Goal: Task Accomplishment & Management: Complete application form

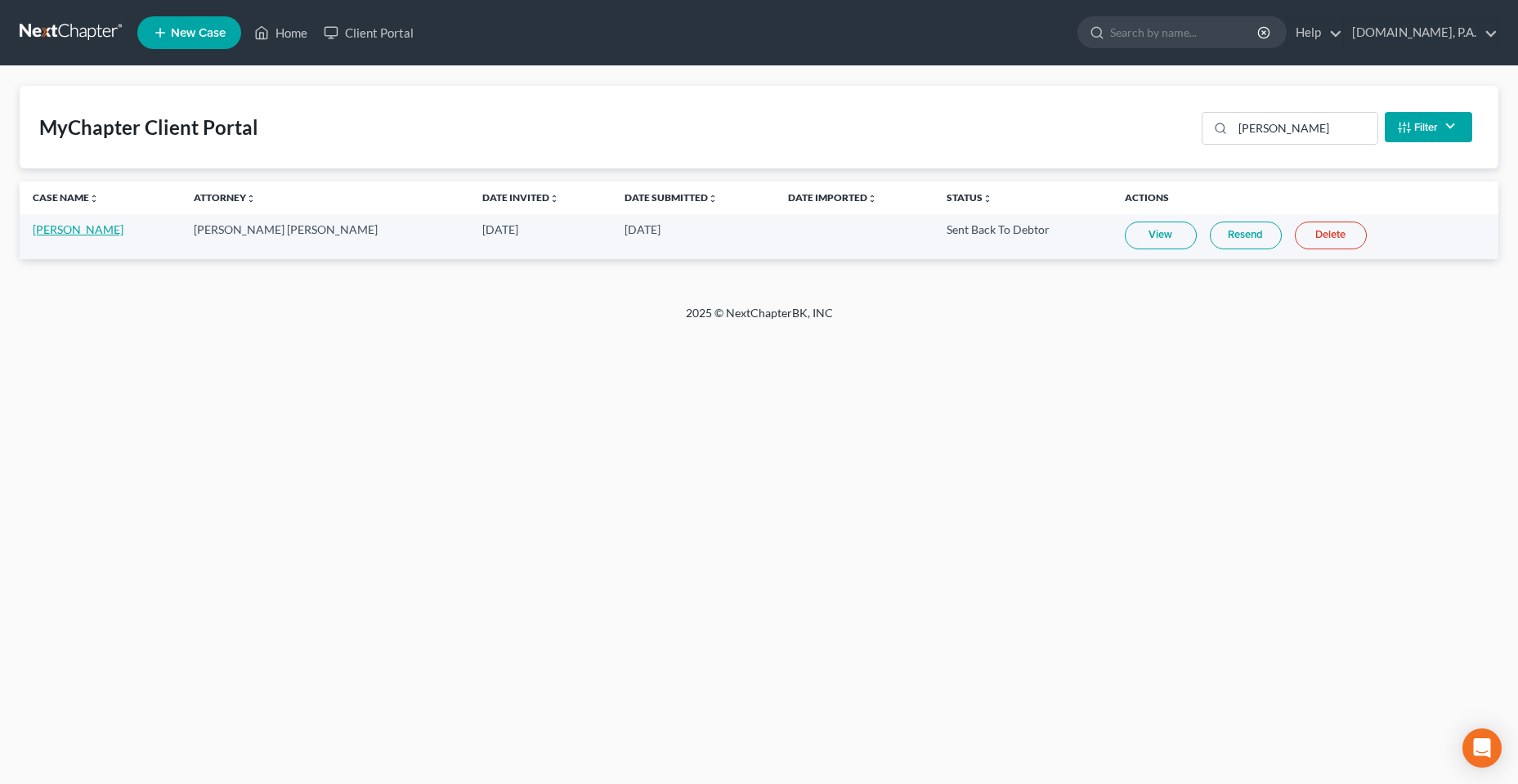
click at [93, 229] on link "[PERSON_NAME]" at bounding box center [78, 229] width 91 height 14
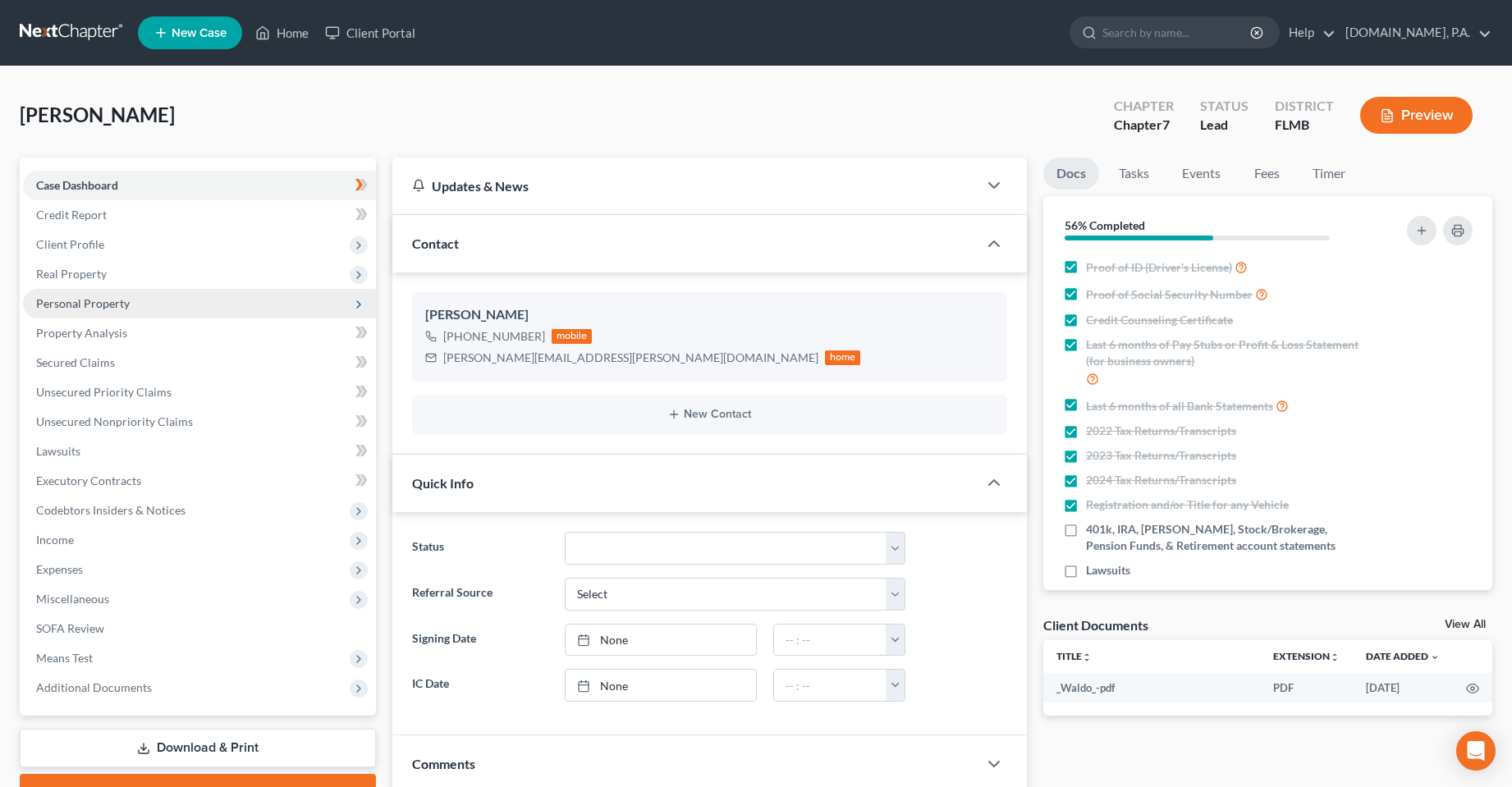
click at [92, 301] on span "Personal Property" at bounding box center [83, 302] width 94 height 14
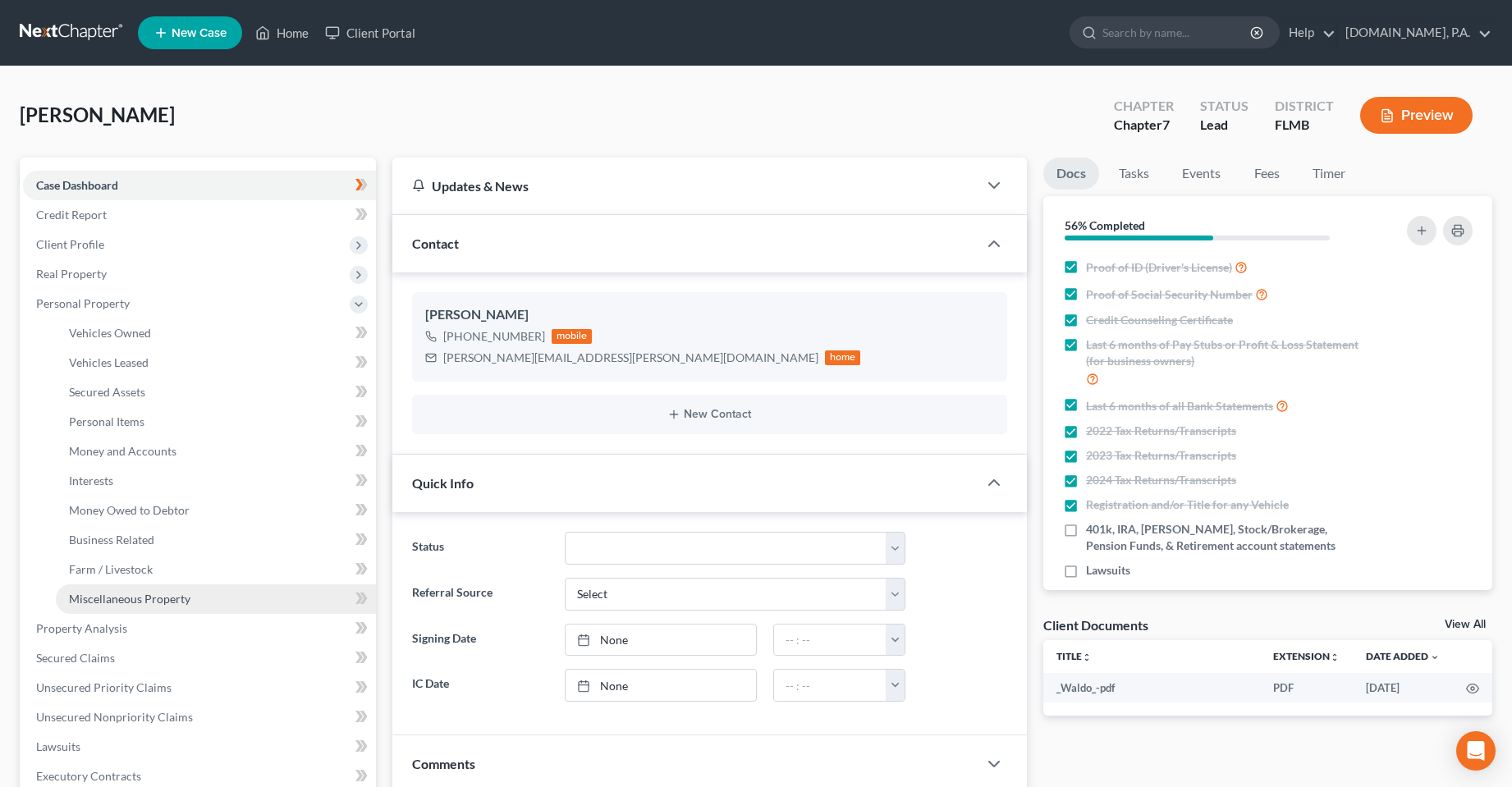
click at [126, 593] on span "Miscellaneous Property" at bounding box center [130, 598] width 121 height 14
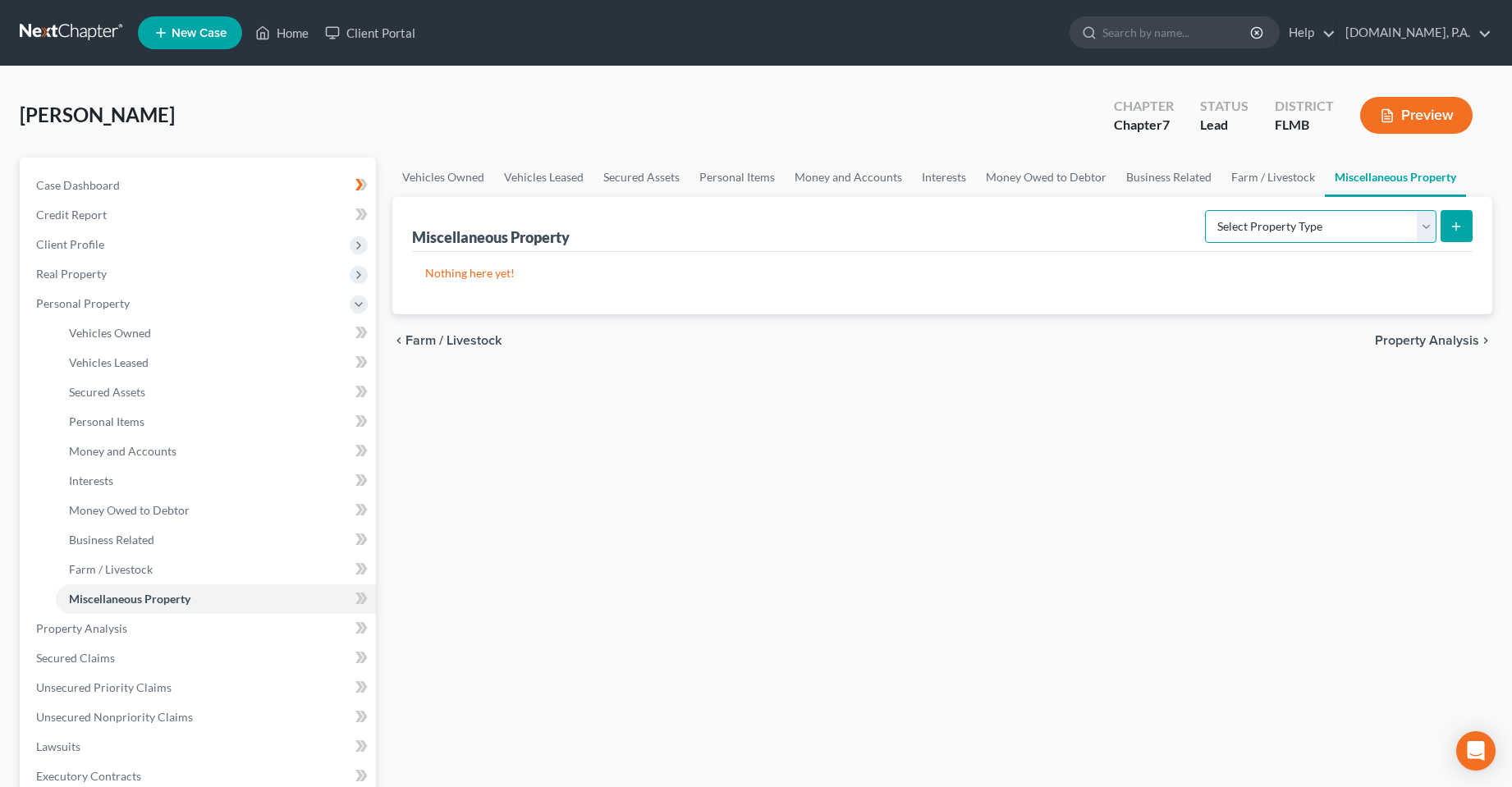
click at [1251, 232] on select "Select Property Type Assigned for Creditor Benefit [DATE] Holding for Another N…" at bounding box center [1320, 226] width 231 height 33
click at [137, 569] on span "Farm / Livestock" at bounding box center [111, 569] width 83 height 14
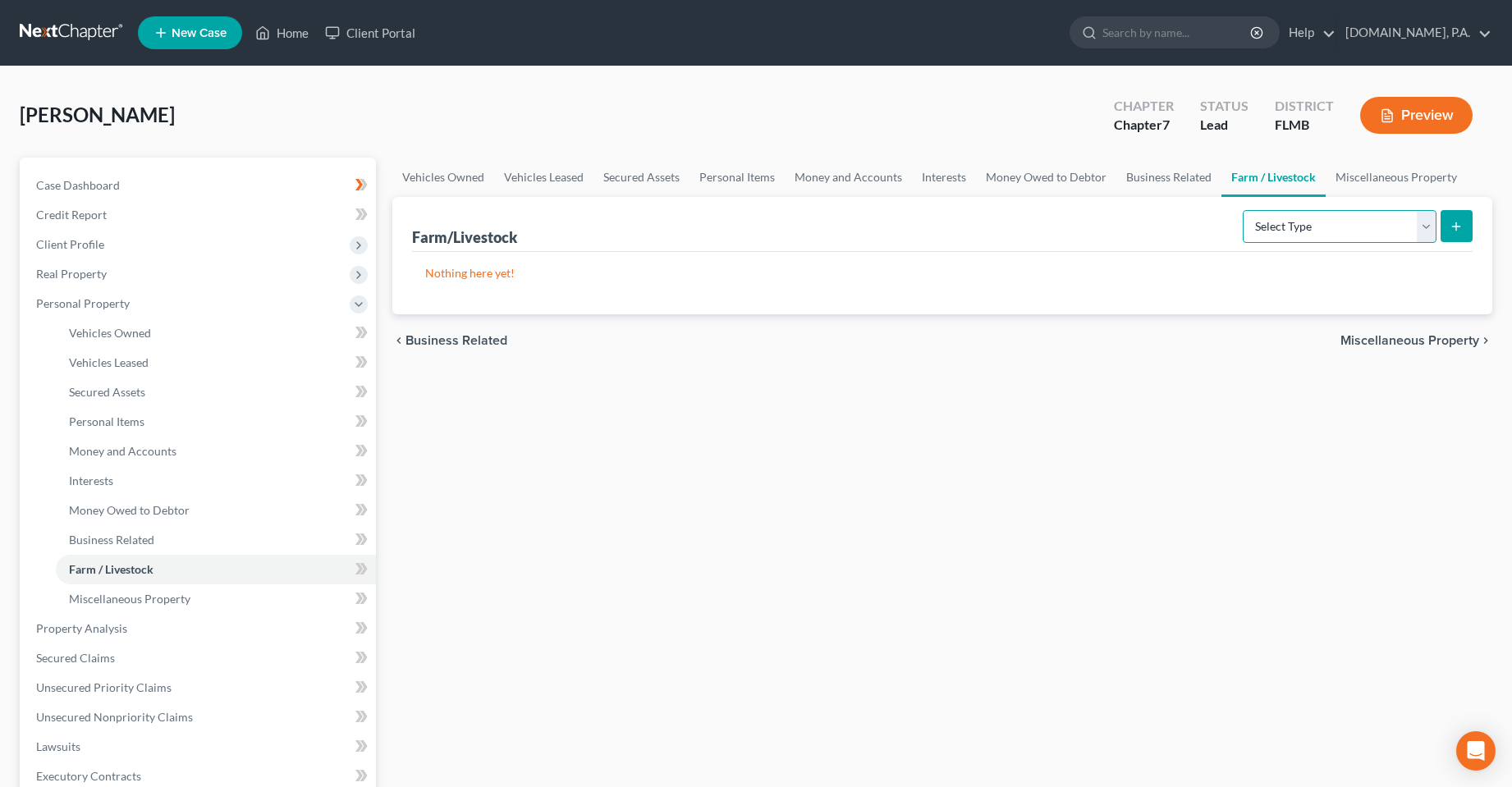
click at [1300, 221] on select "Select Type Animals & Livestock Crops: Growing or Harvested Farming Equipment F…" at bounding box center [1339, 226] width 194 height 33
click at [143, 600] on span "Miscellaneous Property" at bounding box center [130, 598] width 121 height 14
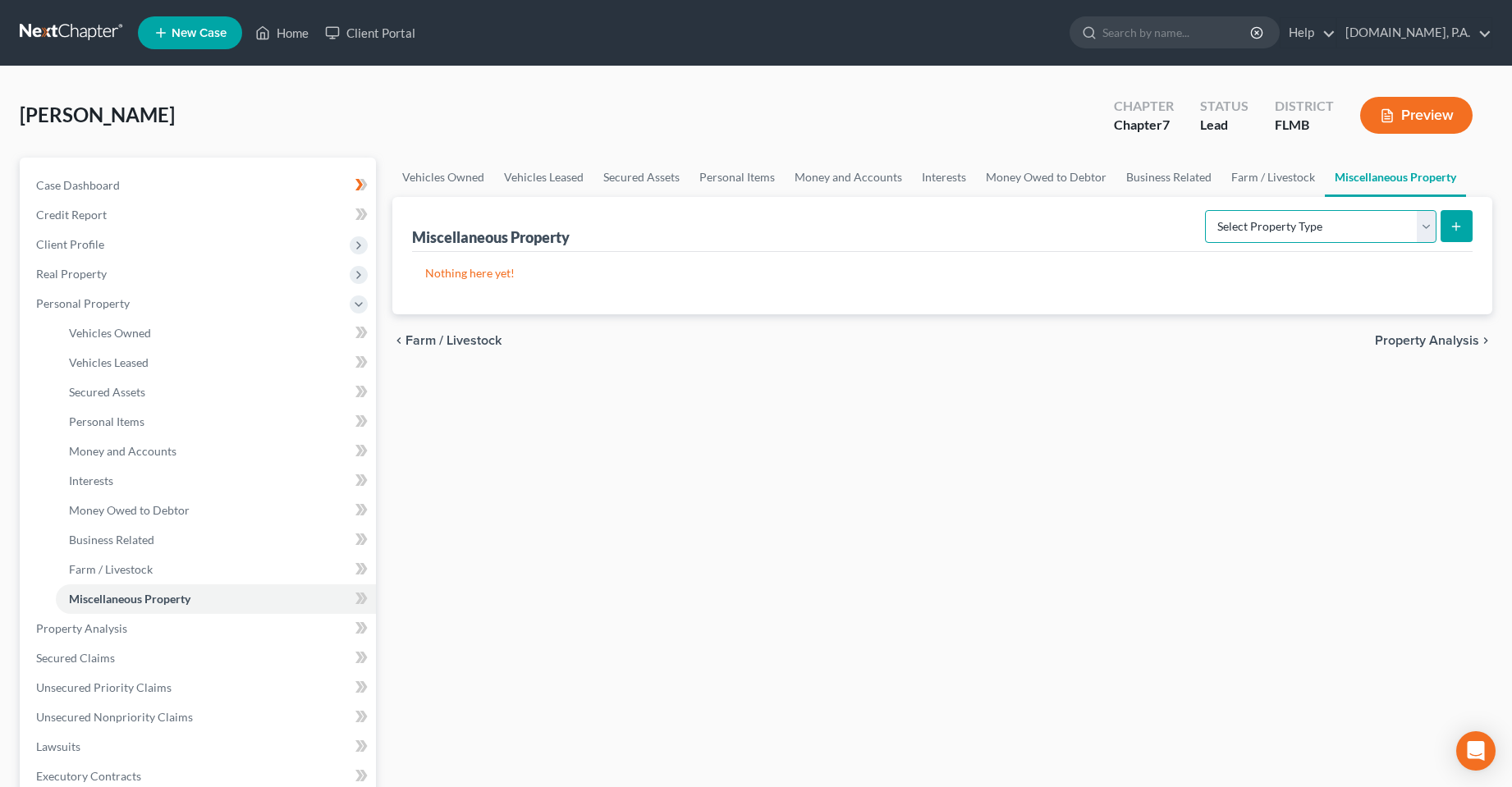
click at [1283, 224] on select "Select Property Type Assigned for Creditor Benefit [DATE] Holding for Another N…" at bounding box center [1320, 226] width 231 height 33
click at [83, 541] on span "Business Related" at bounding box center [112, 540] width 85 height 14
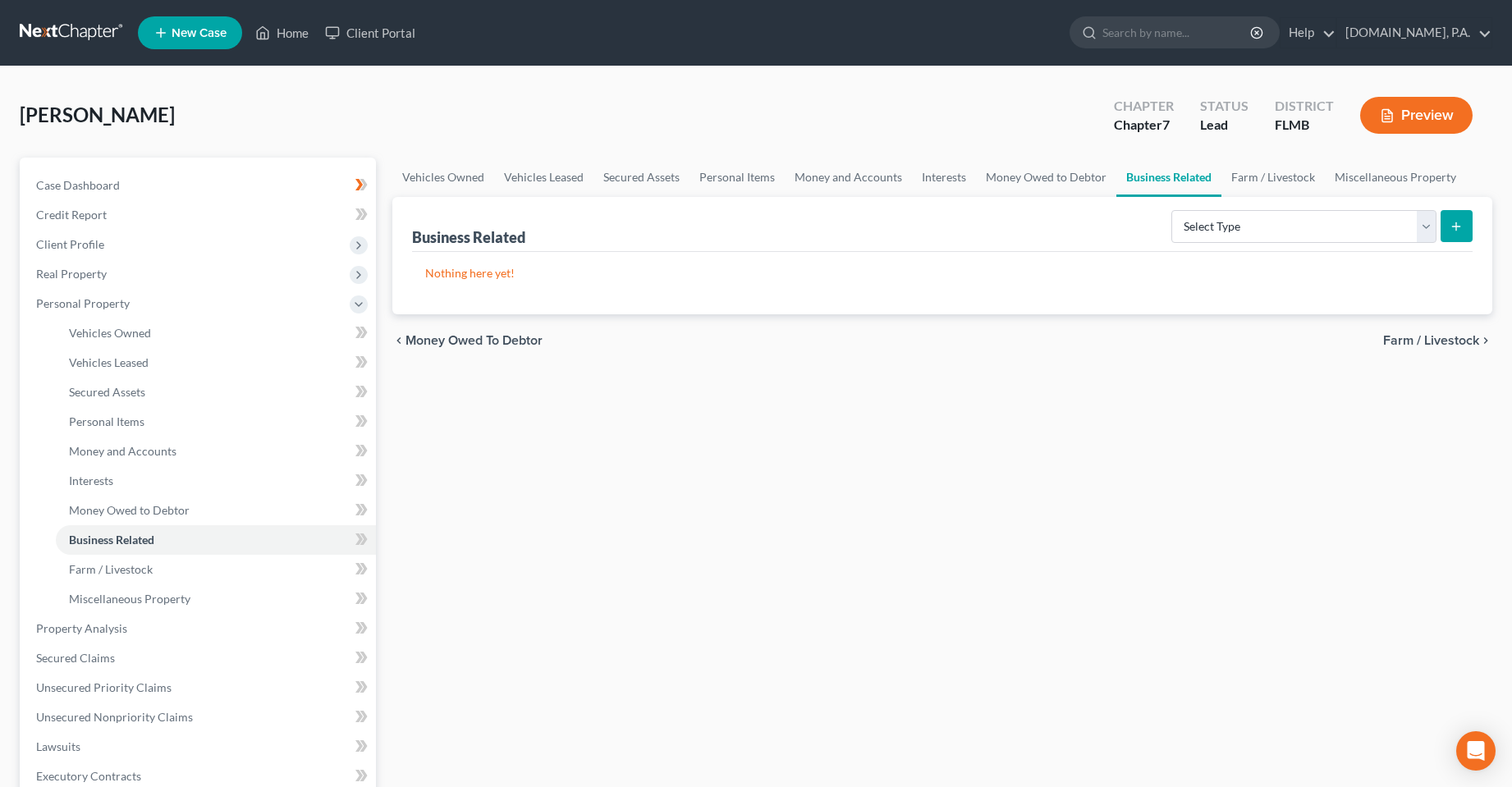
drag, startPoint x: 1189, startPoint y: 255, endPoint x: 1200, endPoint y: 247, distance: 13.6
click at [1189, 254] on div "Nothing here yet!" at bounding box center [942, 284] width 1061 height 63
click at [1216, 235] on select "Select Type Customer Lists Franchises Inventory Licenses Machinery Office Equip…" at bounding box center [1303, 226] width 265 height 33
click at [793, 372] on div "Vehicles Owned Vehicles Leased Secured Assets Personal Items Money and Accounts…" at bounding box center [943, 631] width 1117 height 947
click at [880, 546] on div "Vehicles Owned Vehicles Leased Secured Assets Personal Items Money and Accounts…" at bounding box center [943, 631] width 1117 height 947
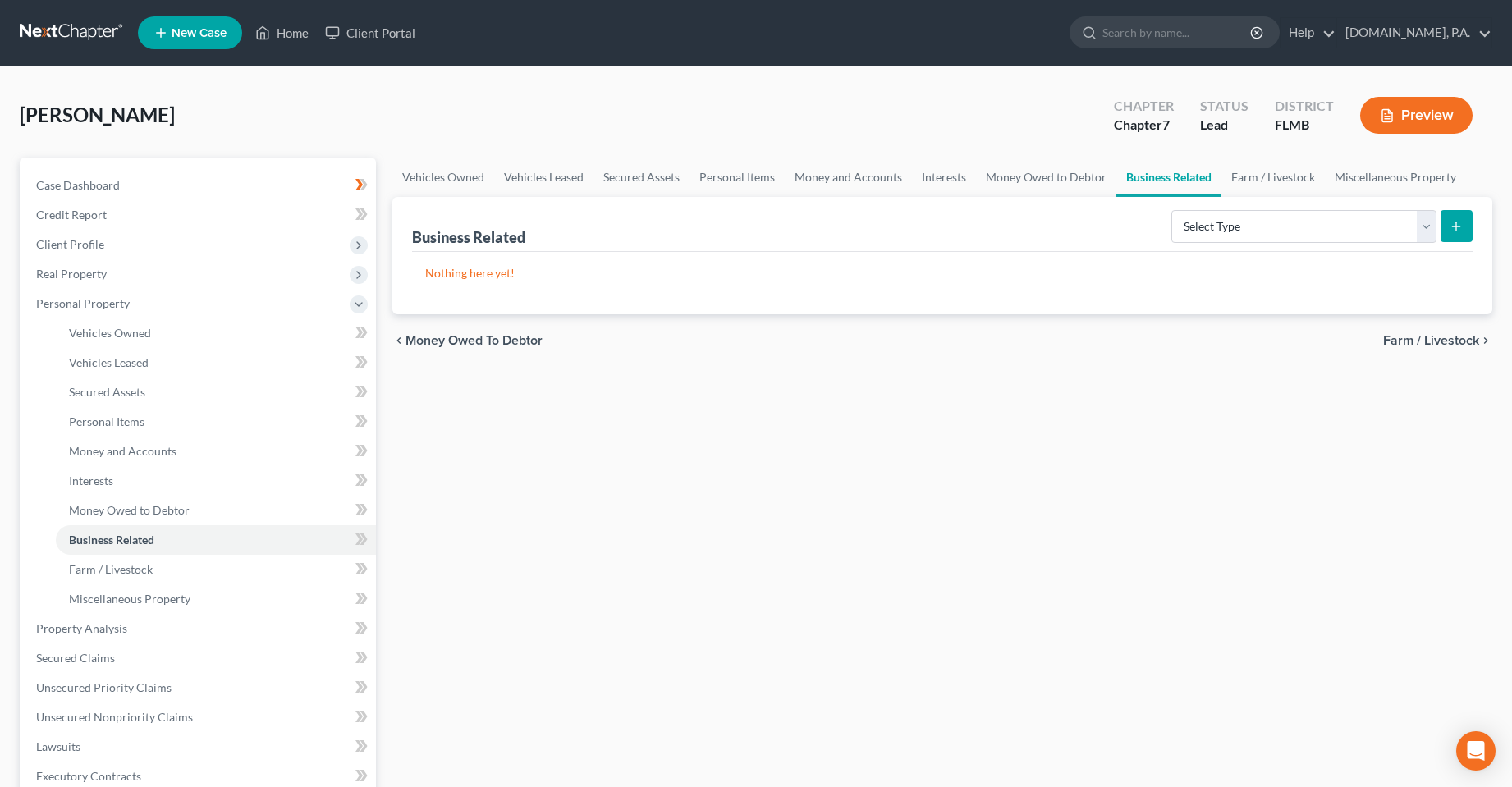
drag, startPoint x: 709, startPoint y: 551, endPoint x: 725, endPoint y: 545, distance: 17.1
click at [725, 545] on div "Vehicles Owned Vehicles Leased Secured Assets Personal Items Money and Accounts…" at bounding box center [943, 631] width 1117 height 947
click at [818, 599] on div "Vehicles Owned Vehicles Leased Secured Assets Personal Items Money and Accounts…" at bounding box center [943, 631] width 1117 height 947
click at [655, 417] on div "Vehicles Owned Vehicles Leased Secured Assets Personal Items Money and Accounts…" at bounding box center [943, 631] width 1117 height 947
click at [655, 457] on div "Vehicles Owned Vehicles Leased Secured Assets Personal Items Money and Accounts…" at bounding box center [943, 631] width 1117 height 947
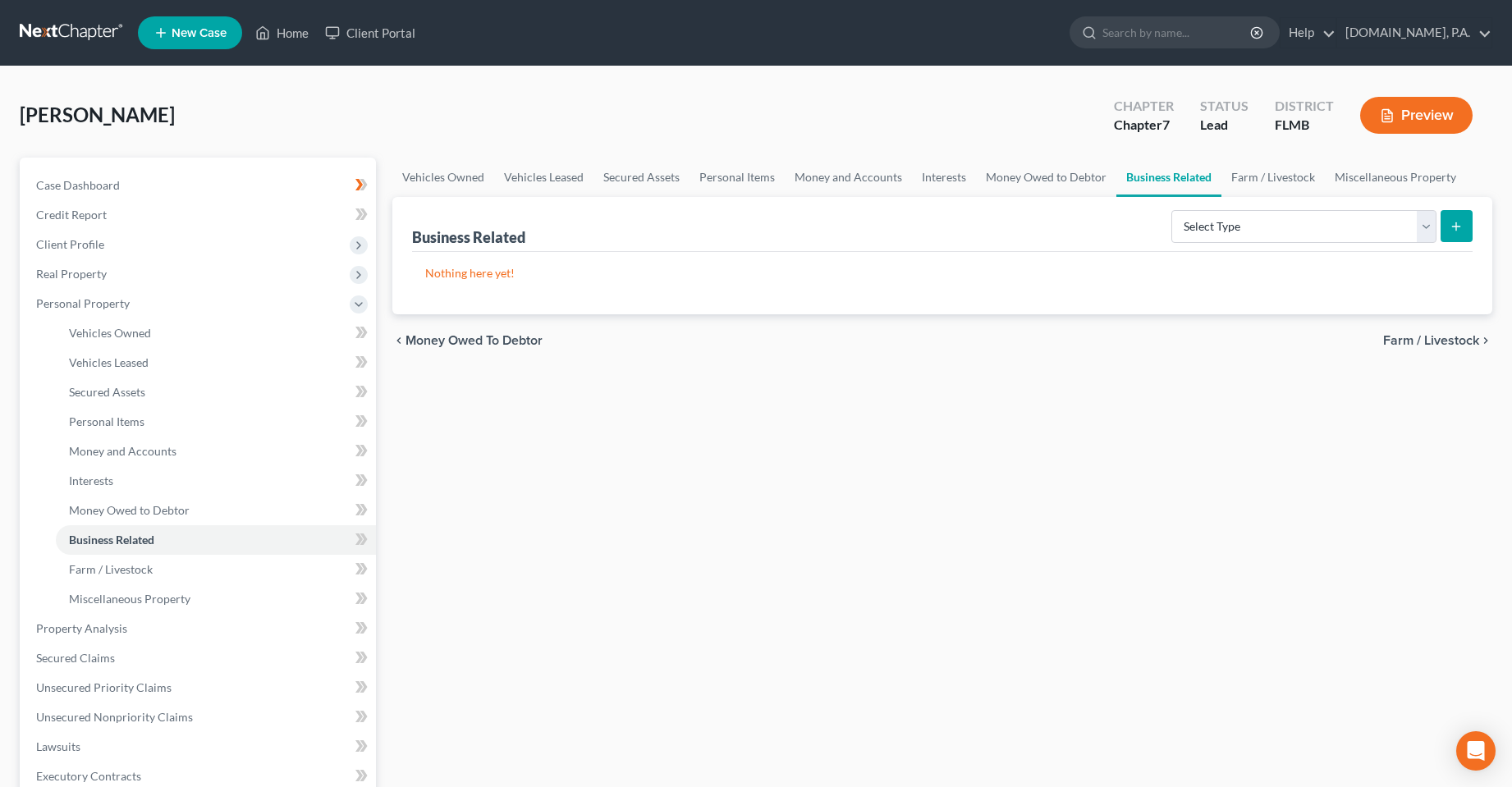
click at [679, 527] on div "Vehicles Owned Vehicles Leased Secured Assets Personal Items Money and Accounts…" at bounding box center [943, 631] width 1117 height 947
click at [621, 485] on div "Vehicles Owned Vehicles Leased Secured Assets Personal Items Money and Accounts…" at bounding box center [943, 631] width 1117 height 947
click at [601, 514] on div "Vehicles Owned Vehicles Leased Secured Assets Personal Items Money and Accounts…" at bounding box center [943, 631] width 1117 height 947
drag, startPoint x: 581, startPoint y: 353, endPoint x: 426, endPoint y: 368, distance: 155.7
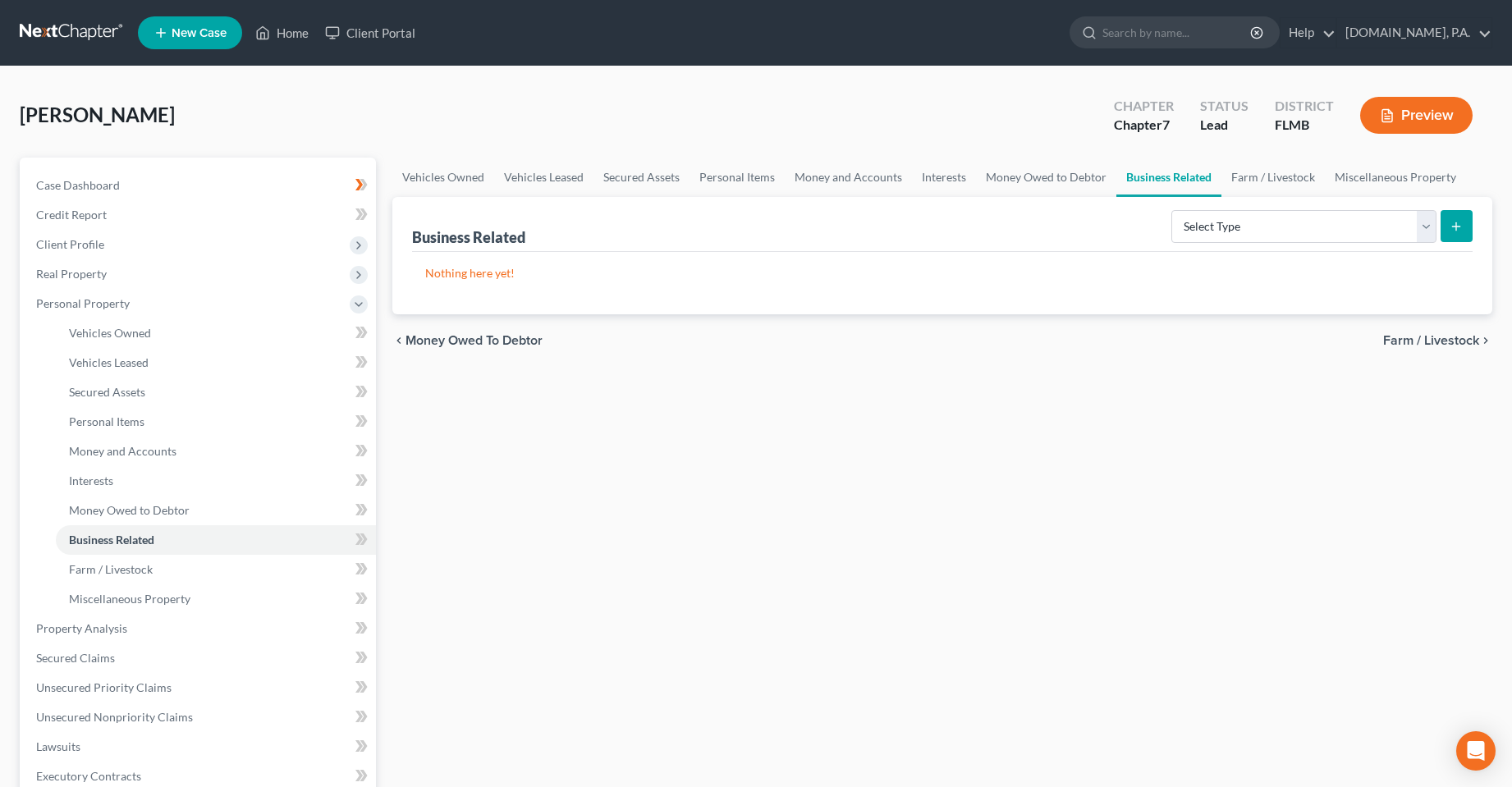
click at [417, 345] on div "chevron_left Money Owed to Debtor Farm / Livestock chevron_right" at bounding box center [943, 339] width 1100 height 52
click at [521, 467] on div "Vehicles Owned Vehicles Leased Secured Assets Personal Items Money and Accounts…" at bounding box center [943, 631] width 1117 height 947
drag, startPoint x: 523, startPoint y: 267, endPoint x: 400, endPoint y: 237, distance: 126.6
click at [400, 237] on div "Business Related Select Type Customer Lists Franchises Inventory Licenses Machi…" at bounding box center [943, 256] width 1100 height 118
click at [572, 472] on div "Vehicles Owned Vehicles Leased Secured Assets Personal Items Money and Accounts…" at bounding box center [943, 631] width 1117 height 947
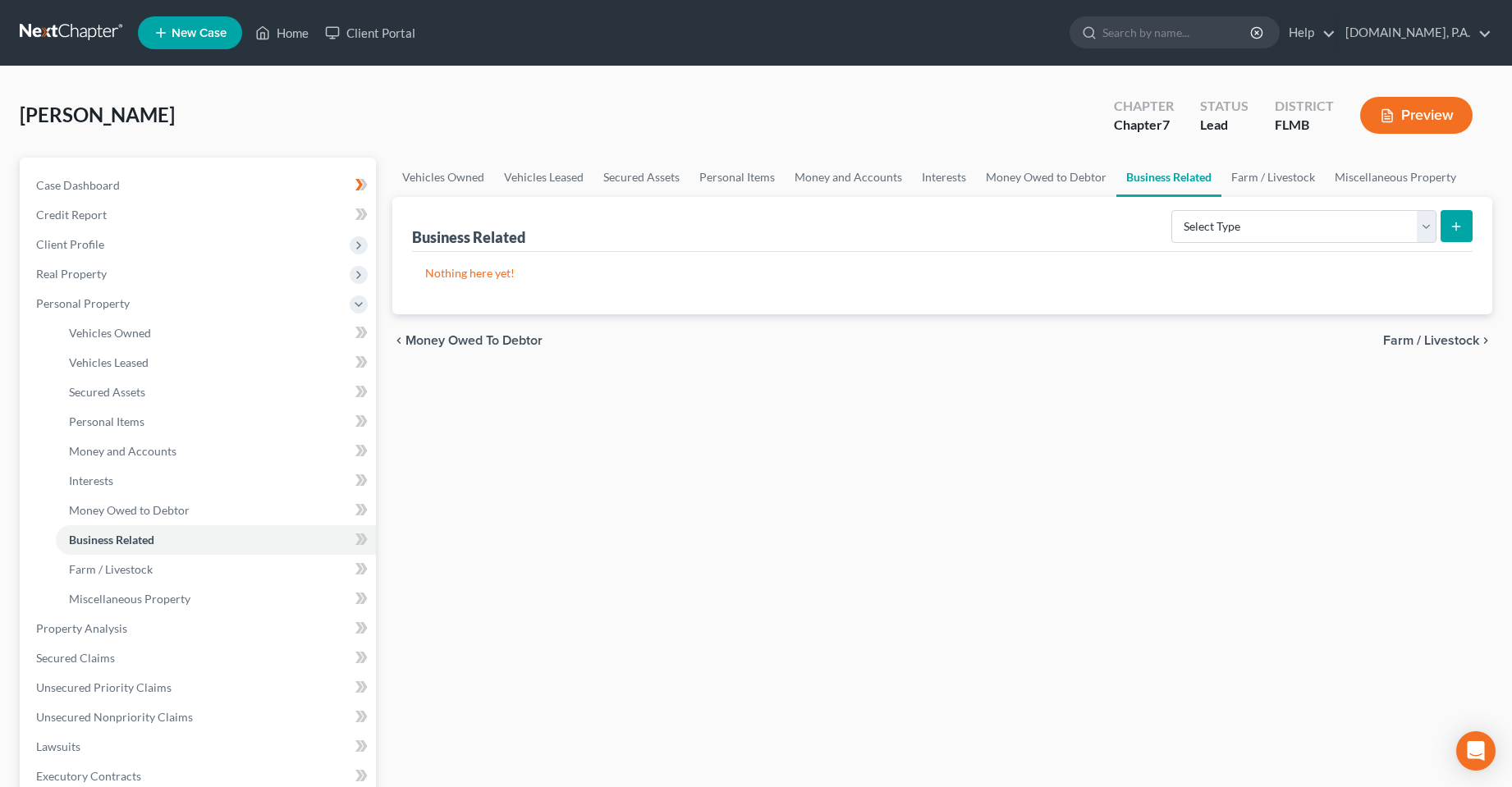
click at [569, 469] on div "Vehicles Owned Vehicles Leased Secured Assets Personal Items Money and Accounts…" at bounding box center [943, 631] width 1117 height 947
click at [542, 468] on div "Vehicles Owned Vehicles Leased Secured Assets Personal Items Money and Accounts…" at bounding box center [943, 631] width 1117 height 947
click at [599, 607] on div "Vehicles Owned Vehicles Leased Secured Assets Personal Items Money and Accounts…" at bounding box center [943, 631] width 1117 height 947
click at [297, 47] on ul "New Case Home Client Portal - No Result - See all results Or Press Enter... Hel…" at bounding box center [815, 32] width 1355 height 43
click at [295, 33] on link "Home" at bounding box center [282, 32] width 70 height 29
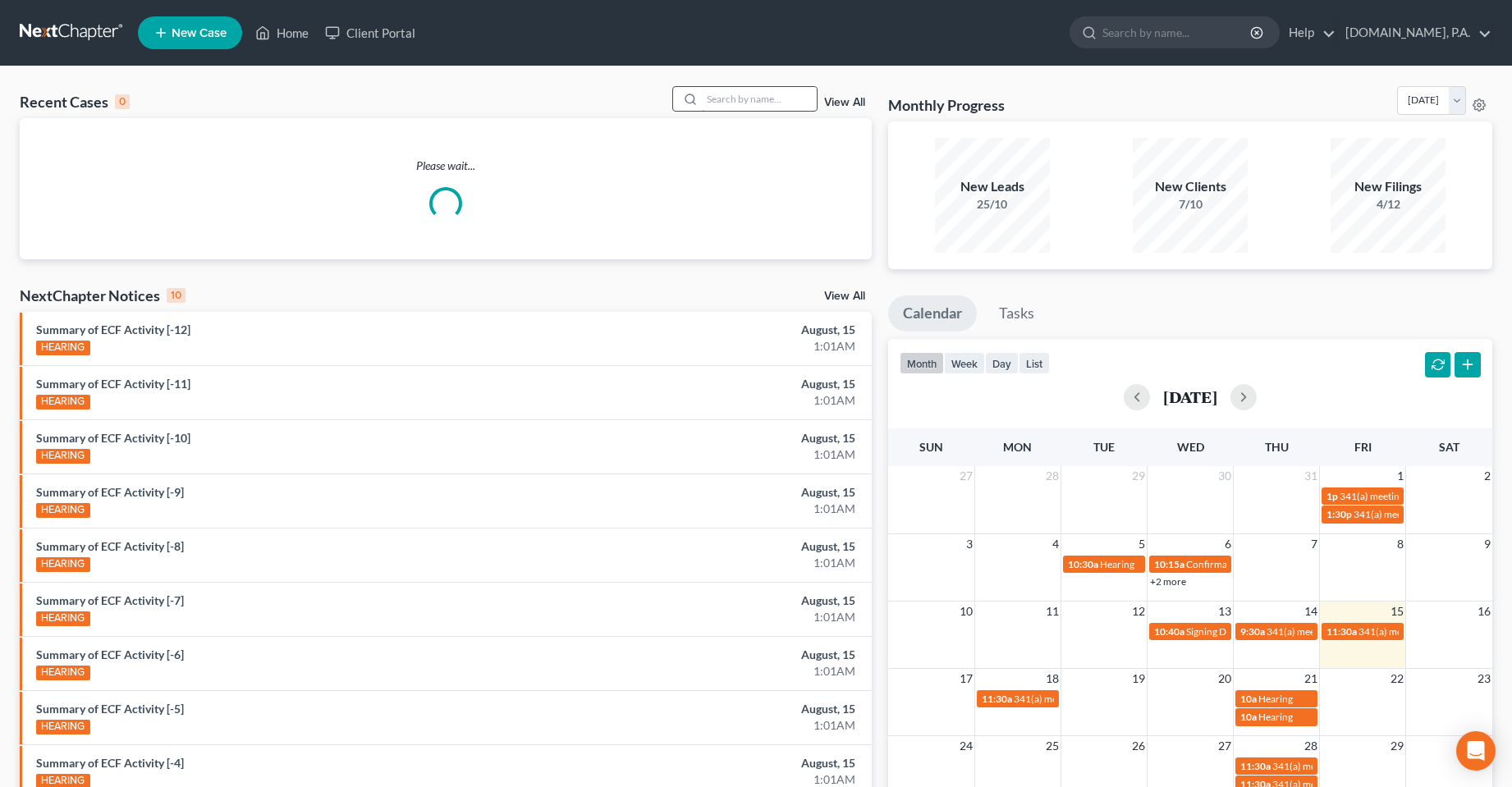
click at [722, 101] on input "search" at bounding box center [759, 99] width 115 height 24
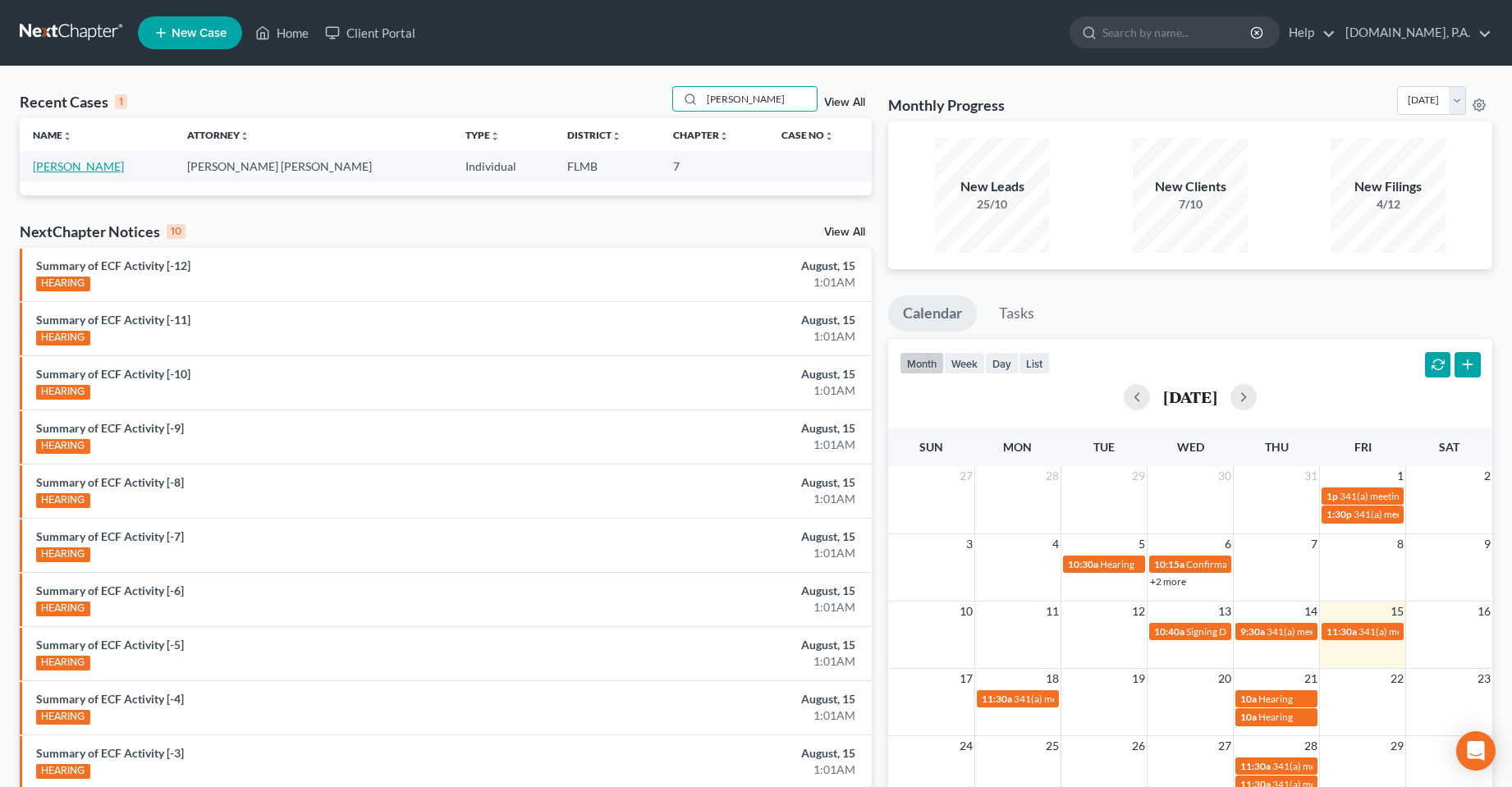
type input "[PERSON_NAME]"
click at [59, 166] on link "[PERSON_NAME]" at bounding box center [79, 166] width 91 height 14
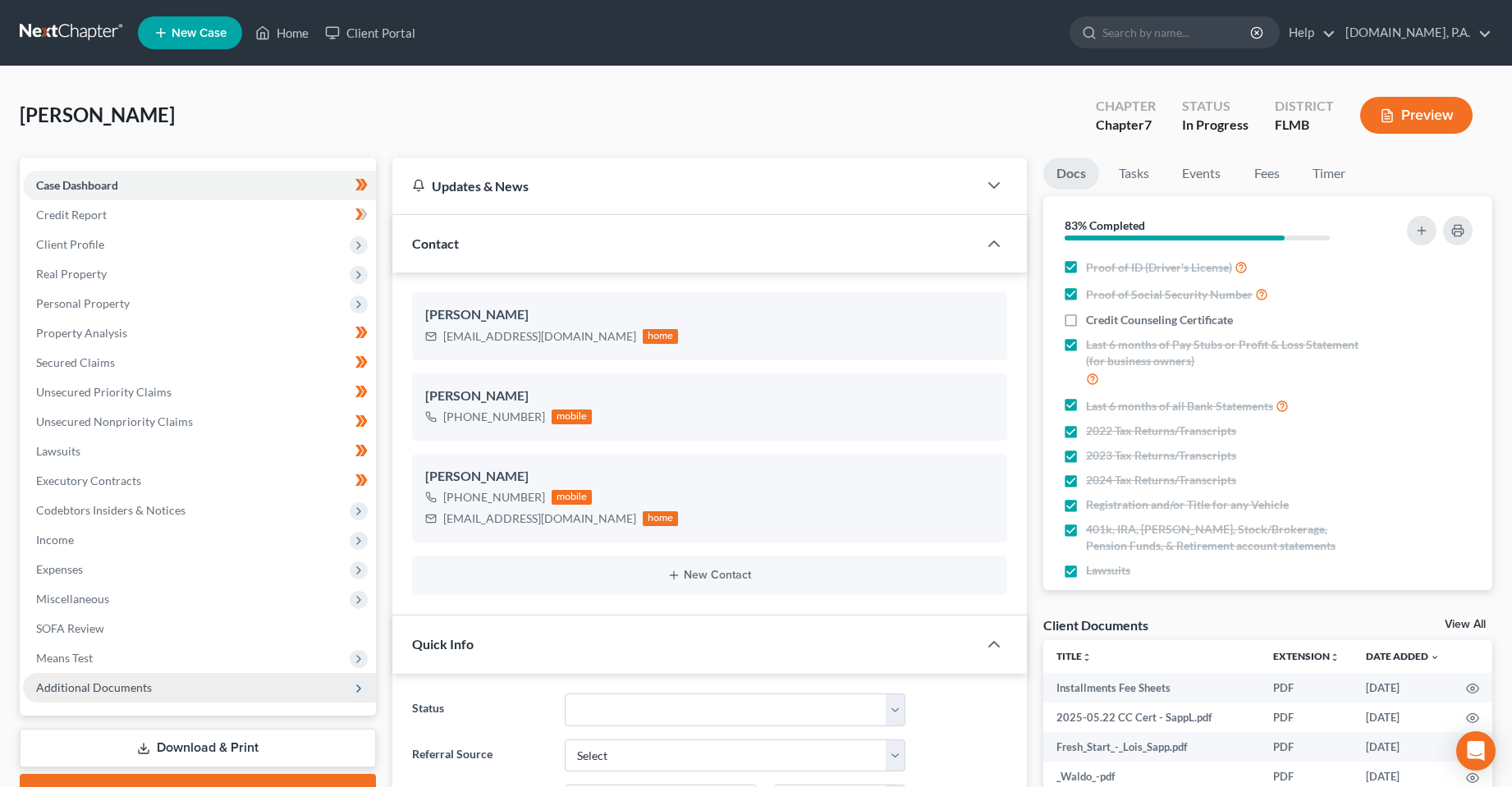
click at [128, 694] on span "Additional Documents" at bounding box center [199, 686] width 353 height 29
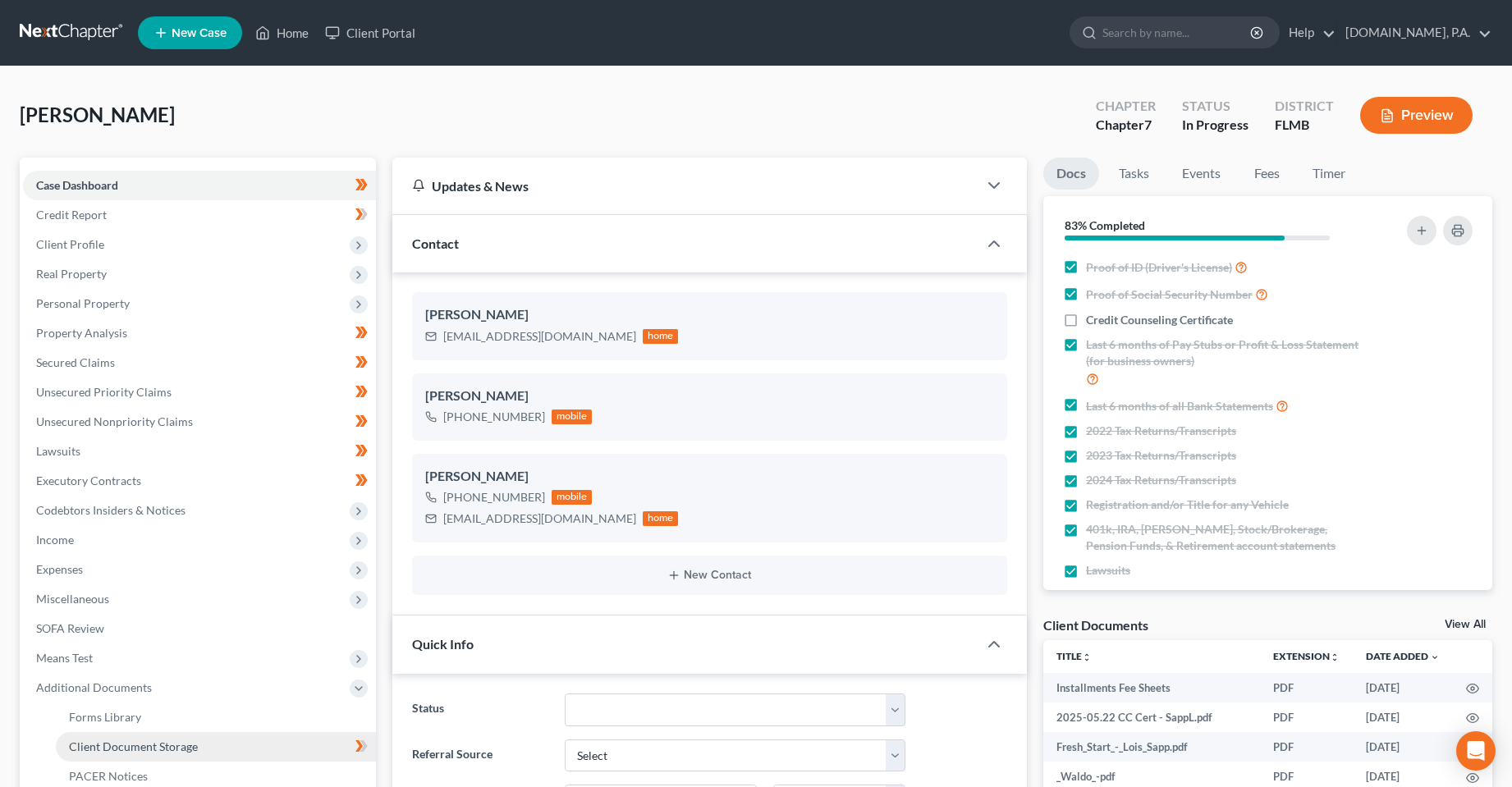
click at [246, 741] on link "Client Document Storage" at bounding box center [215, 746] width 320 height 29
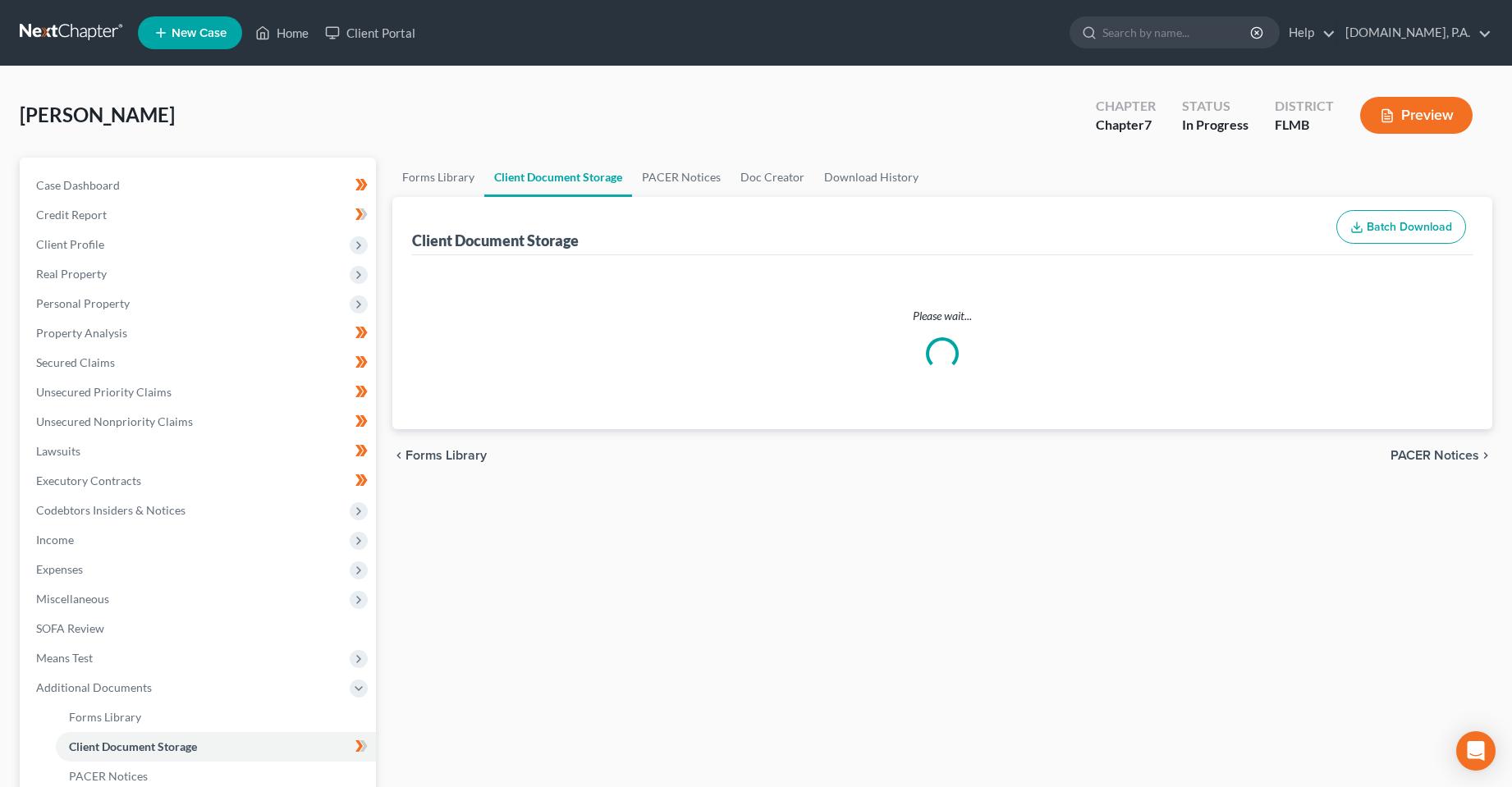
select select "9"
select select "4"
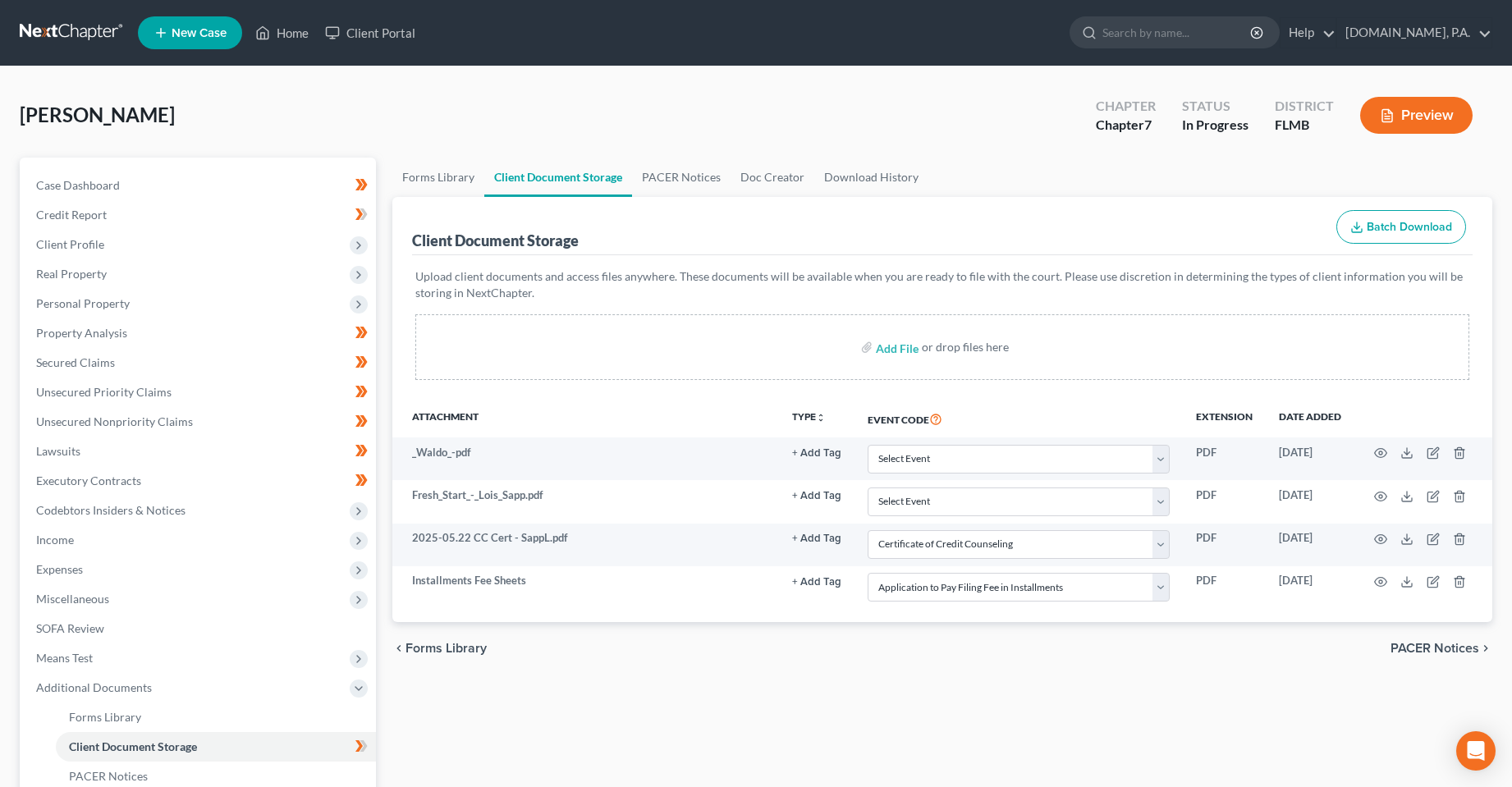
click at [754, 714] on div "Forms Library Client Document Storage PACER Notices Doc Creator Download Histor…" at bounding box center [943, 558] width 1117 height 800
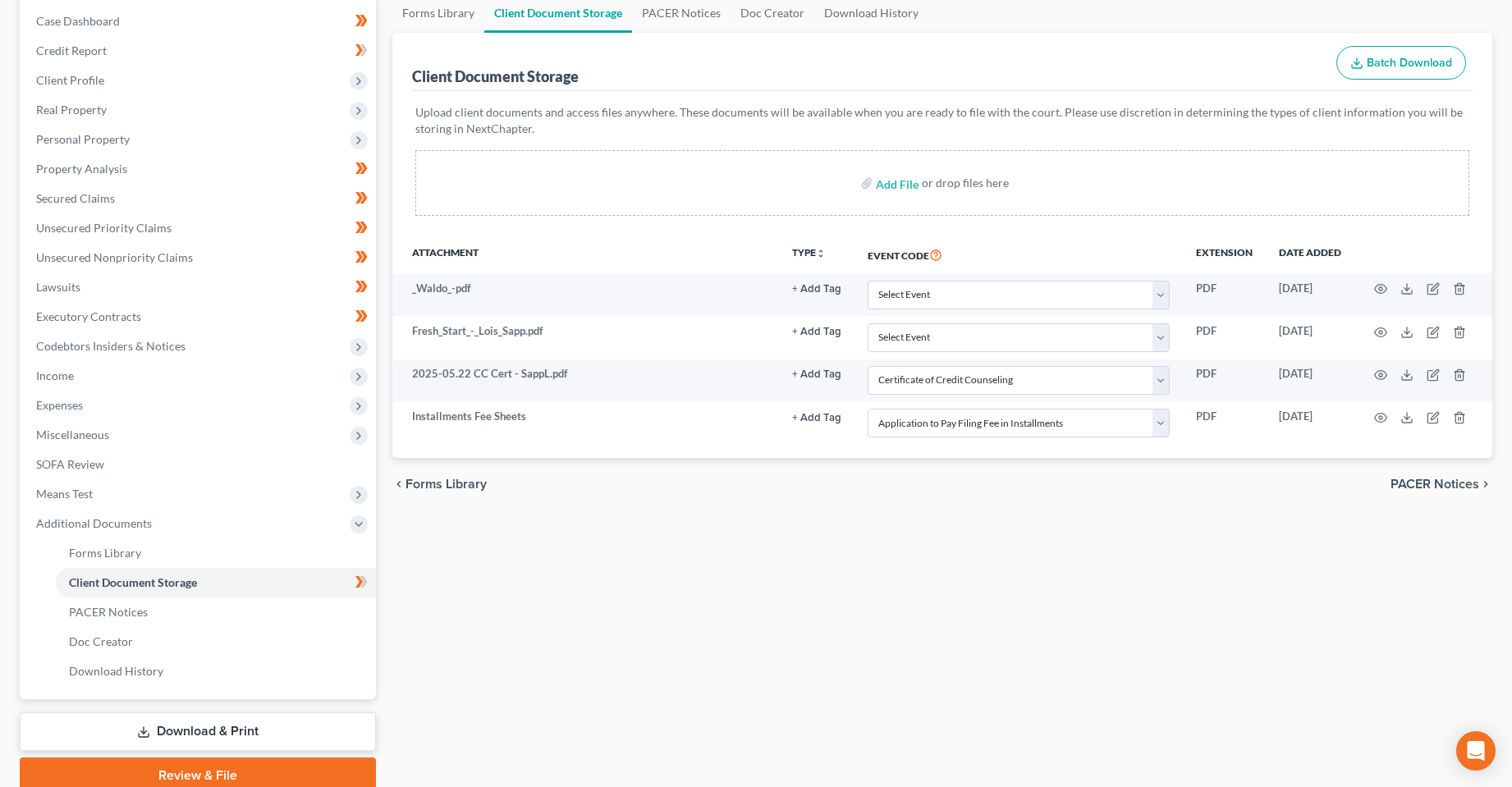
scroll to position [233, 0]
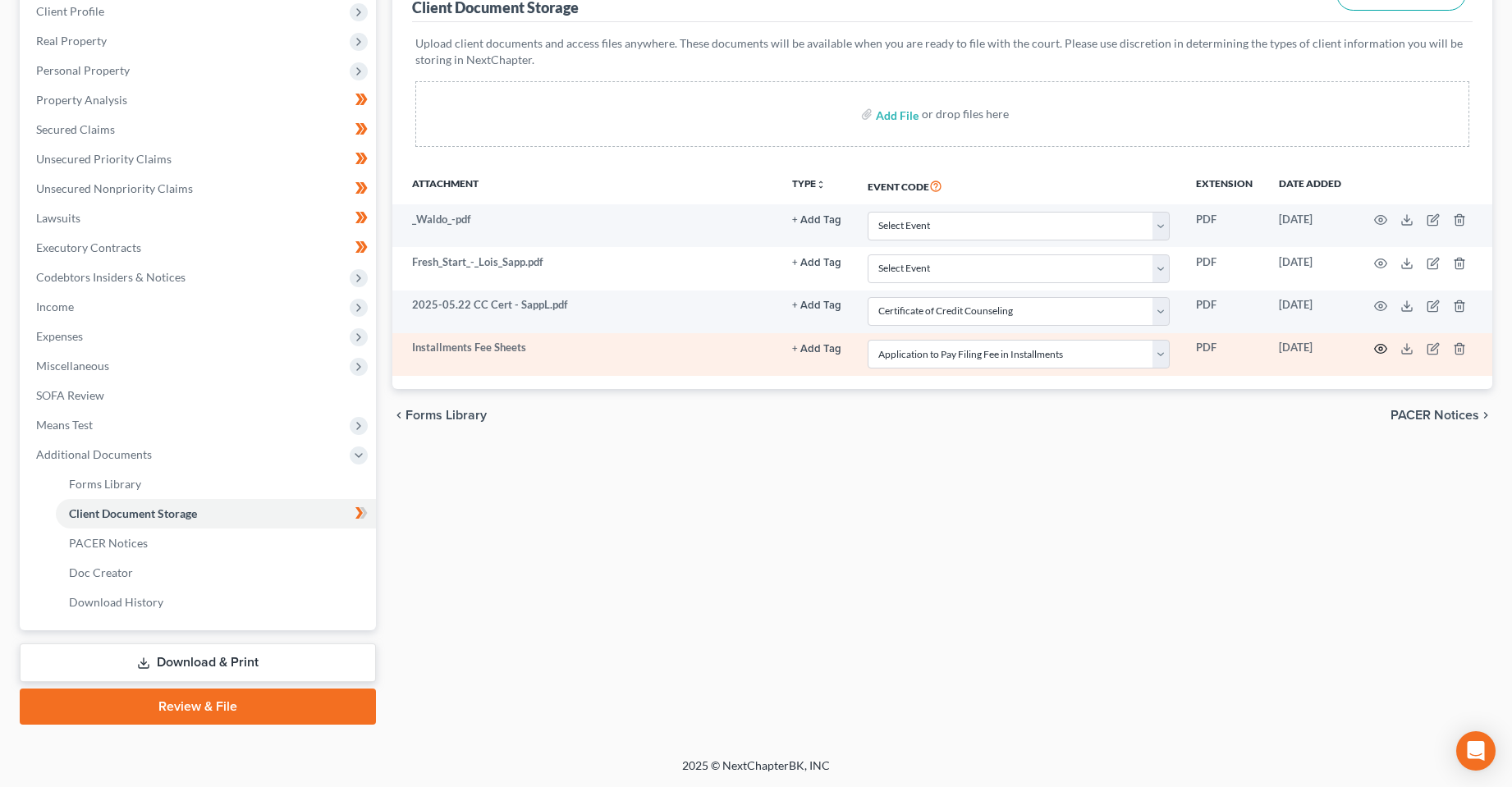
click at [1379, 345] on icon "button" at bounding box center [1380, 349] width 13 height 13
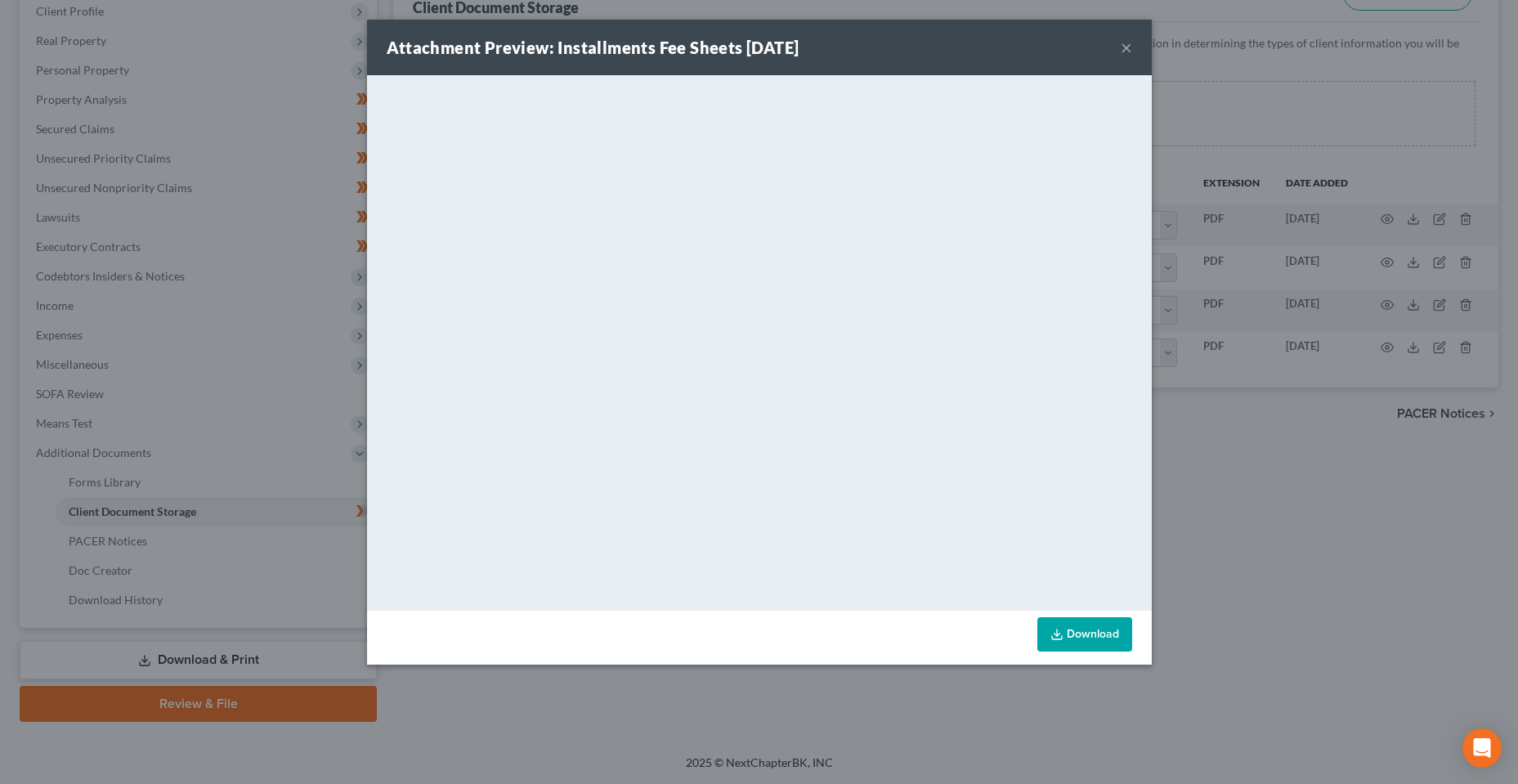
click at [1130, 46] on button "×" at bounding box center [1126, 47] width 11 height 20
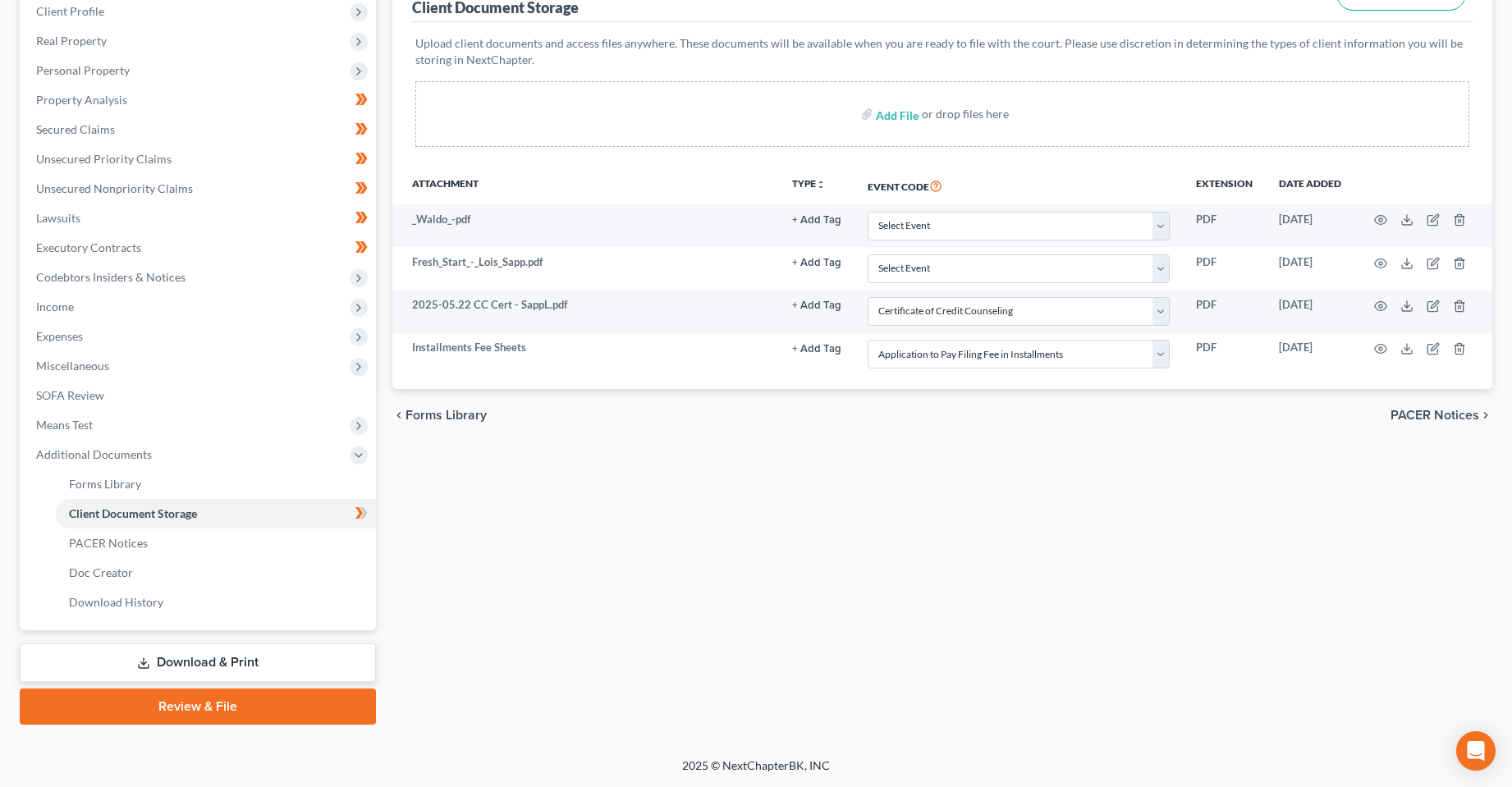
click at [213, 661] on link "Download & Print" at bounding box center [198, 662] width 357 height 39
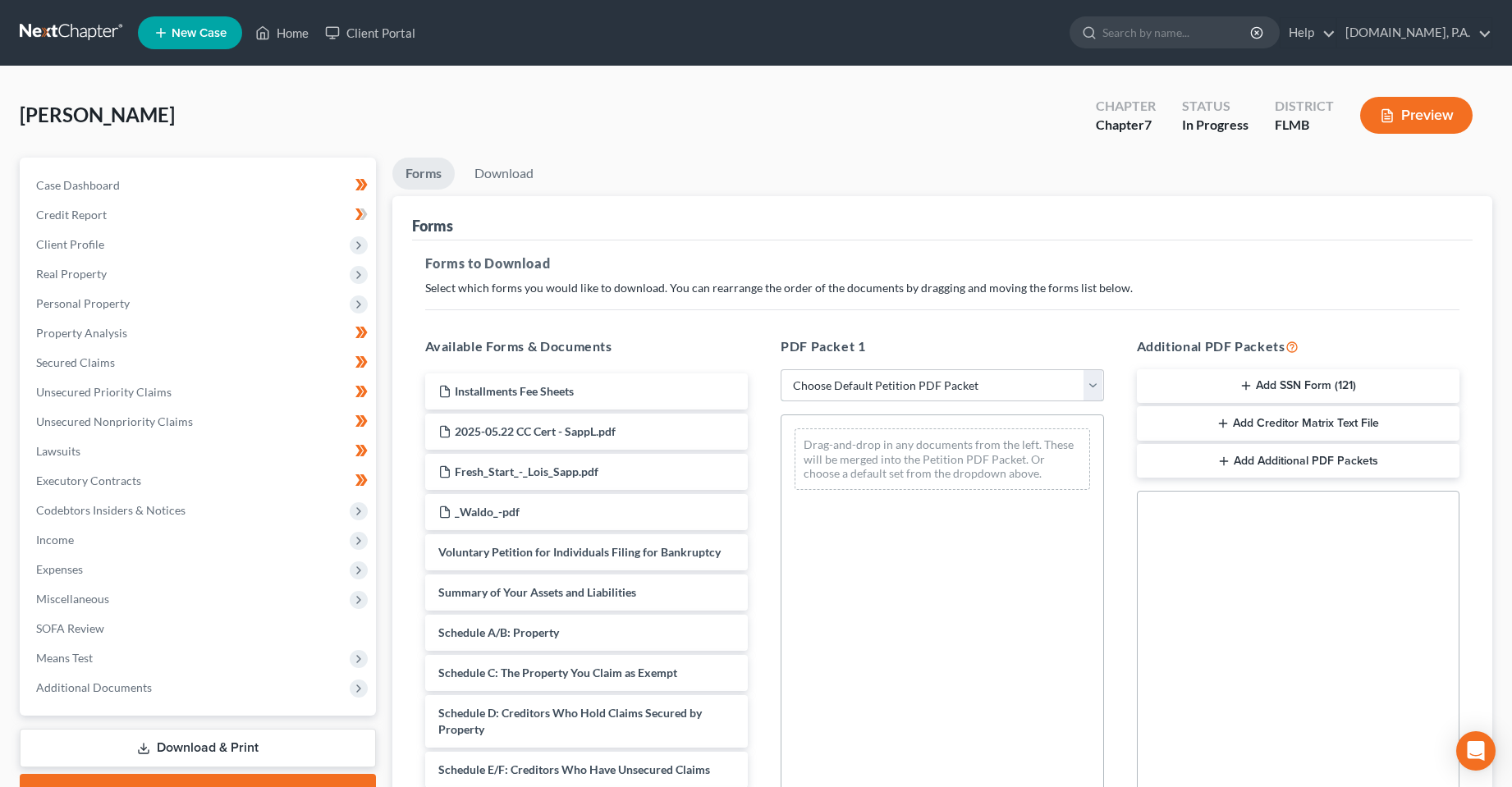
click at [961, 392] on select "Choose Default Petition PDF Packet Complete Bankruptcy Petition (all forms and …" at bounding box center [942, 385] width 323 height 33
click at [921, 328] on div "PDF Packet 1 Choose Default Petition PDF Packet Complete Bankruptcy Petition (a…" at bounding box center [943, 601] width 357 height 557
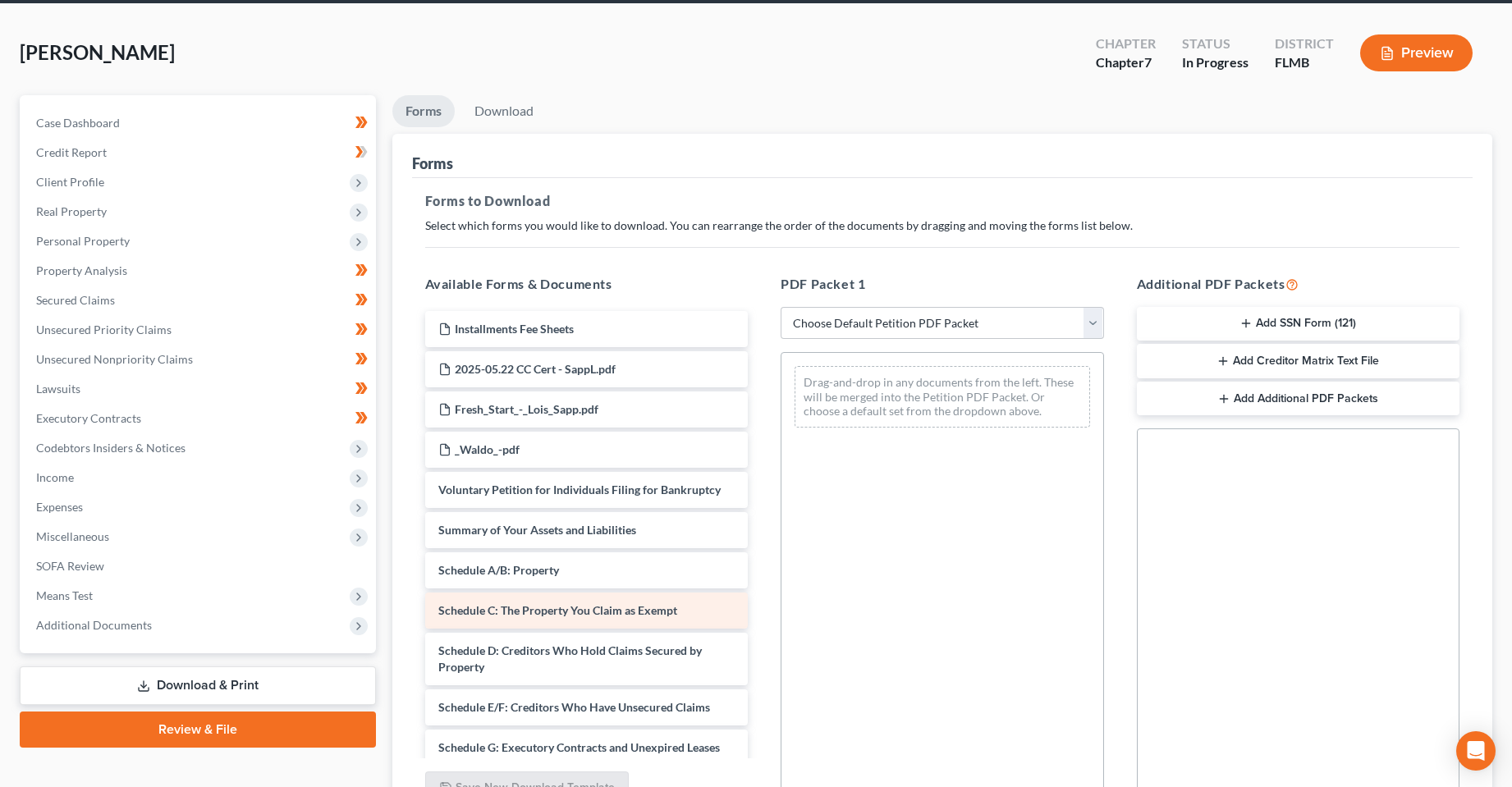
scroll to position [227, 0]
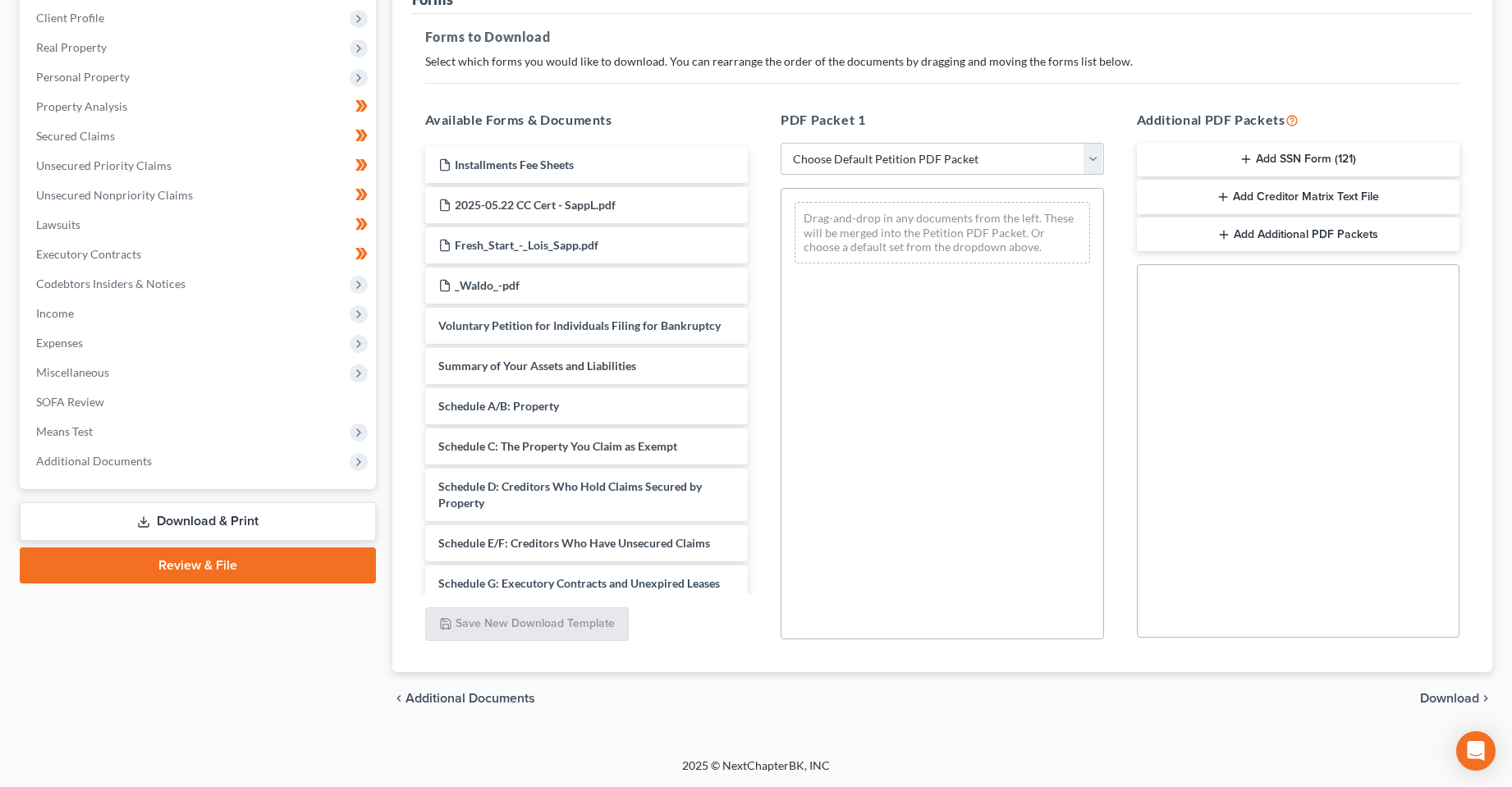
click at [157, 581] on link "Review & File" at bounding box center [198, 565] width 357 height 36
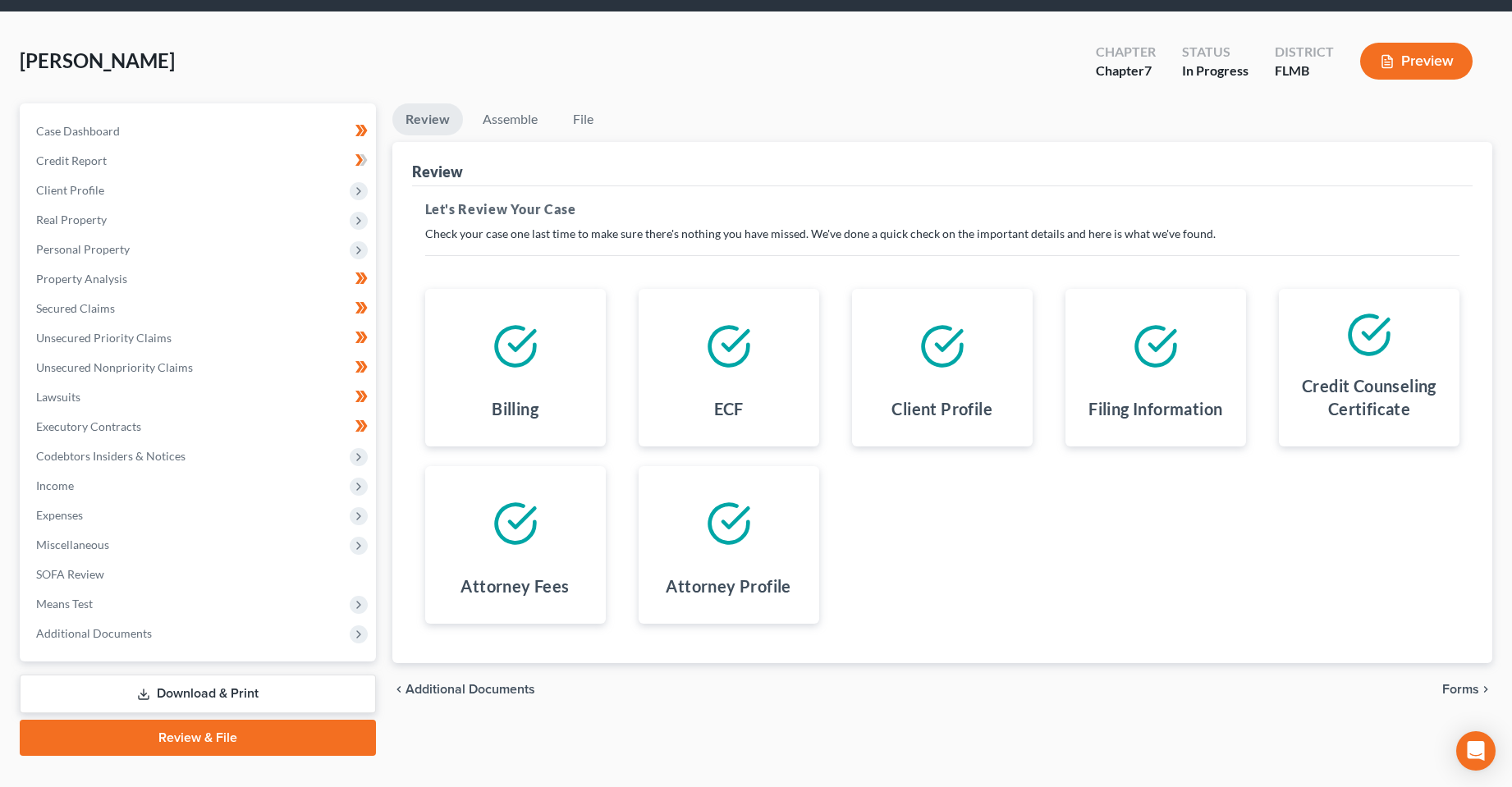
scroll to position [82, 0]
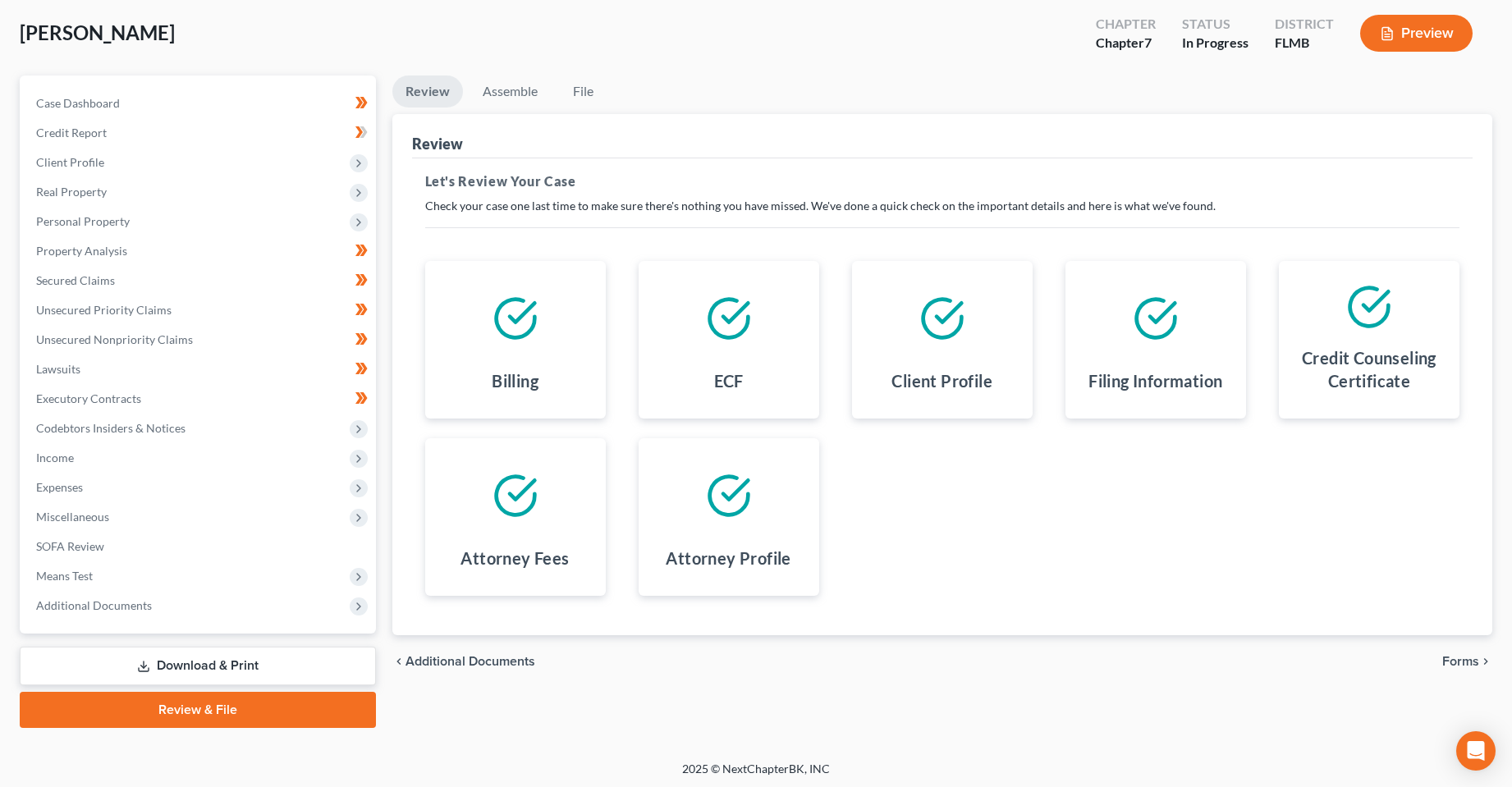
click at [1455, 658] on span "Forms" at bounding box center [1460, 661] width 37 height 13
click at [181, 706] on link "Review & File" at bounding box center [198, 709] width 357 height 36
click at [1452, 669] on div "chevron_left Additional Documents Forms chevron_right" at bounding box center [943, 661] width 1100 height 52
click at [1451, 664] on span "Forms" at bounding box center [1460, 661] width 37 height 13
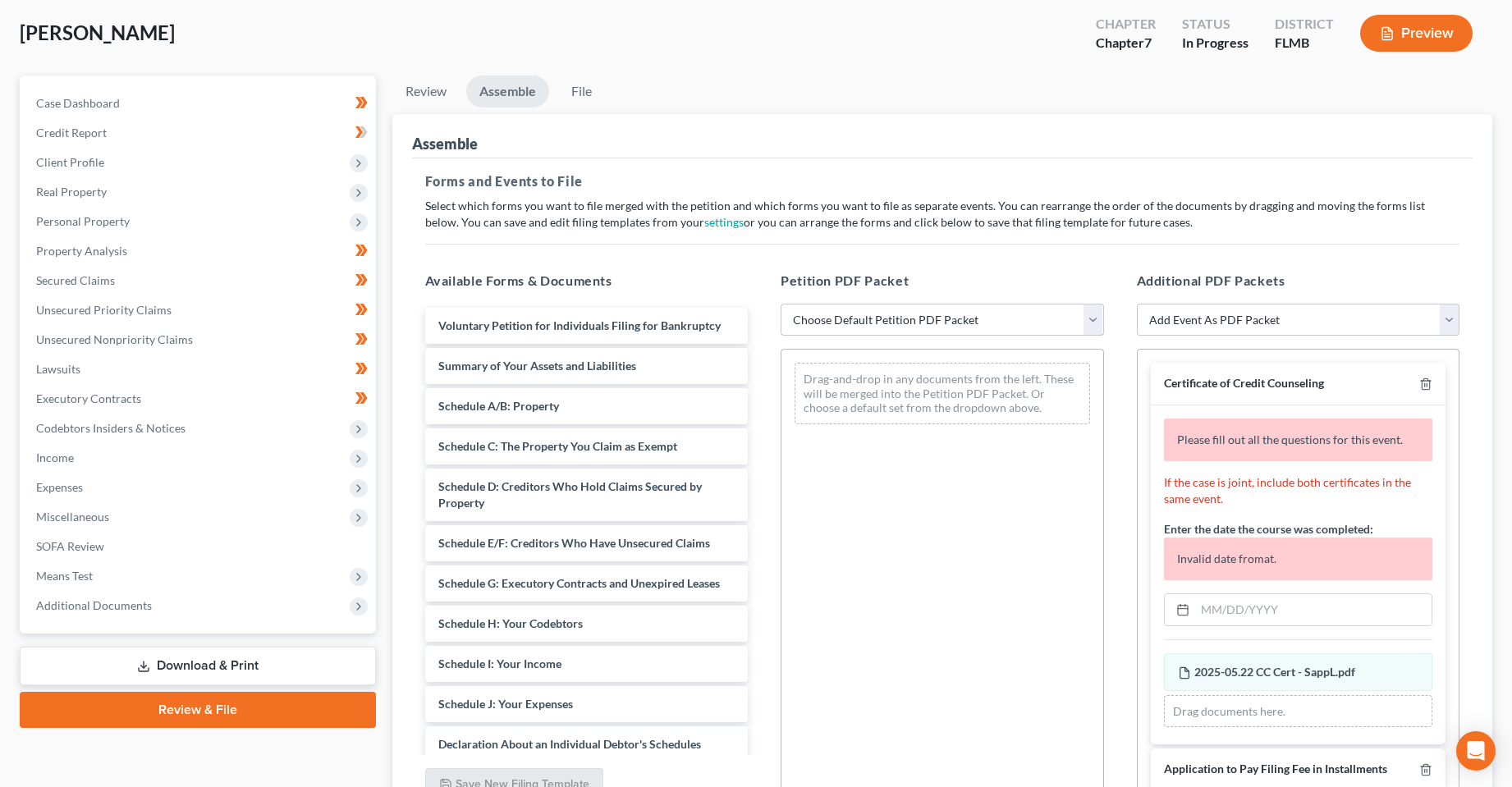
click at [832, 320] on select "Choose Default Petition PDF Packet Complete Bankruptcy Petition (all forms and …" at bounding box center [942, 320] width 323 height 33
select select "1"
click at [781, 303] on select "Choose Default Petition PDF Packet Complete Bankruptcy Petition (all forms and …" at bounding box center [942, 320] width 323 height 33
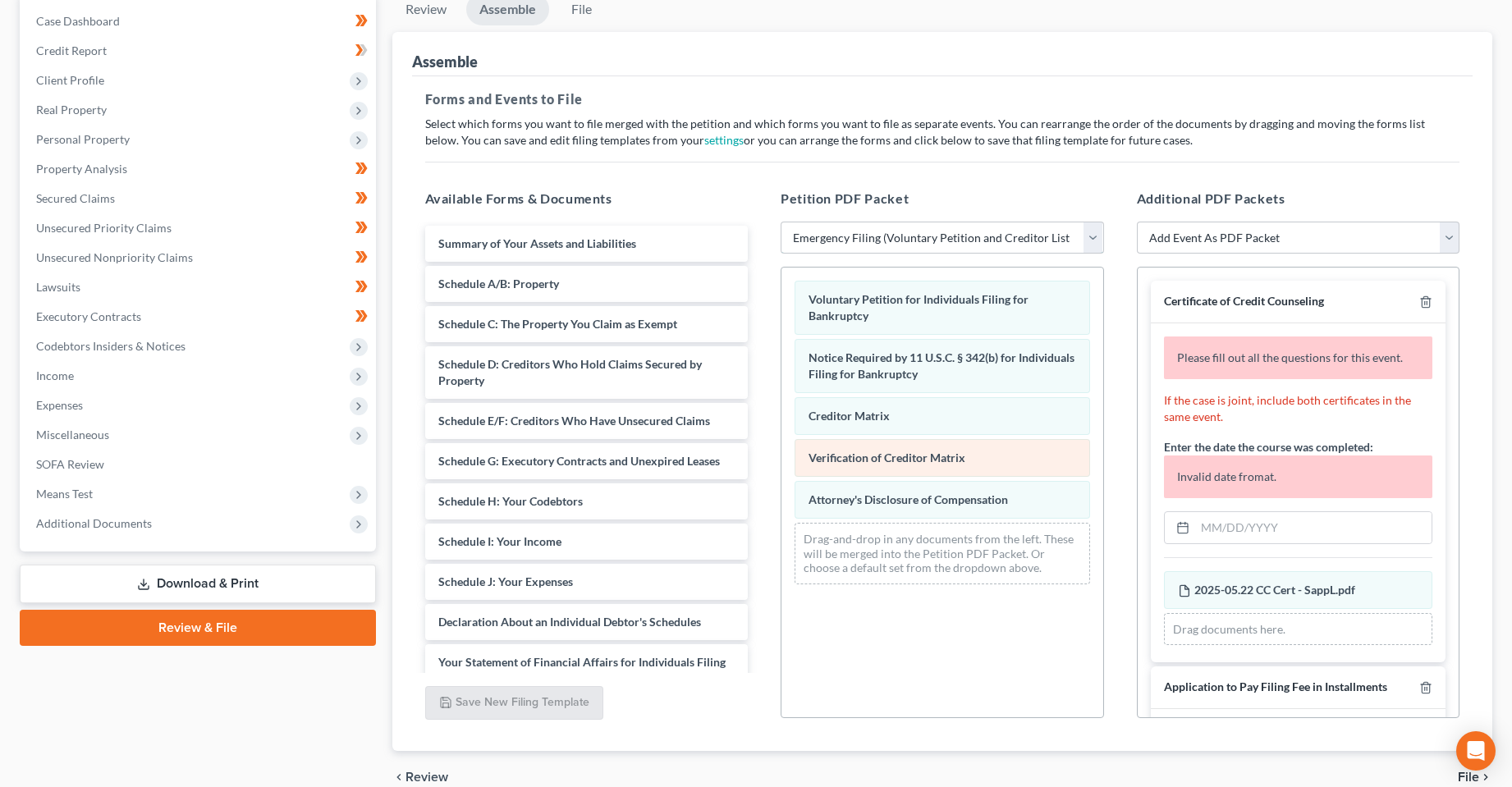
scroll to position [243, 0]
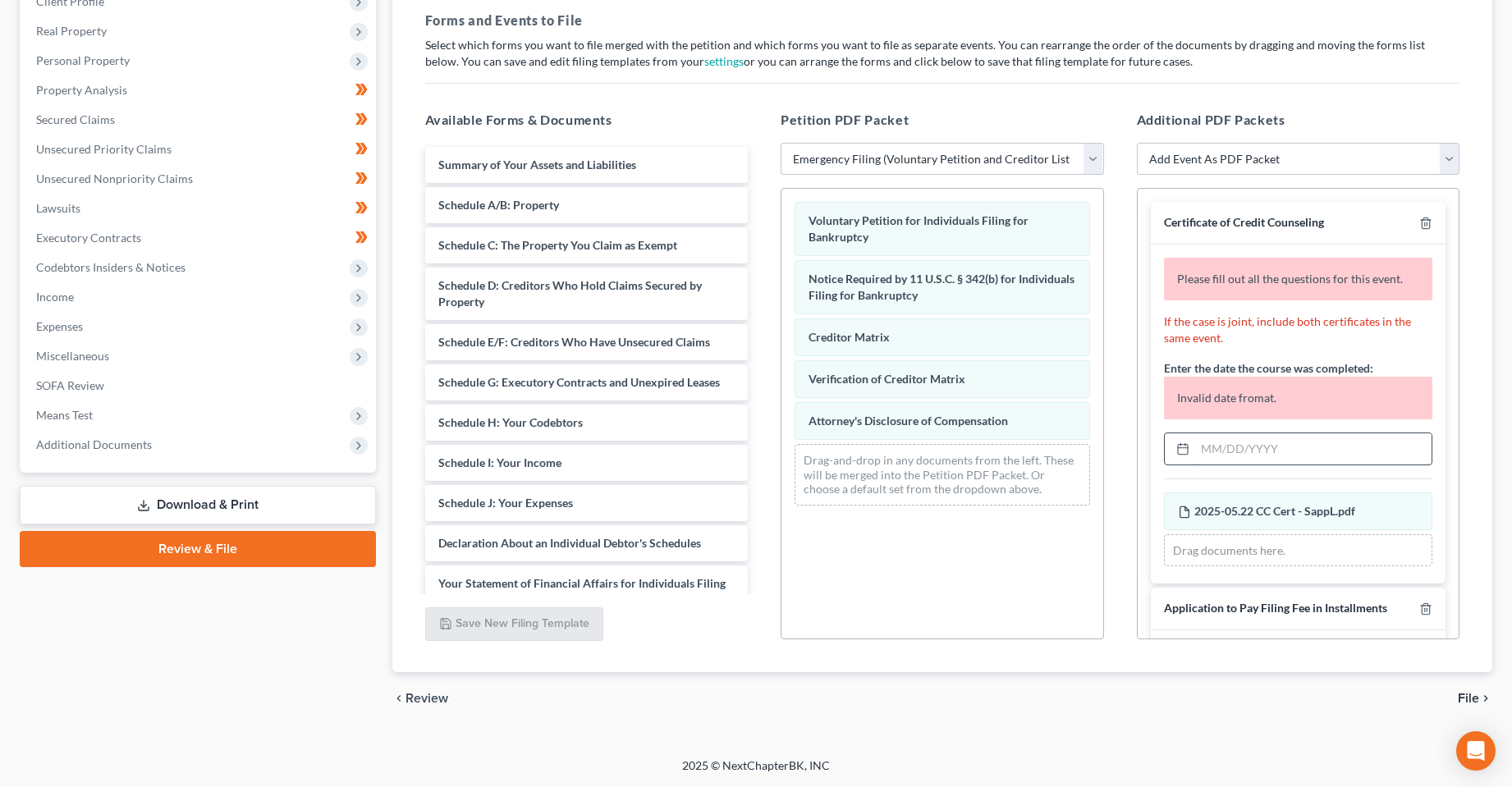
click at [1268, 460] on input "text" at bounding box center [1314, 448] width 237 height 31
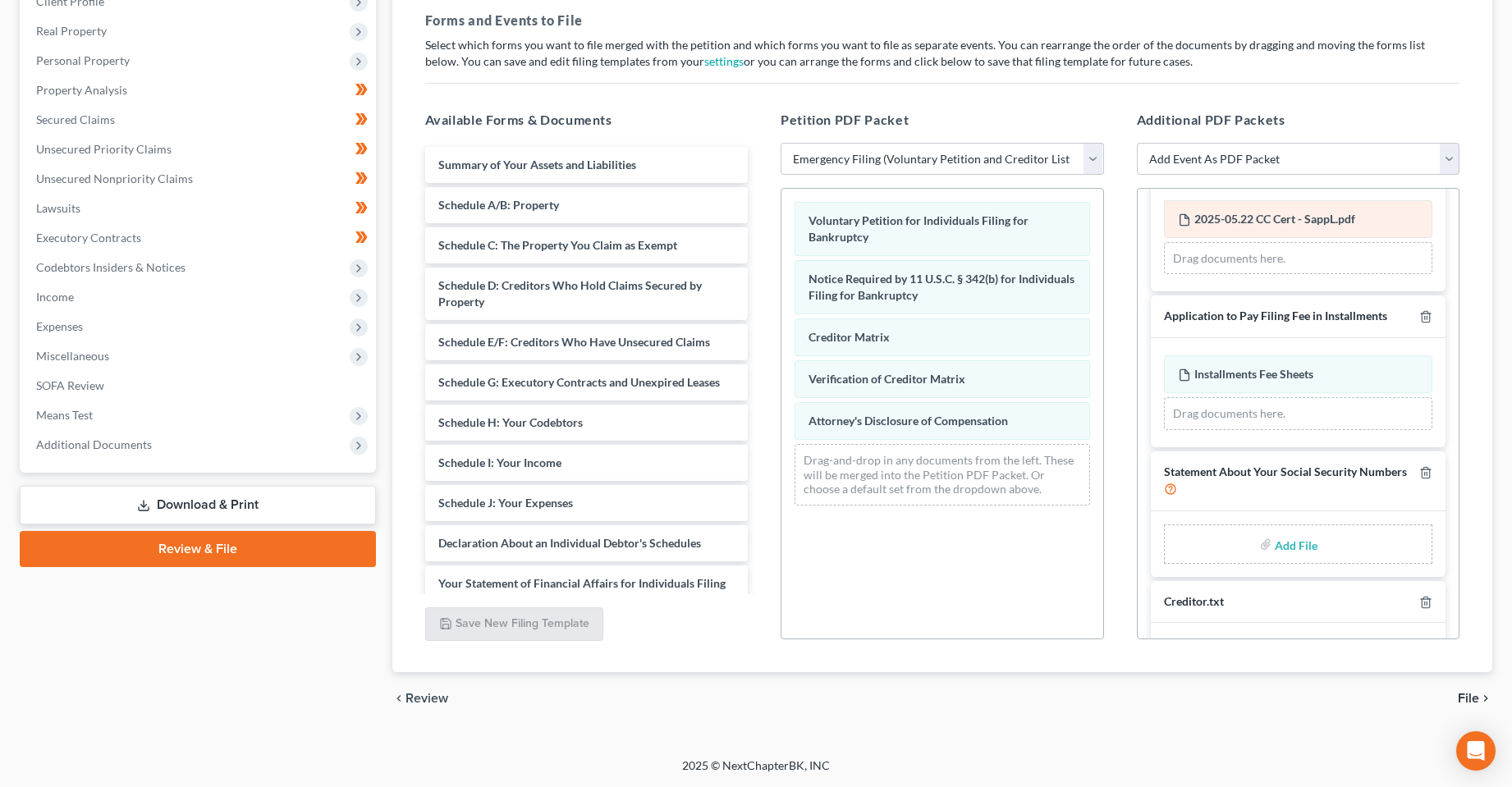
scroll to position [204, 0]
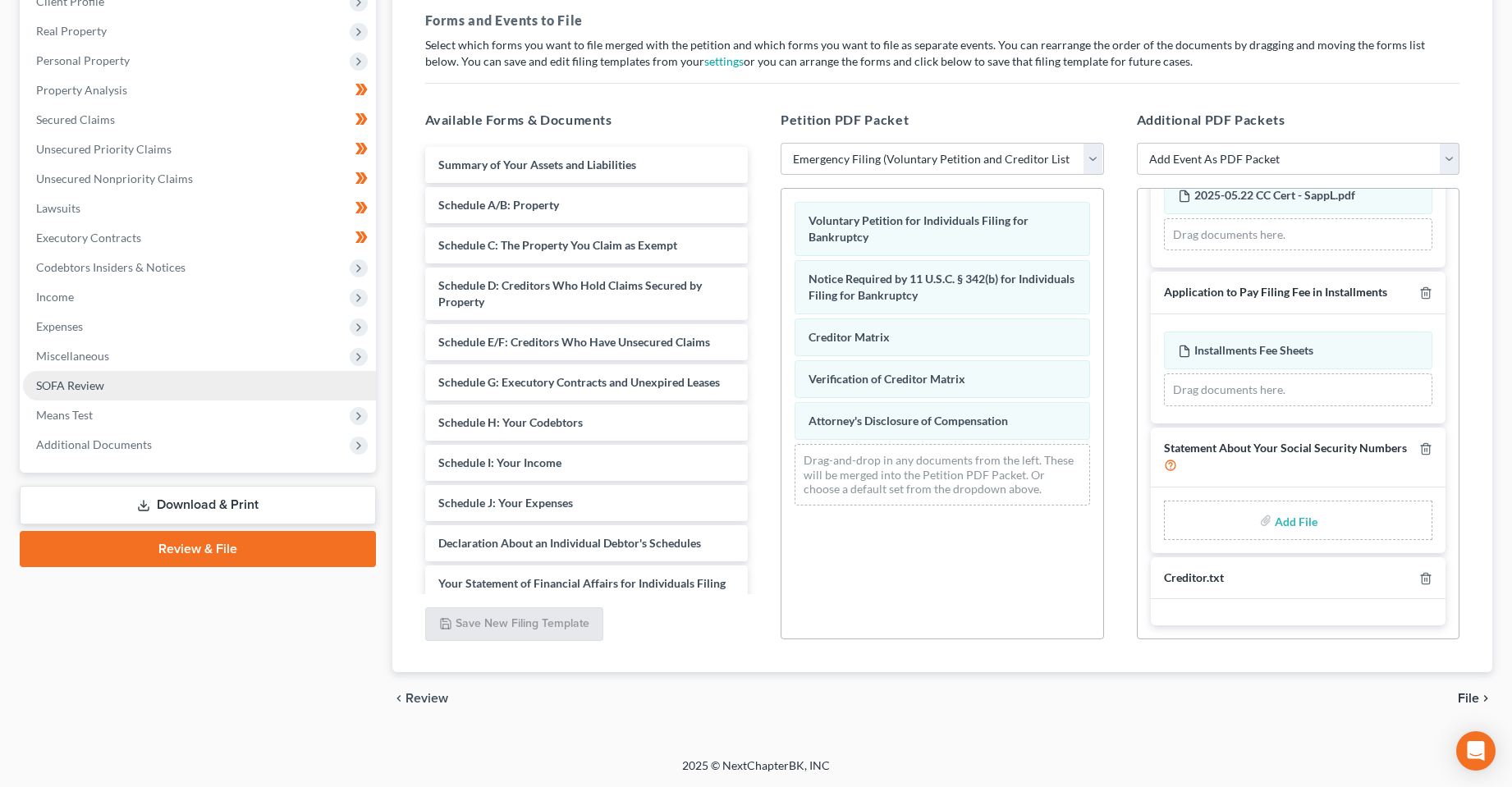
type input "05/22/2025"
type input "C:\fakepath\Form 121 - SappL.pdf"
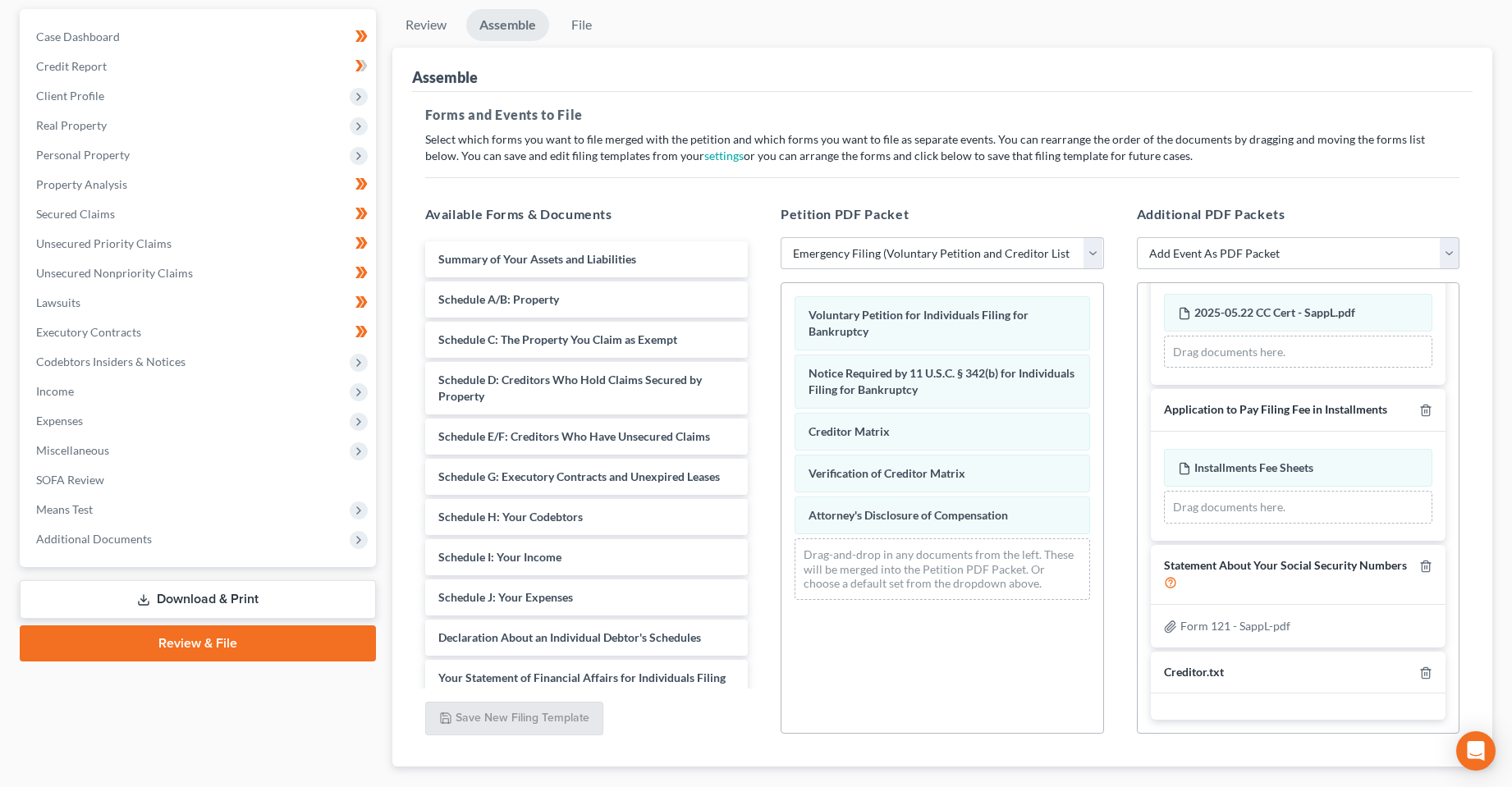
scroll to position [243, 0]
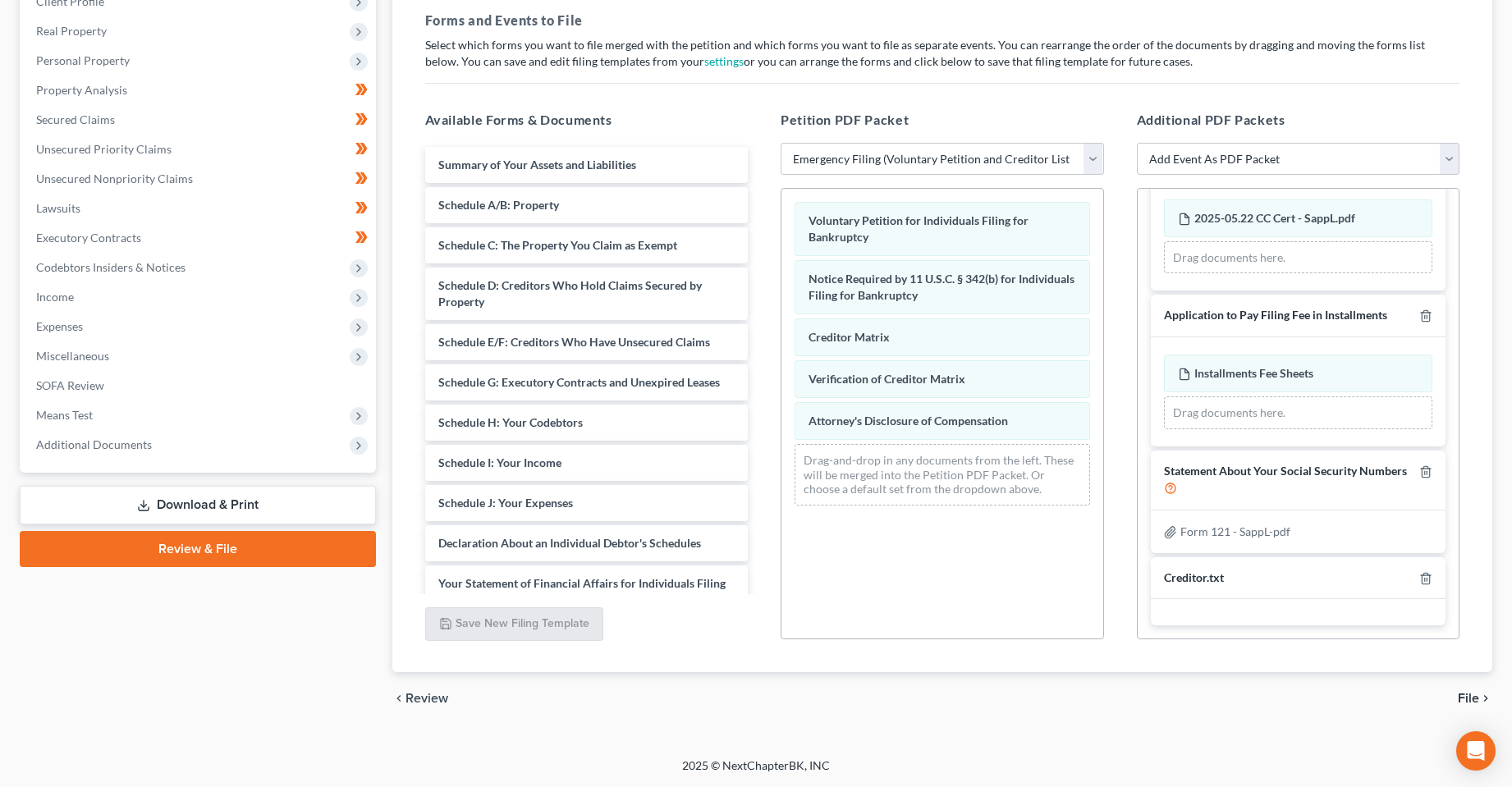
click at [1469, 693] on span "File" at bounding box center [1468, 698] width 21 height 13
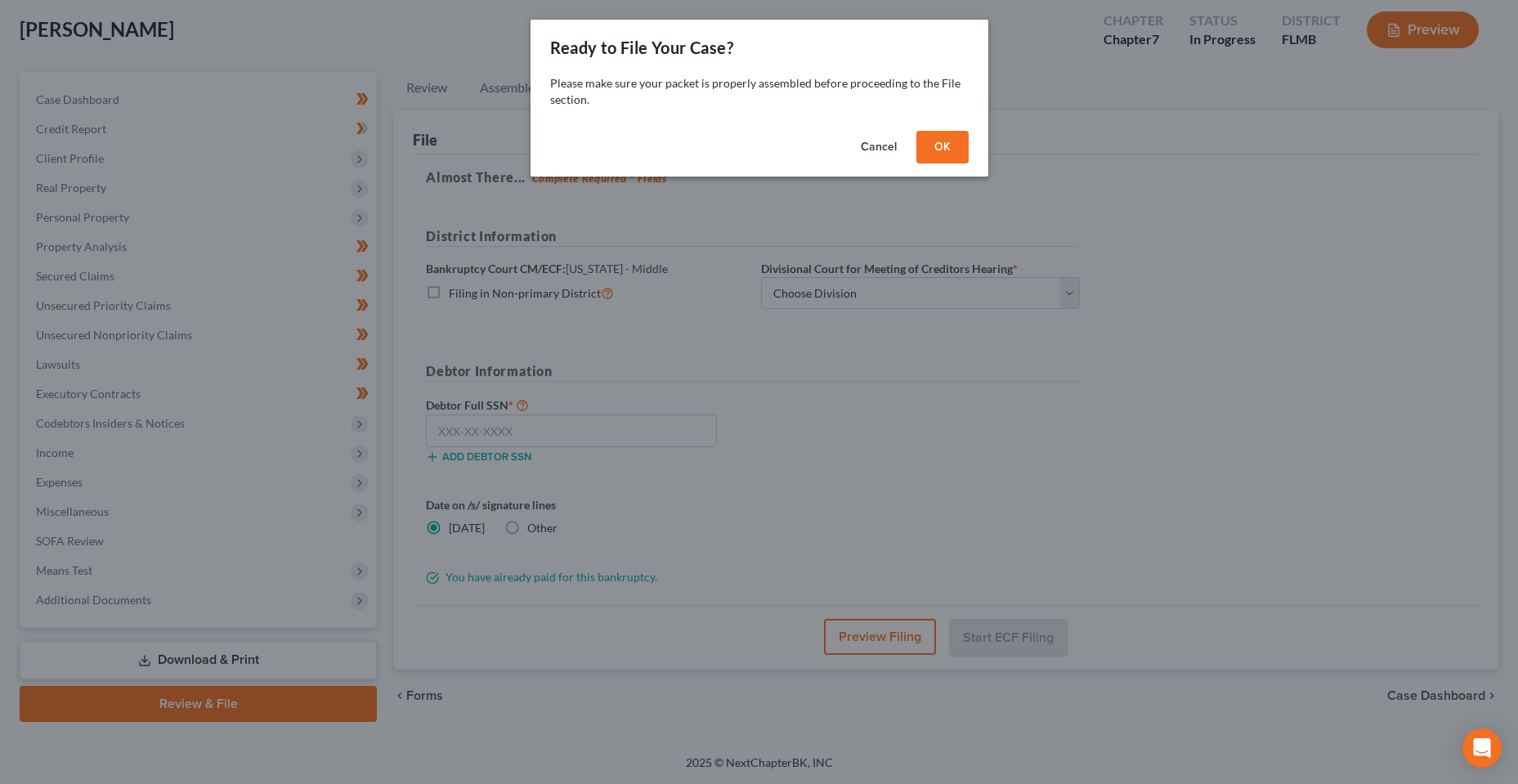
click at [877, 145] on button "Cancel" at bounding box center [878, 146] width 62 height 33
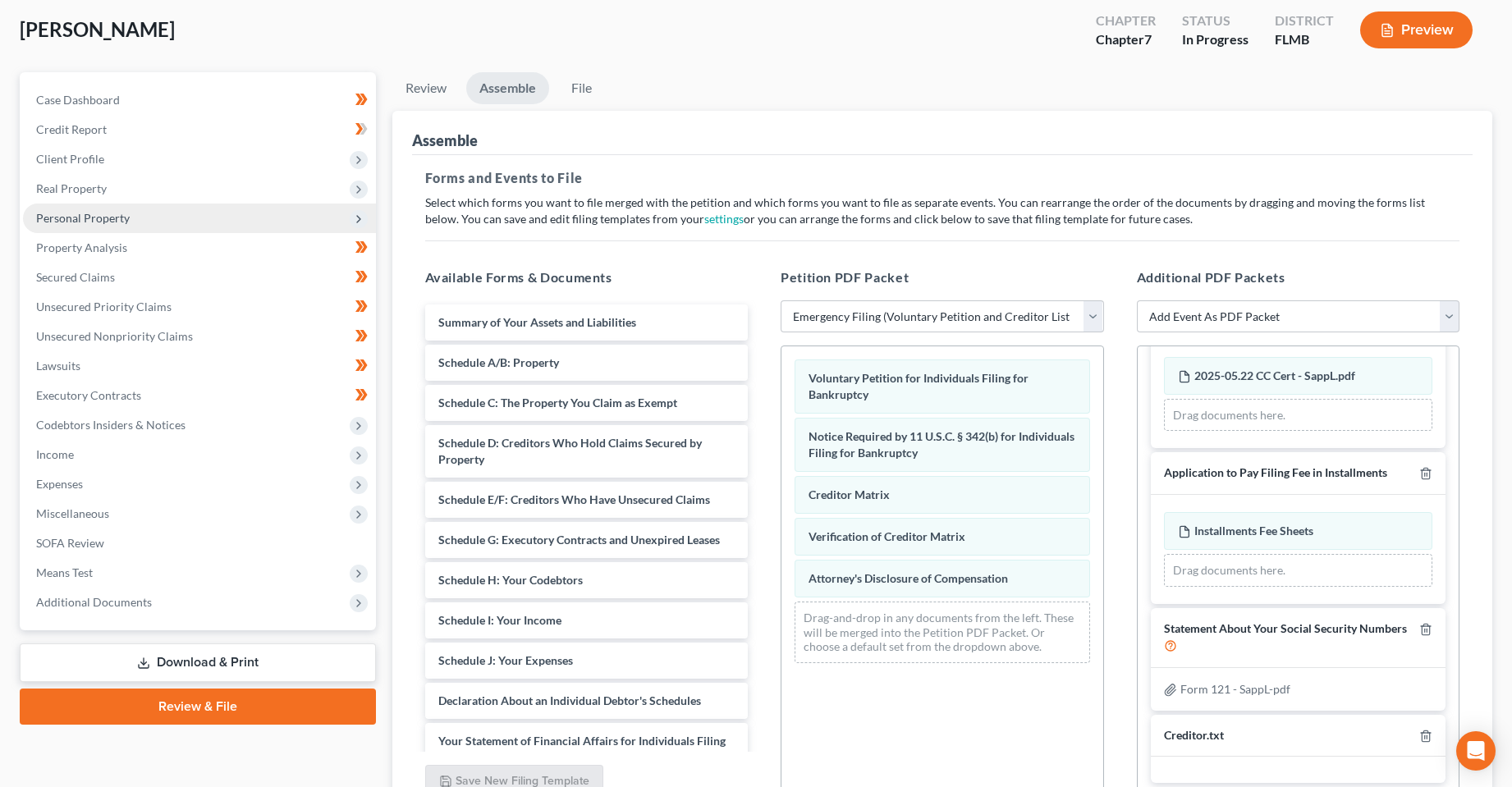
click at [77, 210] on span "Personal Property" at bounding box center [83, 217] width 94 height 14
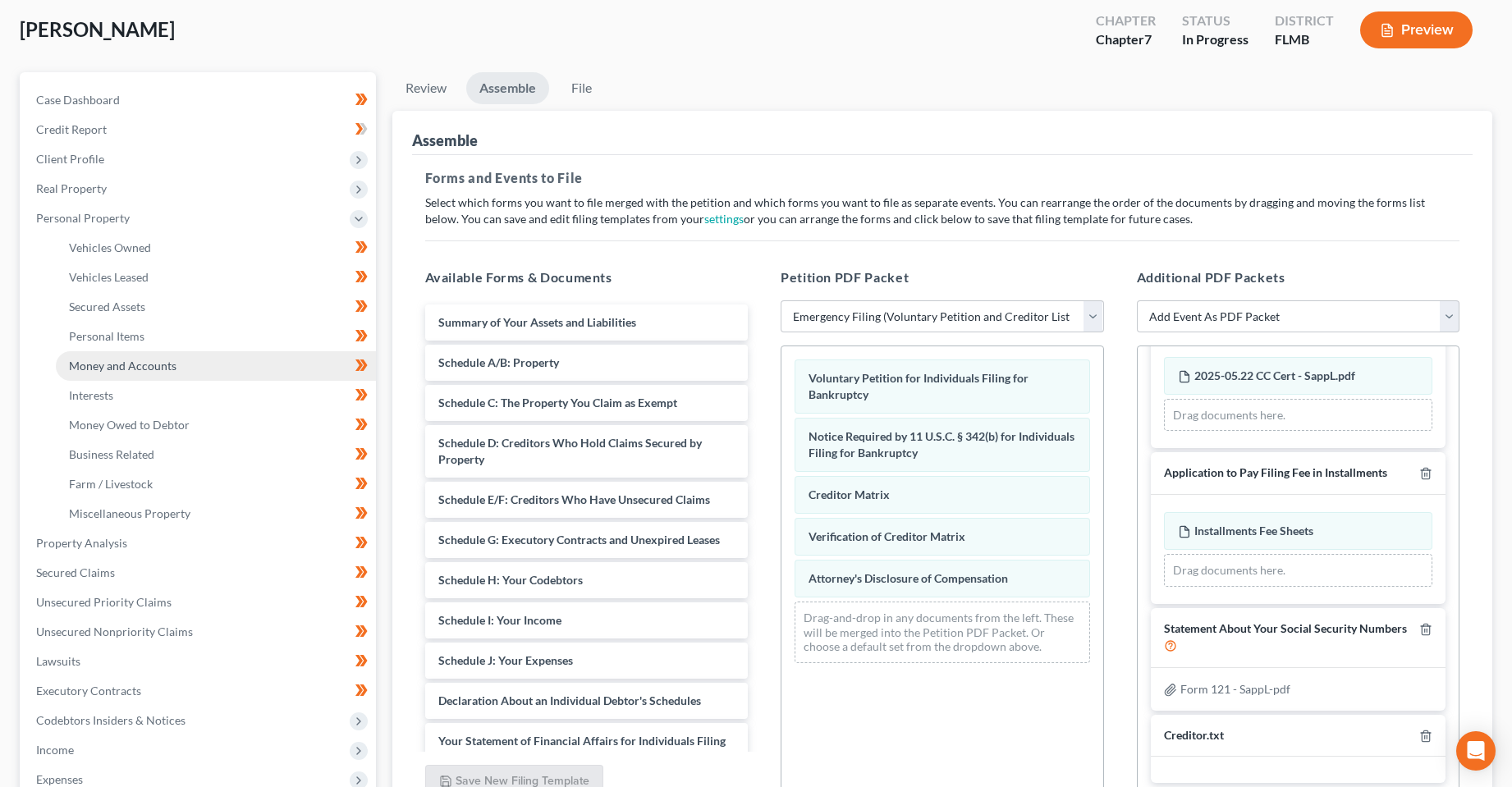
click at [111, 368] on span "Money and Accounts" at bounding box center [122, 365] width 107 height 14
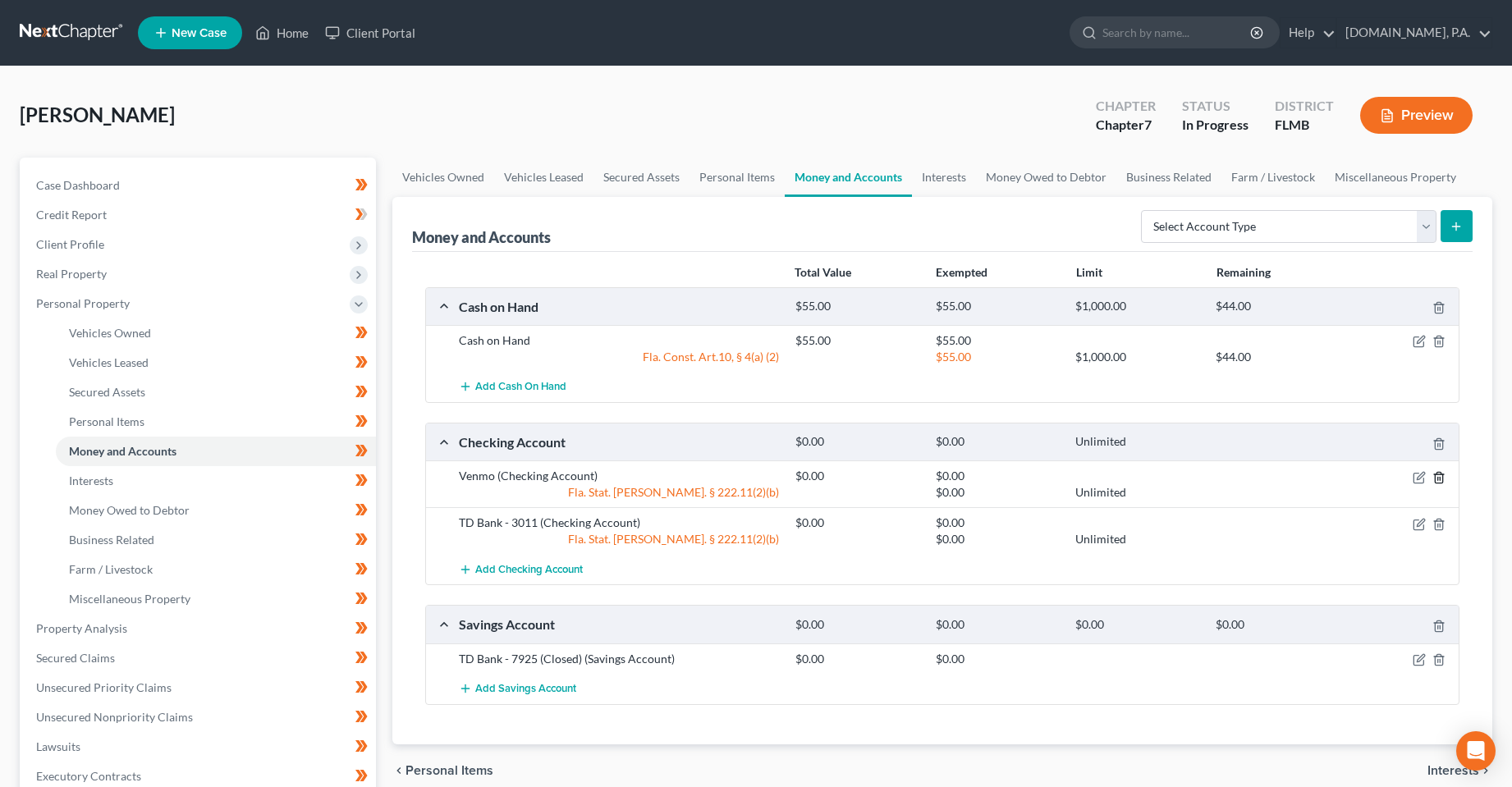
click at [1440, 478] on line "button" at bounding box center [1440, 478] width 0 height 3
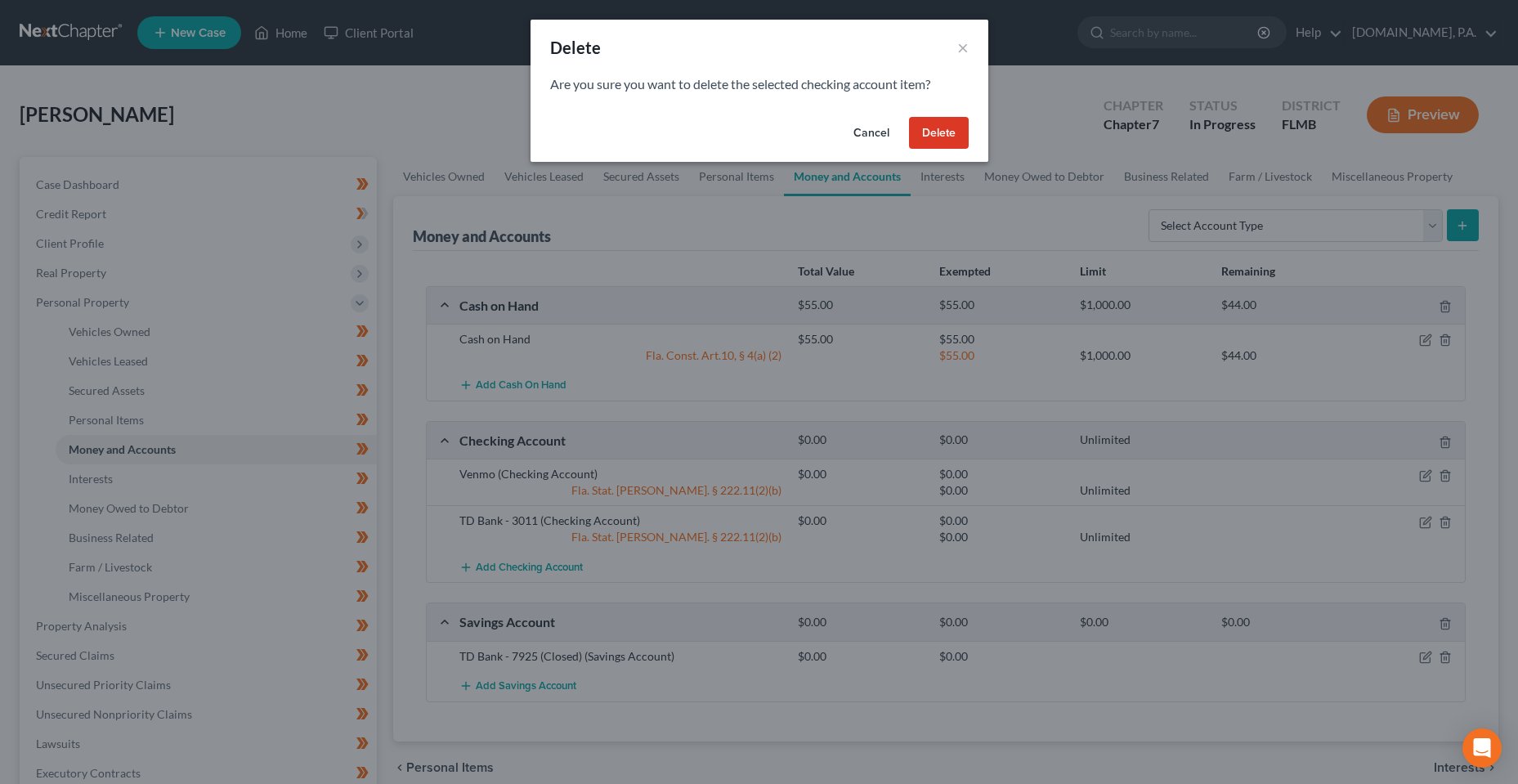
click at [936, 143] on button "Delete" at bounding box center [938, 133] width 60 height 33
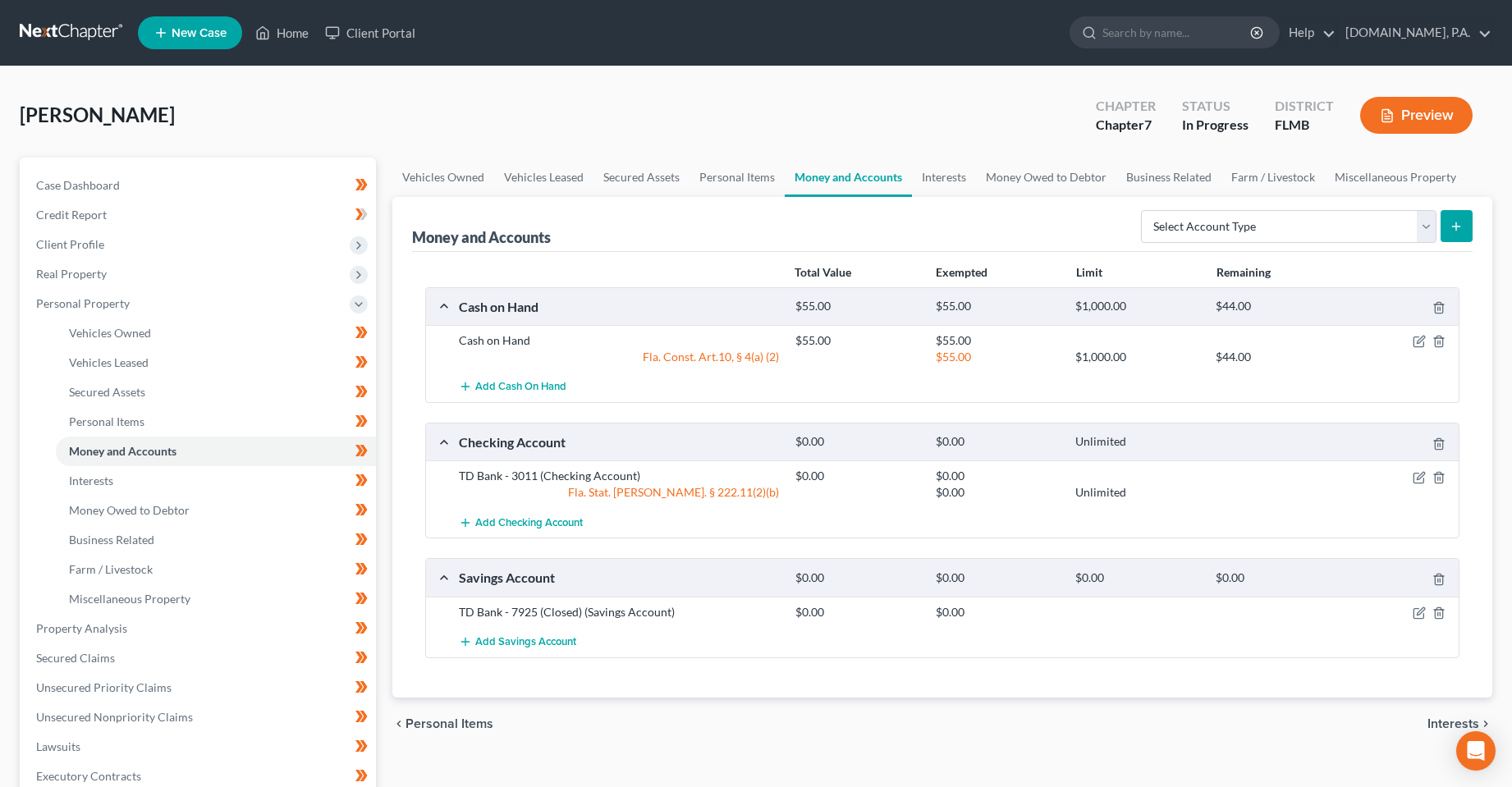
click at [1417, 485] on div "$0.00 Unlimited" at bounding box center [1123, 491] width 673 height 16
click at [1417, 478] on icon "button" at bounding box center [1420, 476] width 8 height 8
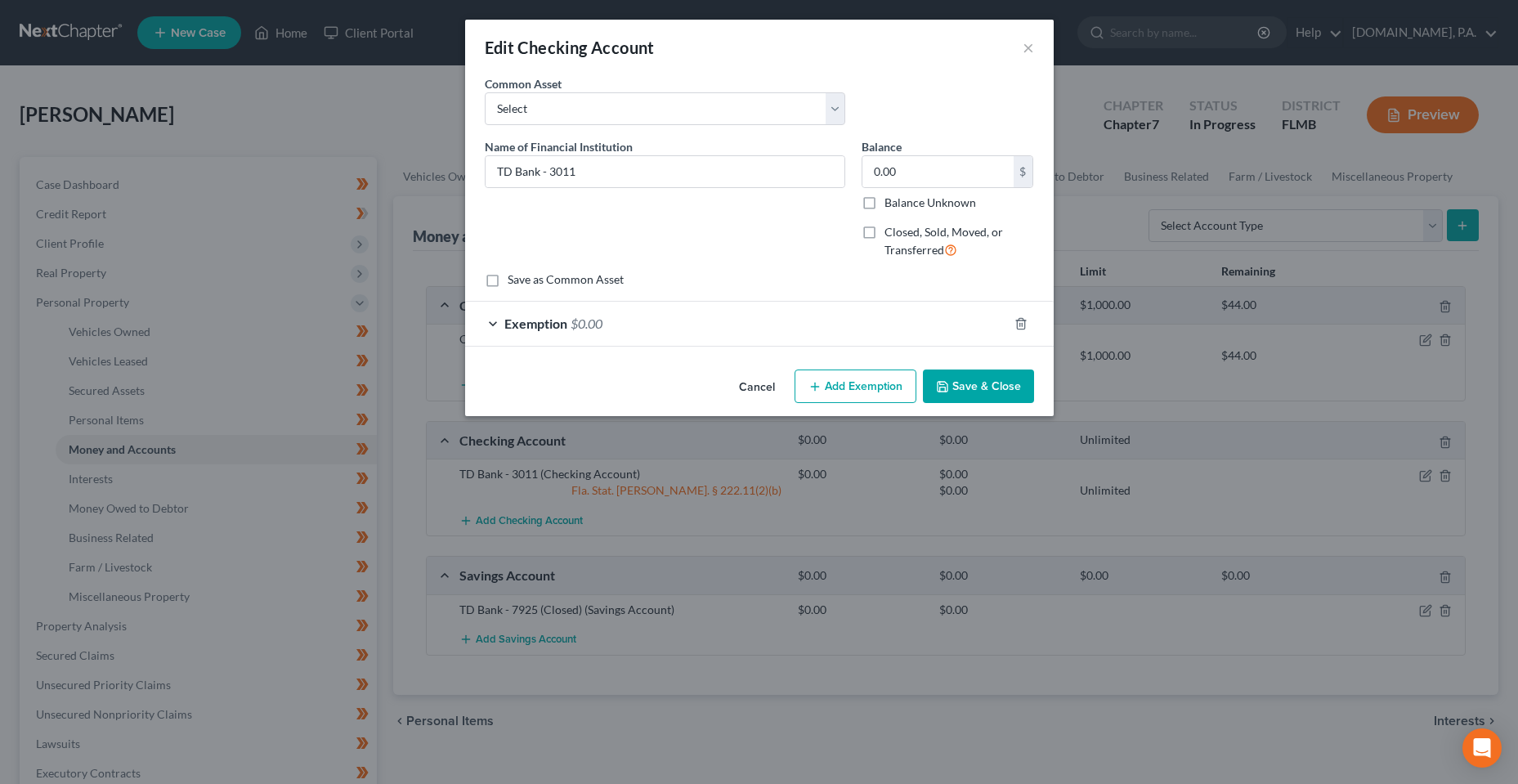
click at [880, 191] on div "0.00 $ Balance Unknown" at bounding box center [947, 182] width 173 height 56
click at [889, 177] on input "0.00" at bounding box center [938, 171] width 151 height 31
type input "1,201.33"
click at [719, 332] on div "Exemption $0.00" at bounding box center [736, 323] width 543 height 43
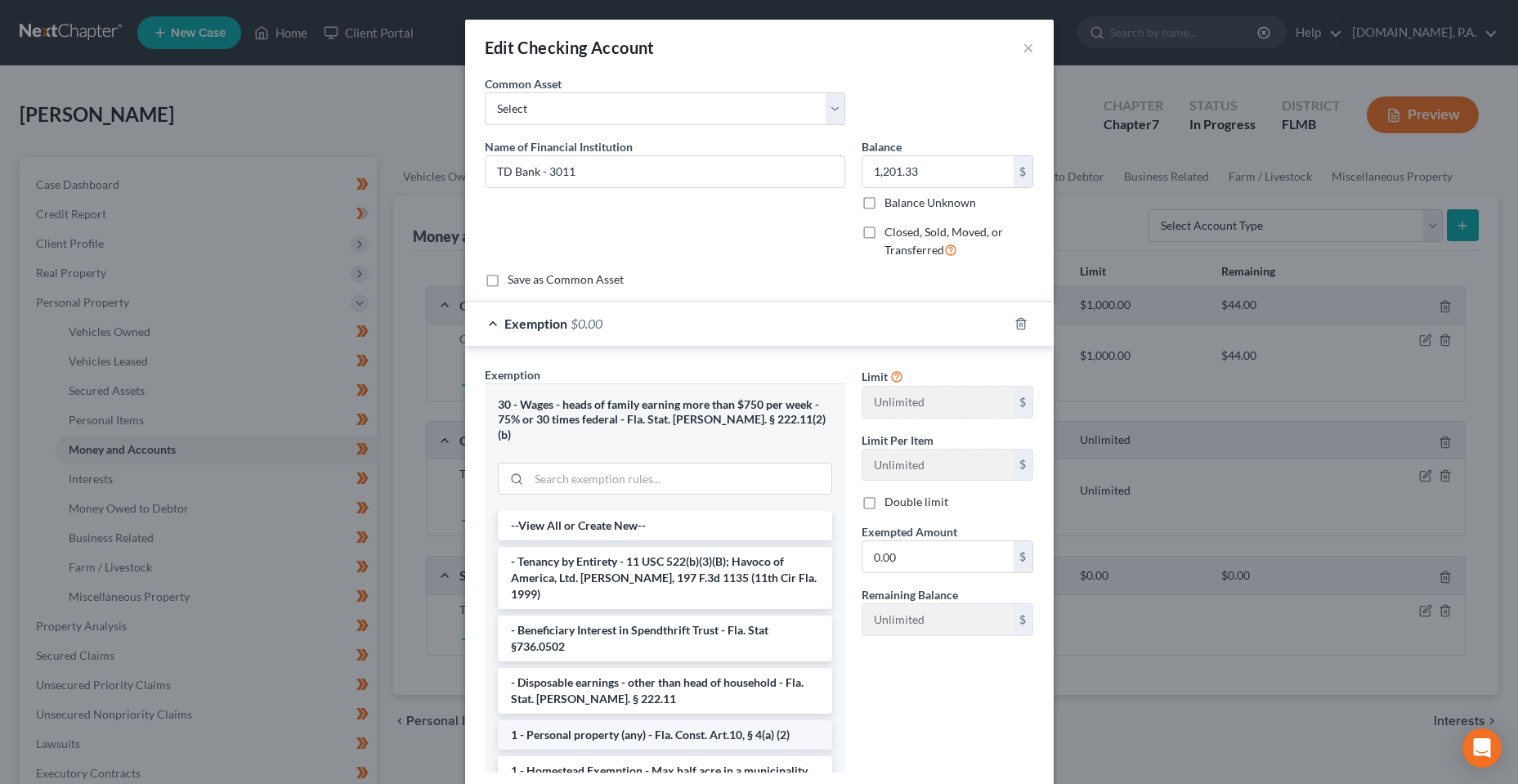
click at [726, 720] on li "1 - Personal property (any) - Fla. Const. Art.10, § 4(a) (2)" at bounding box center [665, 734] width 334 height 29
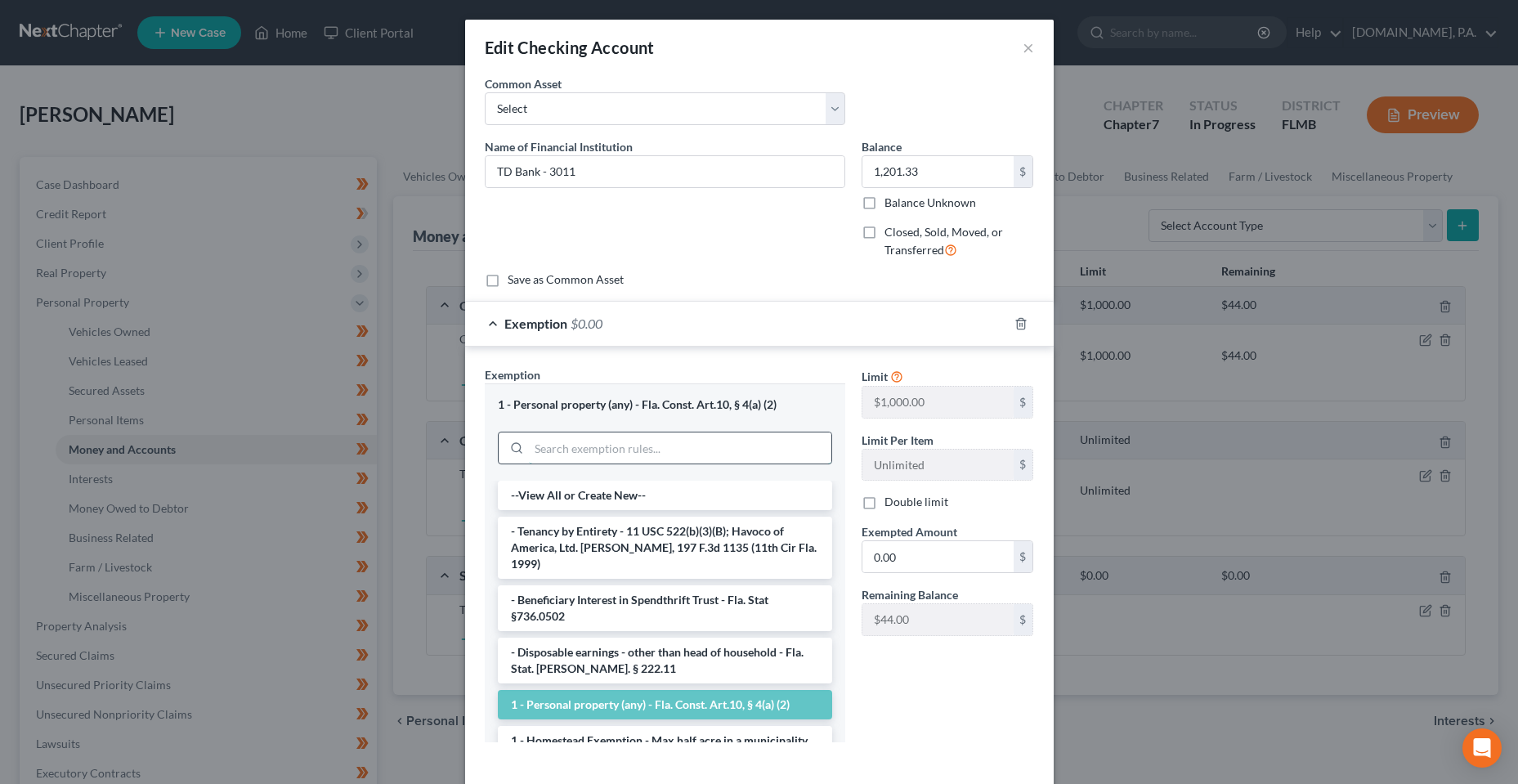
click at [723, 458] on input "search" at bounding box center [680, 448] width 302 height 31
click at [890, 690] on div "Limit $1,000.00 $ Limit Per Item Unlimited $ Double limit Exempted Amount * 0.0…" at bounding box center [947, 561] width 189 height 389
click at [709, 461] on input "search" at bounding box center [680, 448] width 302 height 31
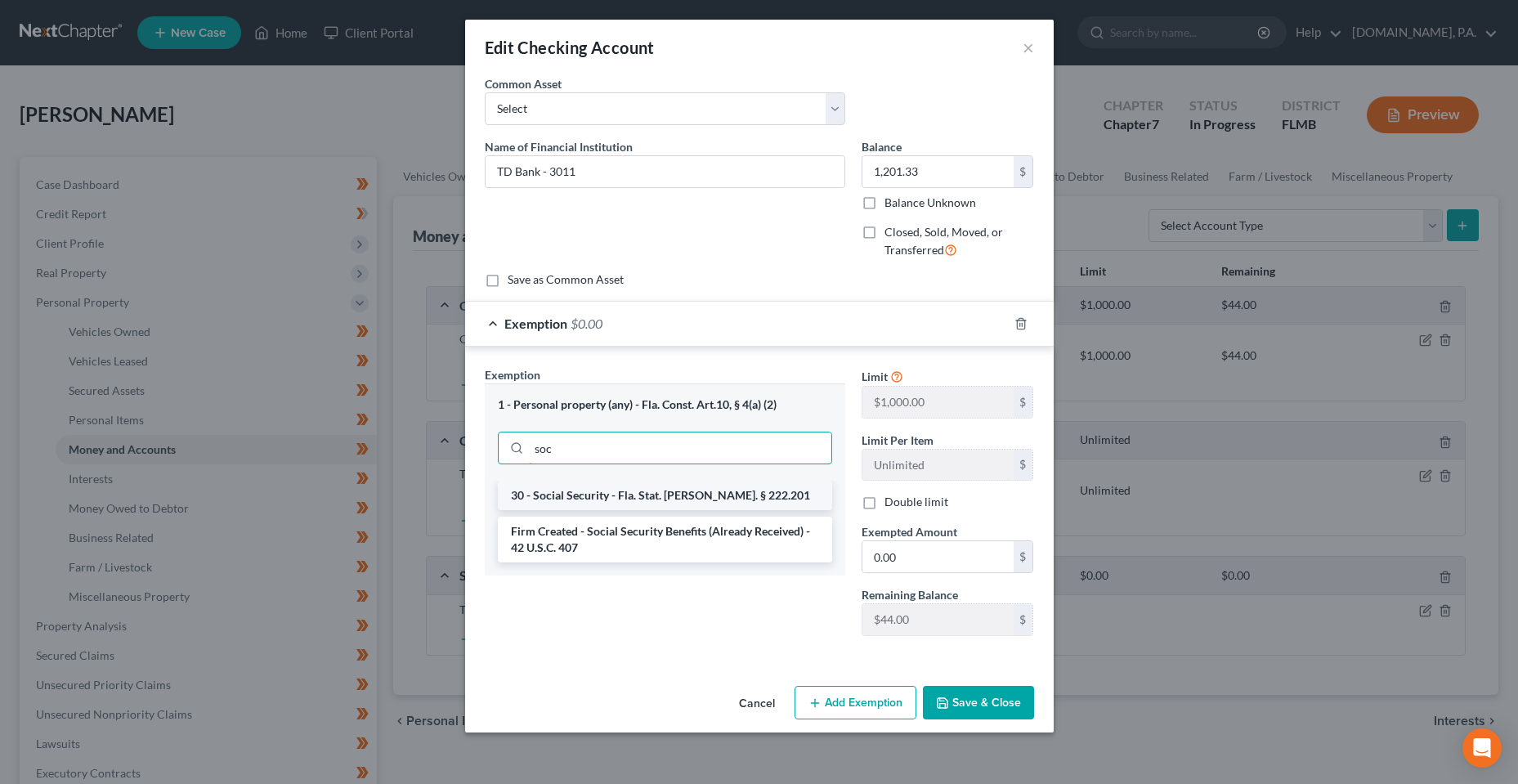
type input "soc"
click at [656, 501] on li "30 - Social Security - Fla. Stat. Ann. § 222.201" at bounding box center [665, 495] width 334 height 29
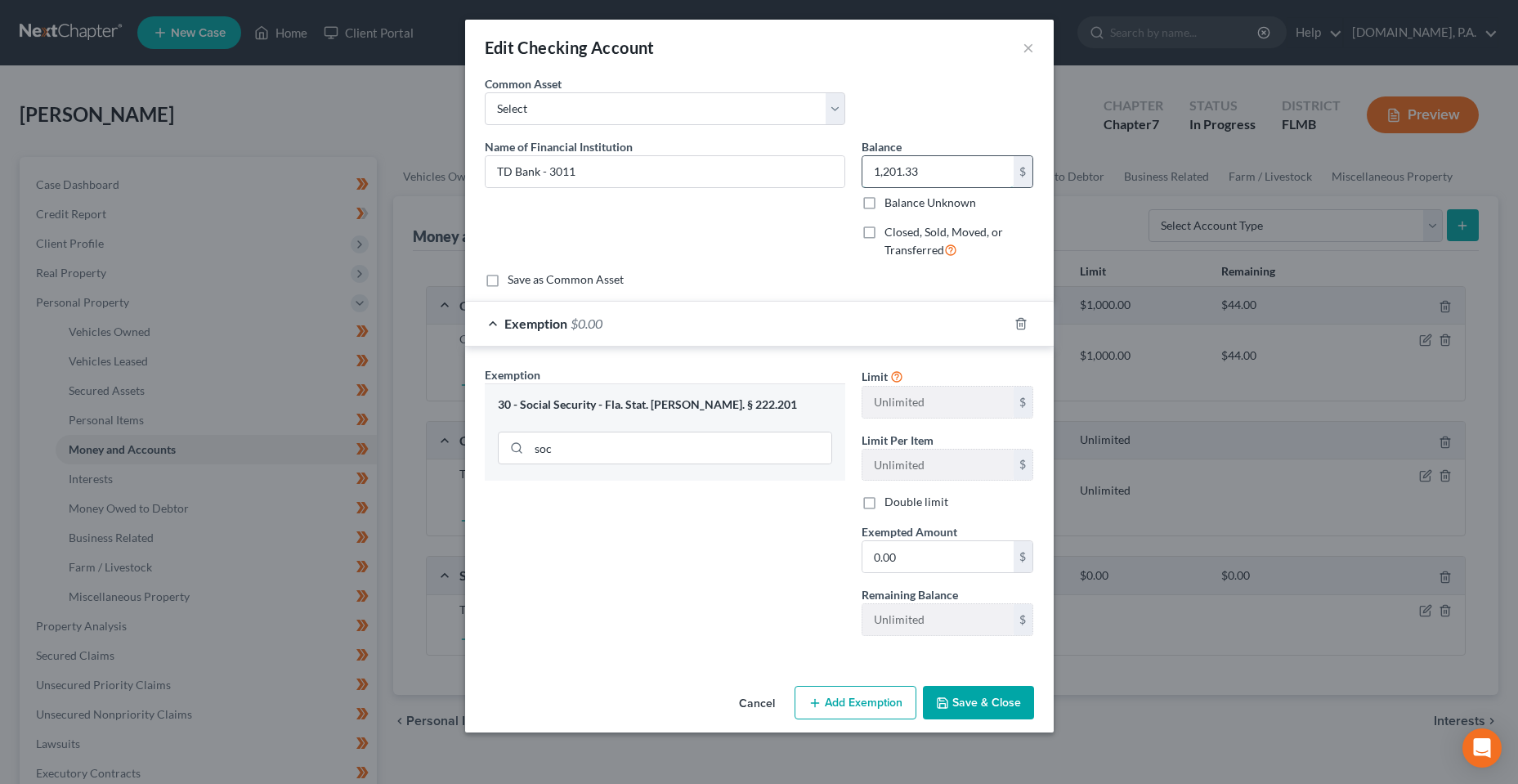
click at [930, 164] on input "1,201.33" at bounding box center [938, 171] width 151 height 31
click at [921, 544] on input "0.00" at bounding box center [938, 556] width 151 height 31
paste input "1,201.33"
type input "1,201.33"
click at [713, 569] on div "Exemption Set must be selected for CA. Exemption * 30 - Social Security - Fla. …" at bounding box center [664, 507] width 377 height 282
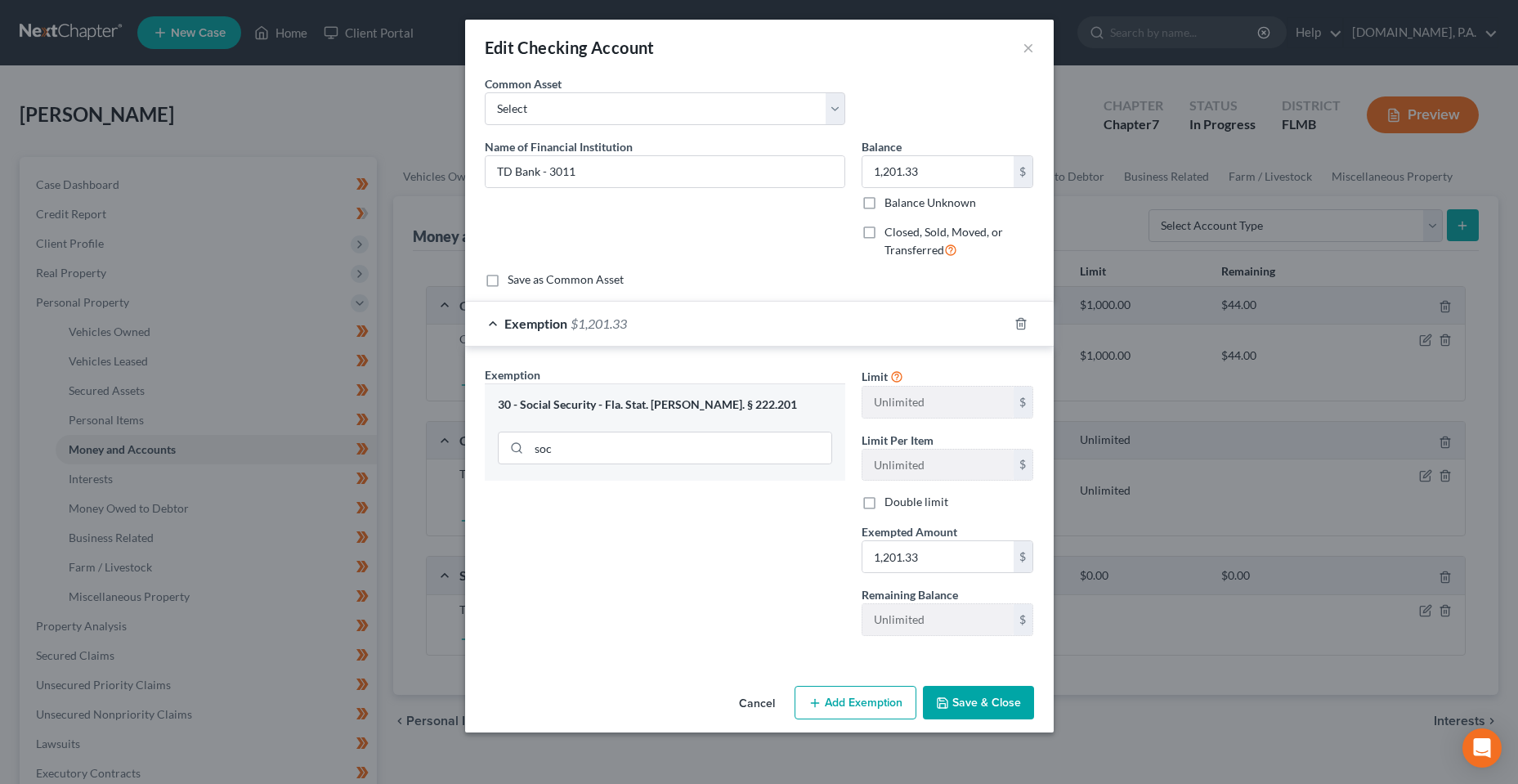
click at [742, 536] on div "Exemption Set must be selected for CA. Exemption * 30 - Social Security - Fla. …" at bounding box center [664, 507] width 377 height 282
drag, startPoint x: 985, startPoint y: 700, endPoint x: 634, endPoint y: 540, distance: 385.7
click at [638, 543] on div "Edit Checking Account × An exemption set must first be selected from the Filing…" at bounding box center [759, 376] width 588 height 712
click at [634, 540] on div "Exemption Set must be selected for CA. Exemption * 30 - Social Security - Fla. …" at bounding box center [664, 507] width 377 height 282
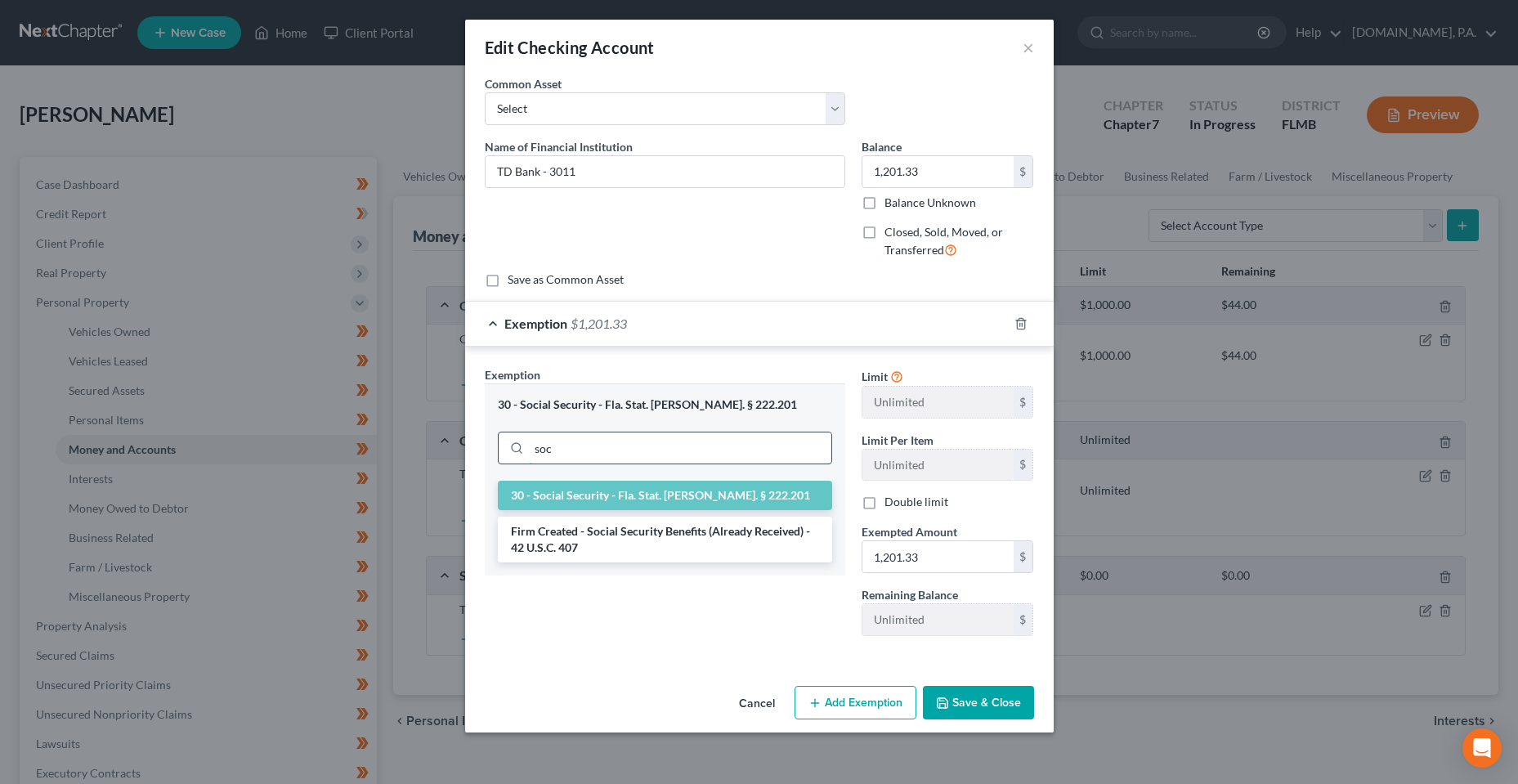
click at [591, 454] on input "soc" at bounding box center [680, 448] width 302 height 31
click at [628, 656] on div "Exemption Set must be selected for CA. Exemption * 30 - Social Security - Fla. …" at bounding box center [759, 504] width 588 height 316
drag, startPoint x: 518, startPoint y: 402, endPoint x: 608, endPoint y: 405, distance: 90.0
click at [608, 405] on div "30 - Social Security - Fla. Stat. Ann. § 222.201" at bounding box center [665, 405] width 334 height 15
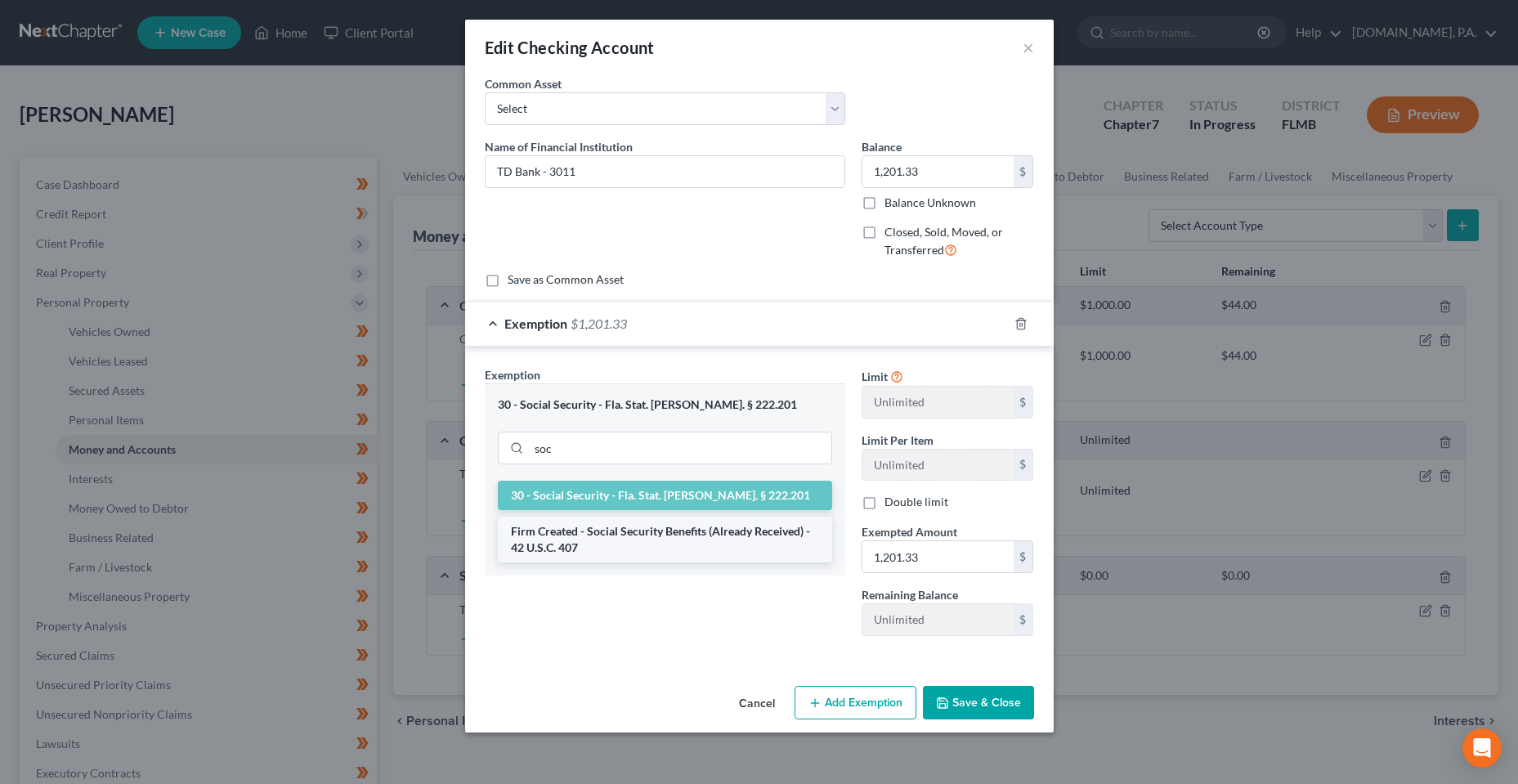
click at [670, 528] on li "Firm Created - Social Security Benefits (Already Received) - 42 U.S.C. 407" at bounding box center [665, 539] width 334 height 45
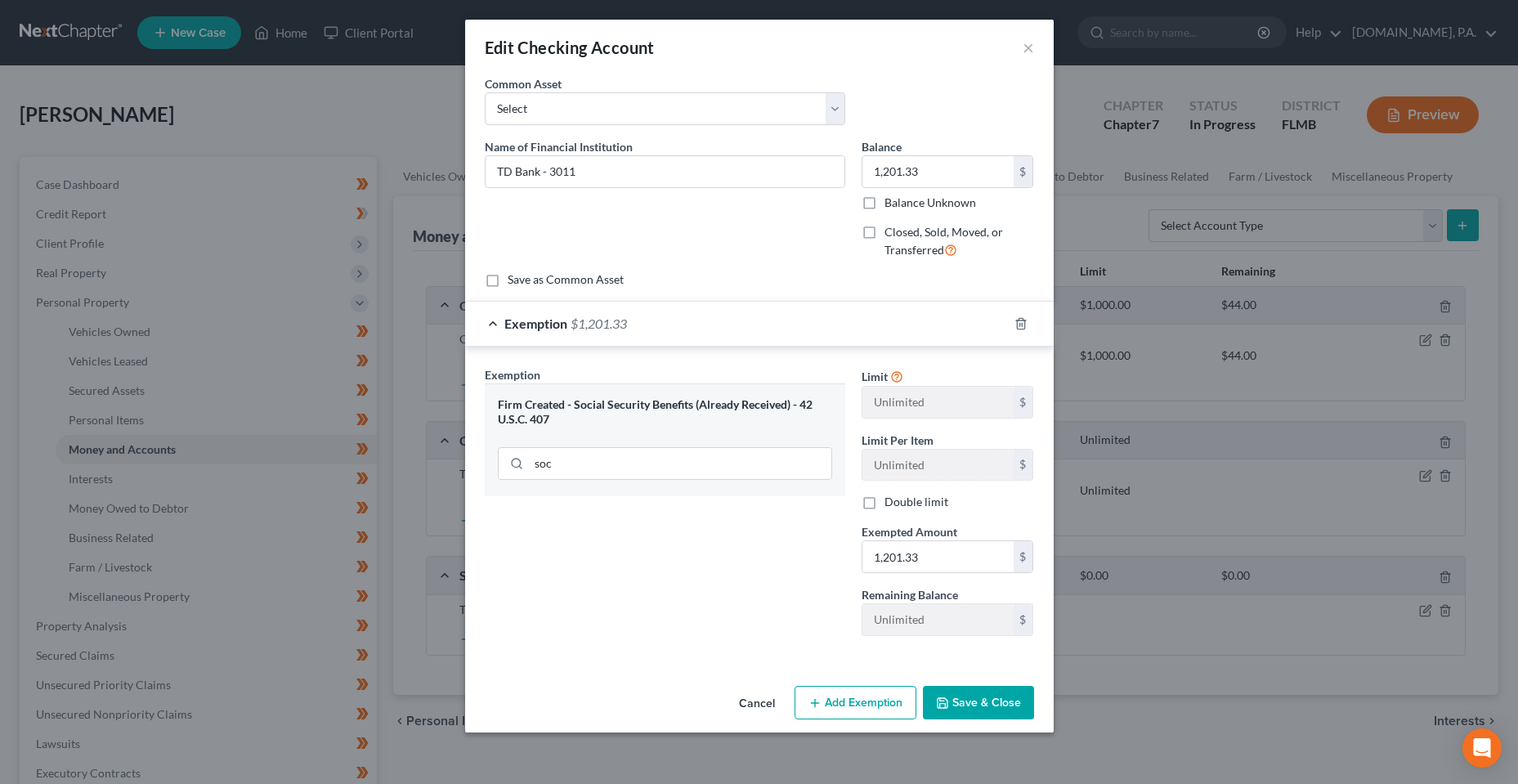
click at [1009, 702] on button "Save & Close" at bounding box center [979, 703] width 111 height 34
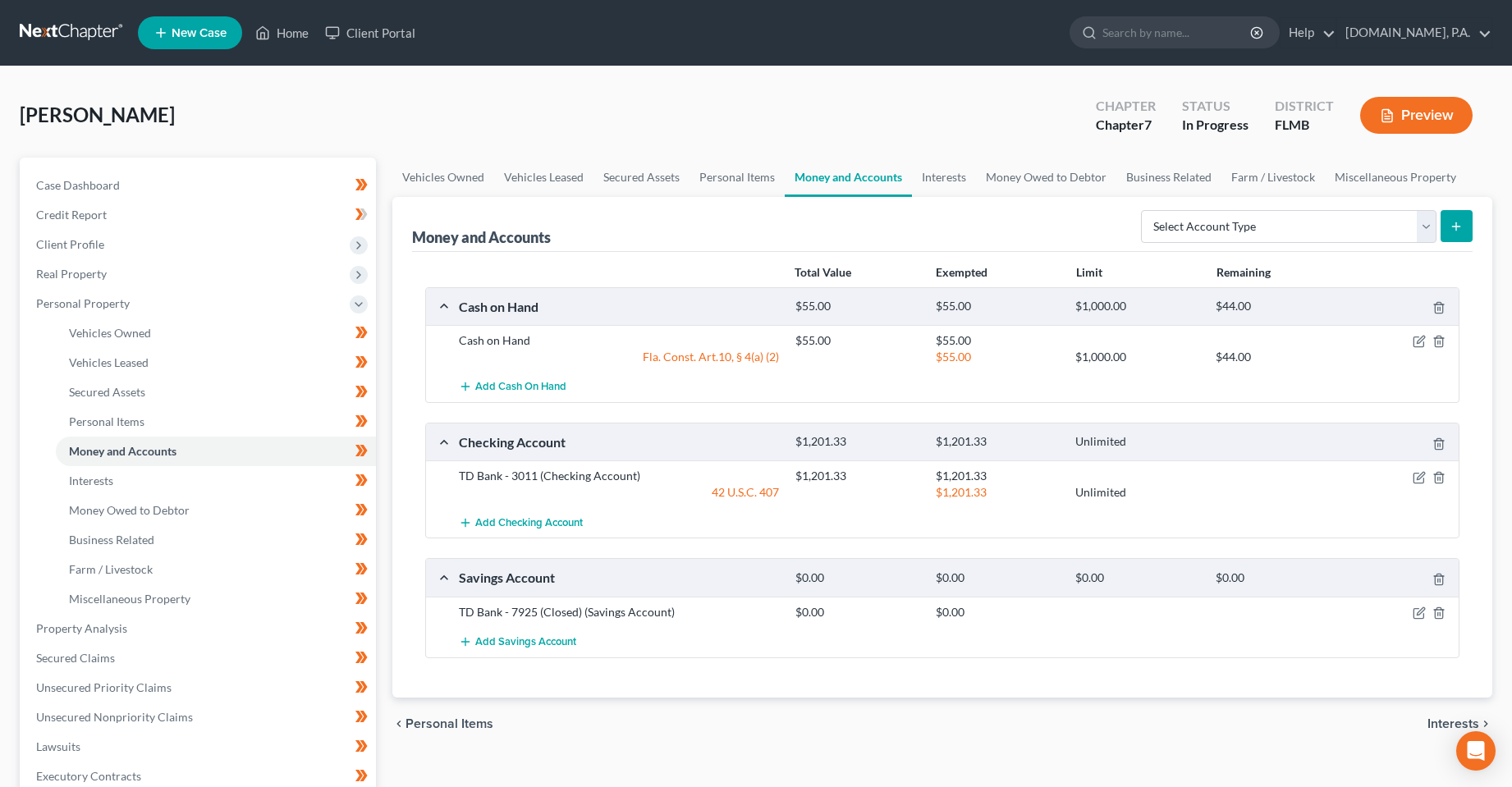
click at [610, 771] on div "Vehicles Owned Vehicles Leased Secured Assets Personal Items Money and Accounts…" at bounding box center [943, 631] width 1117 height 947
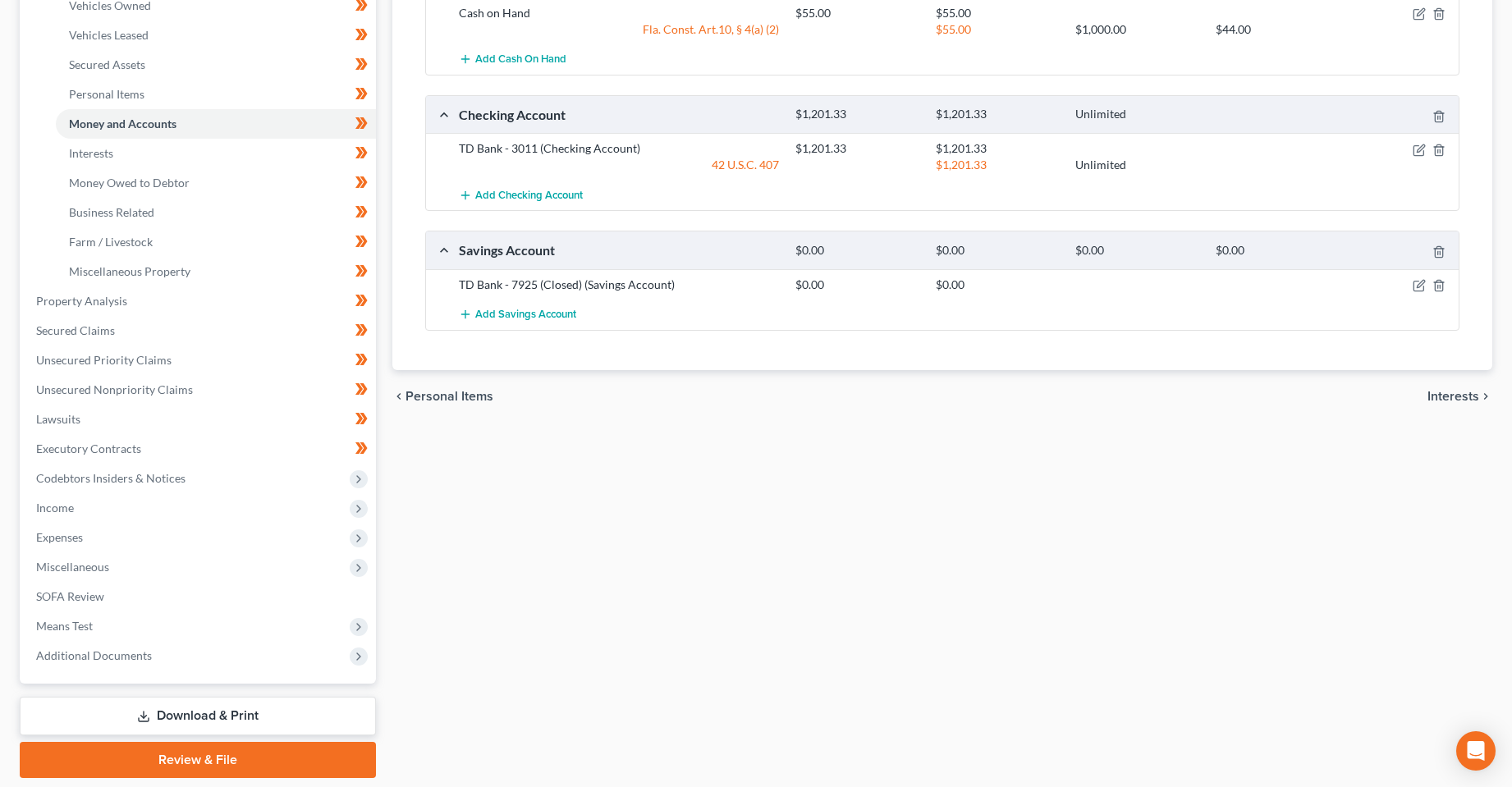
scroll to position [328, 0]
click at [594, 496] on div "Vehicles Owned Vehicles Leased Secured Assets Personal Items Money and Accounts…" at bounding box center [943, 302] width 1117 height 947
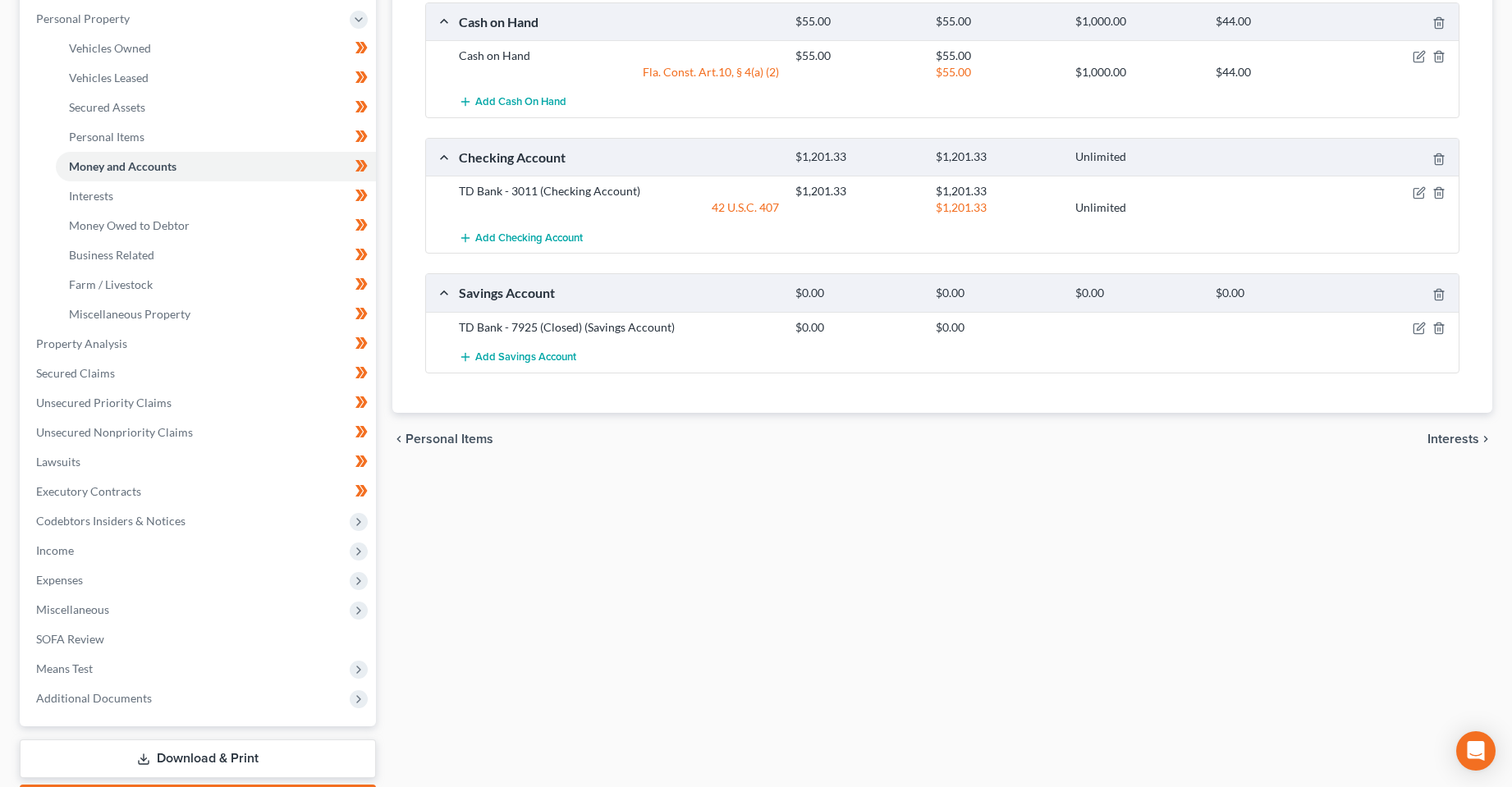
scroll to position [247, 0]
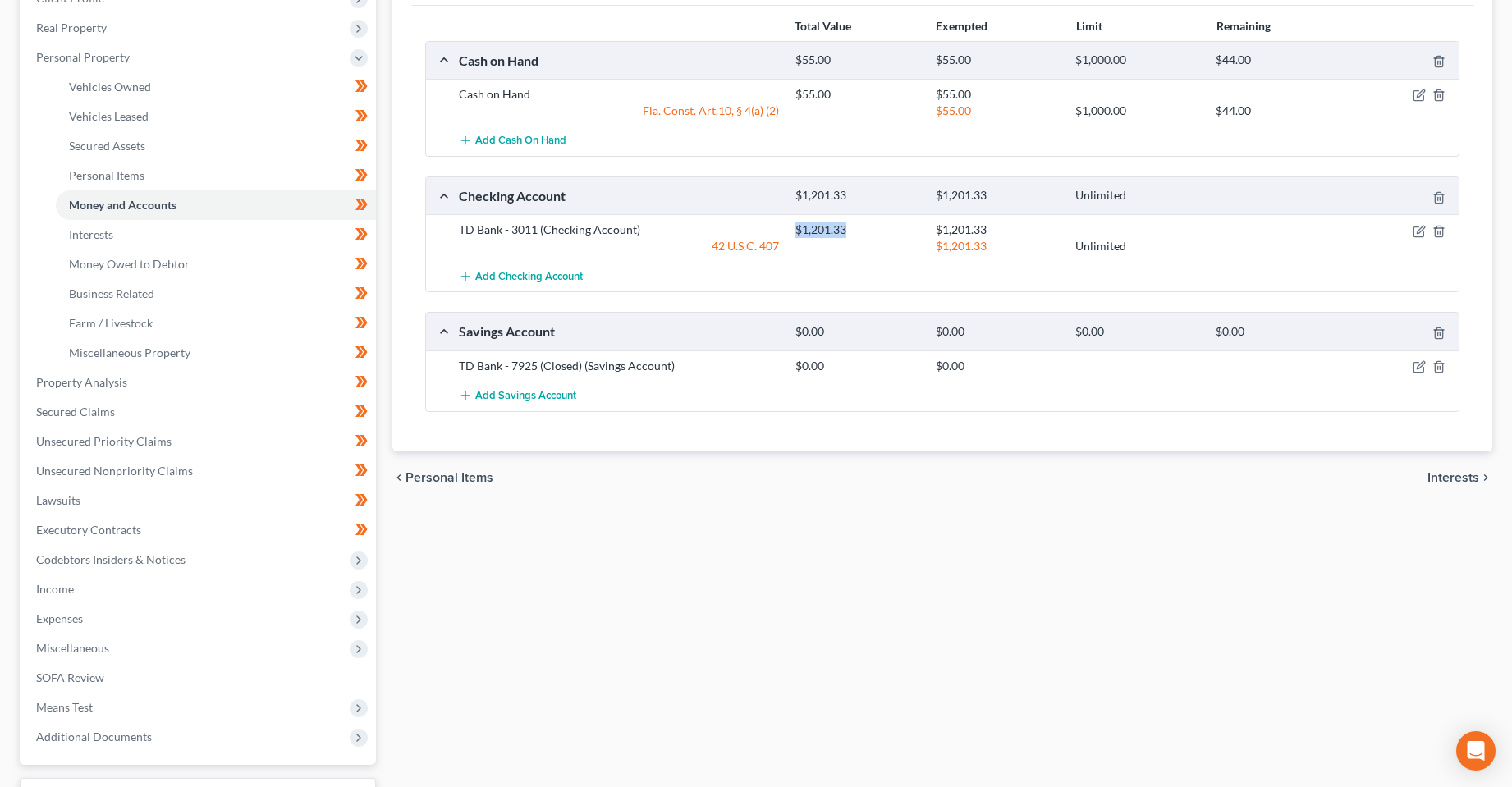
drag, startPoint x: 849, startPoint y: 232, endPoint x: 782, endPoint y: 234, distance: 67.0
click at [782, 234] on div "TD Bank - 3011 (Checking Account) $1,201.33 $1,201.33 42 U.S.C. 407 $1,201.33 U…" at bounding box center [955, 238] width 1010 height 33
click at [670, 593] on div "Vehicles Owned Vehicles Leased Secured Assets Personal Items Money and Accounts…" at bounding box center [943, 385] width 1117 height 947
drag, startPoint x: 669, startPoint y: 229, endPoint x: 459, endPoint y: 233, distance: 210.0
click at [459, 233] on div "TD Bank - 3011 (Checking Account)" at bounding box center [618, 229] width 337 height 16
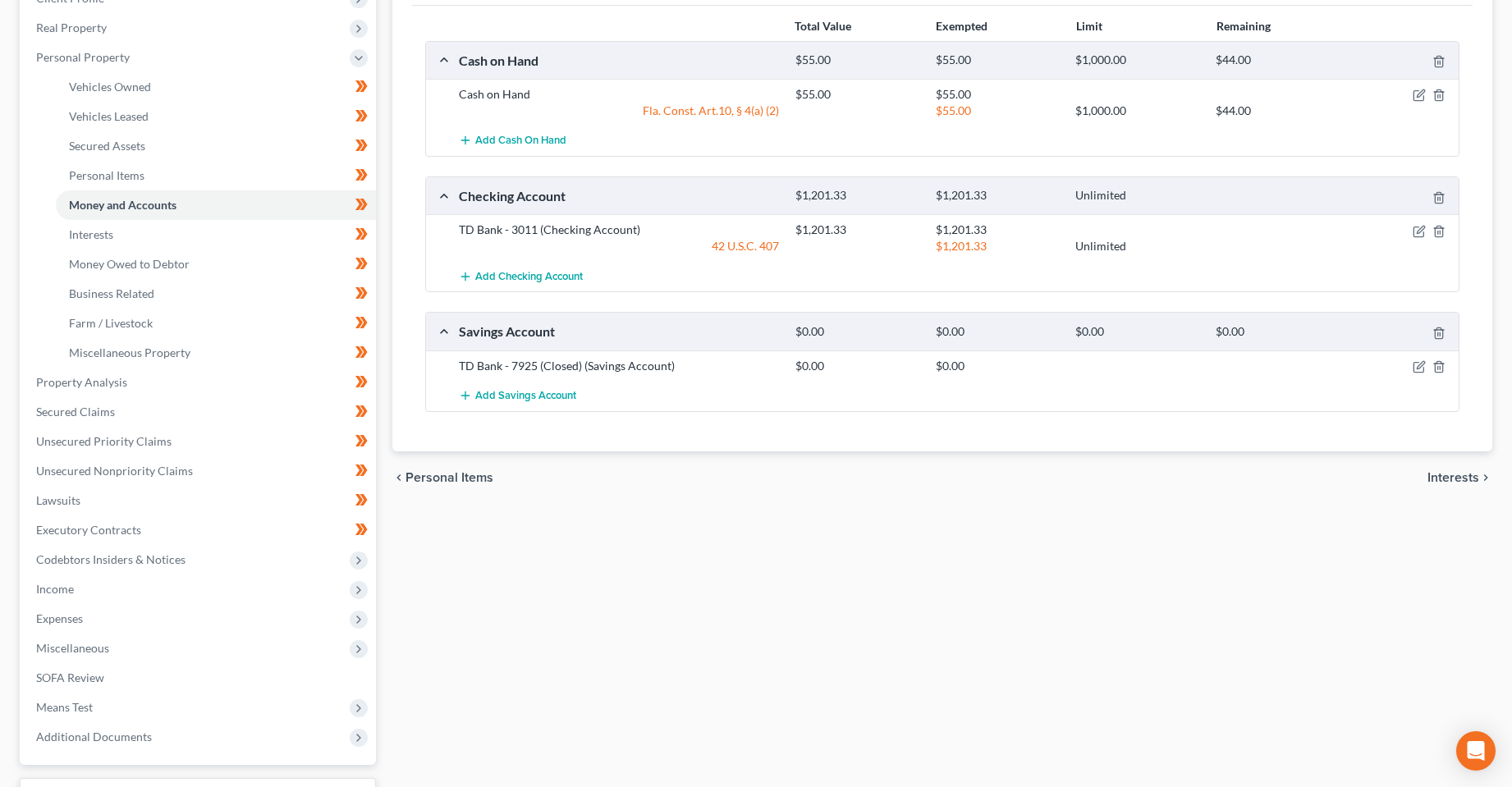
click at [788, 558] on div "Vehicles Owned Vehicles Leased Secured Assets Personal Items Money and Accounts…" at bounding box center [943, 385] width 1117 height 947
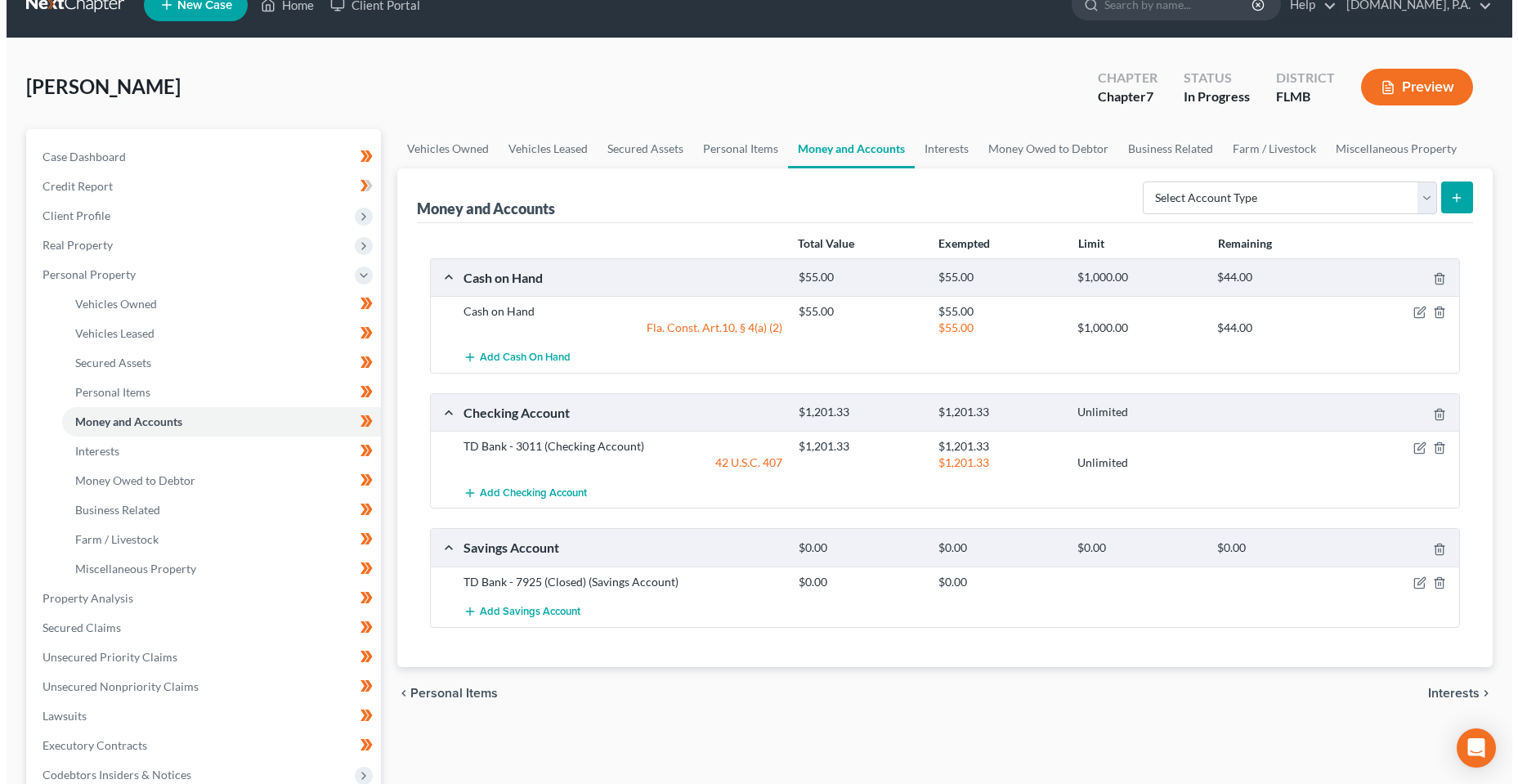
scroll to position [0, 0]
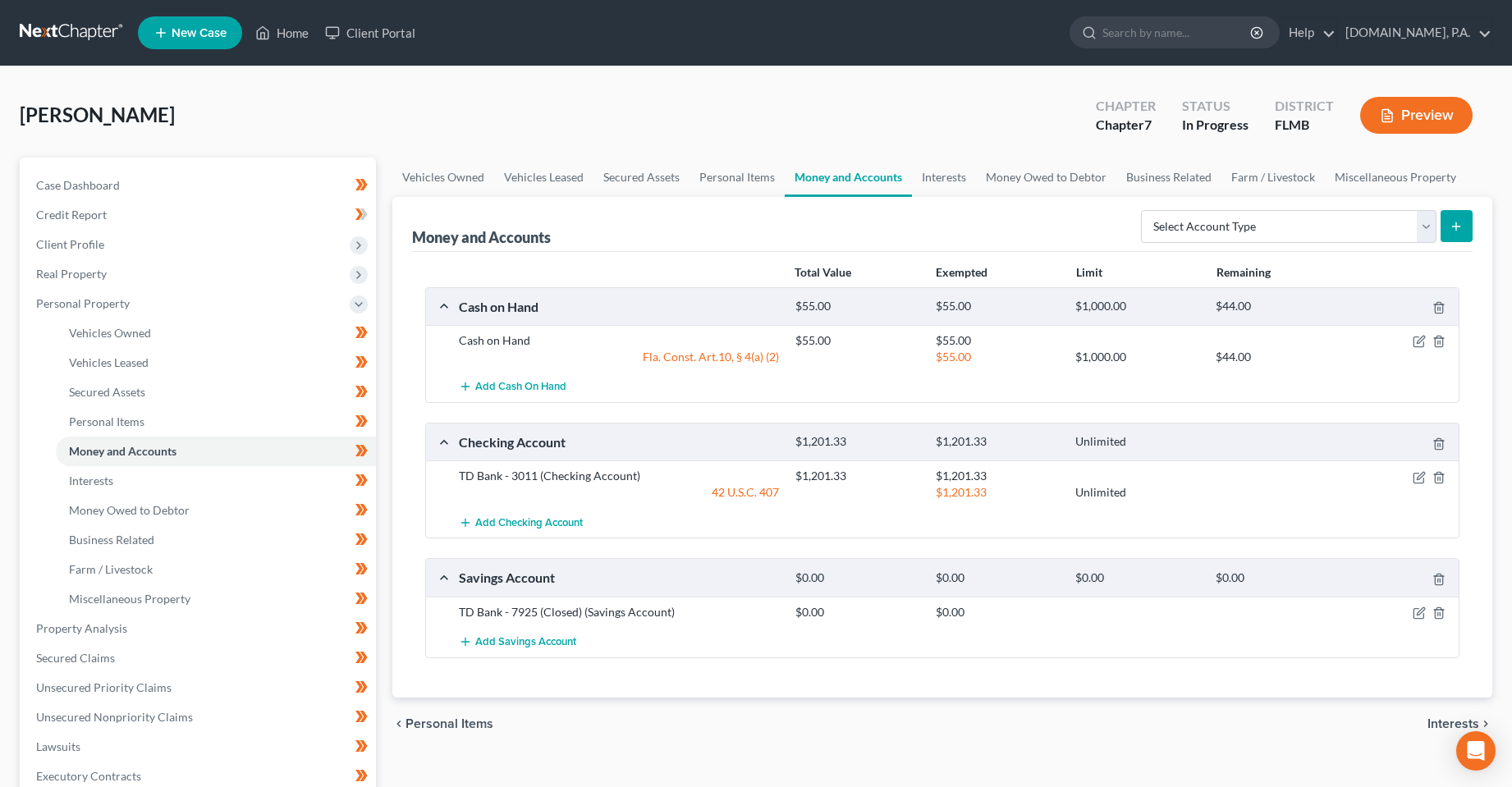
click at [279, 78] on div "Sapp, Lois Upgraded Chapter Chapter 7 Status In Progress District FLMB Preview …" at bounding box center [756, 602] width 1512 height 1071
click at [401, 111] on div "Sapp, Lois Upgraded Chapter Chapter 7 Status In Progress District FLMB Preview" at bounding box center [756, 121] width 1472 height 71
click at [1424, 338] on icon "button" at bounding box center [1420, 340] width 8 height 8
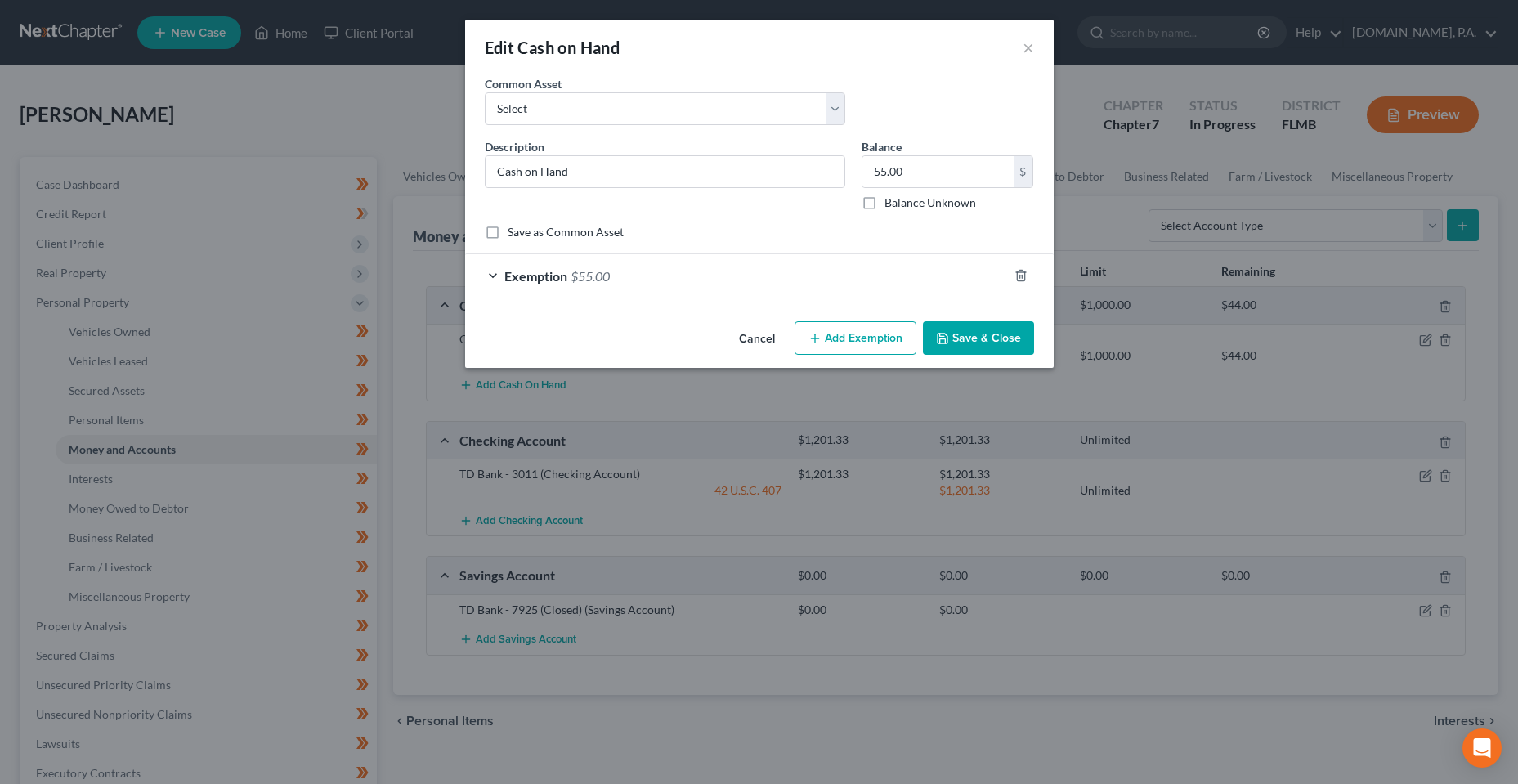
click at [531, 283] on div "Exemption $55.00" at bounding box center [736, 276] width 543 height 43
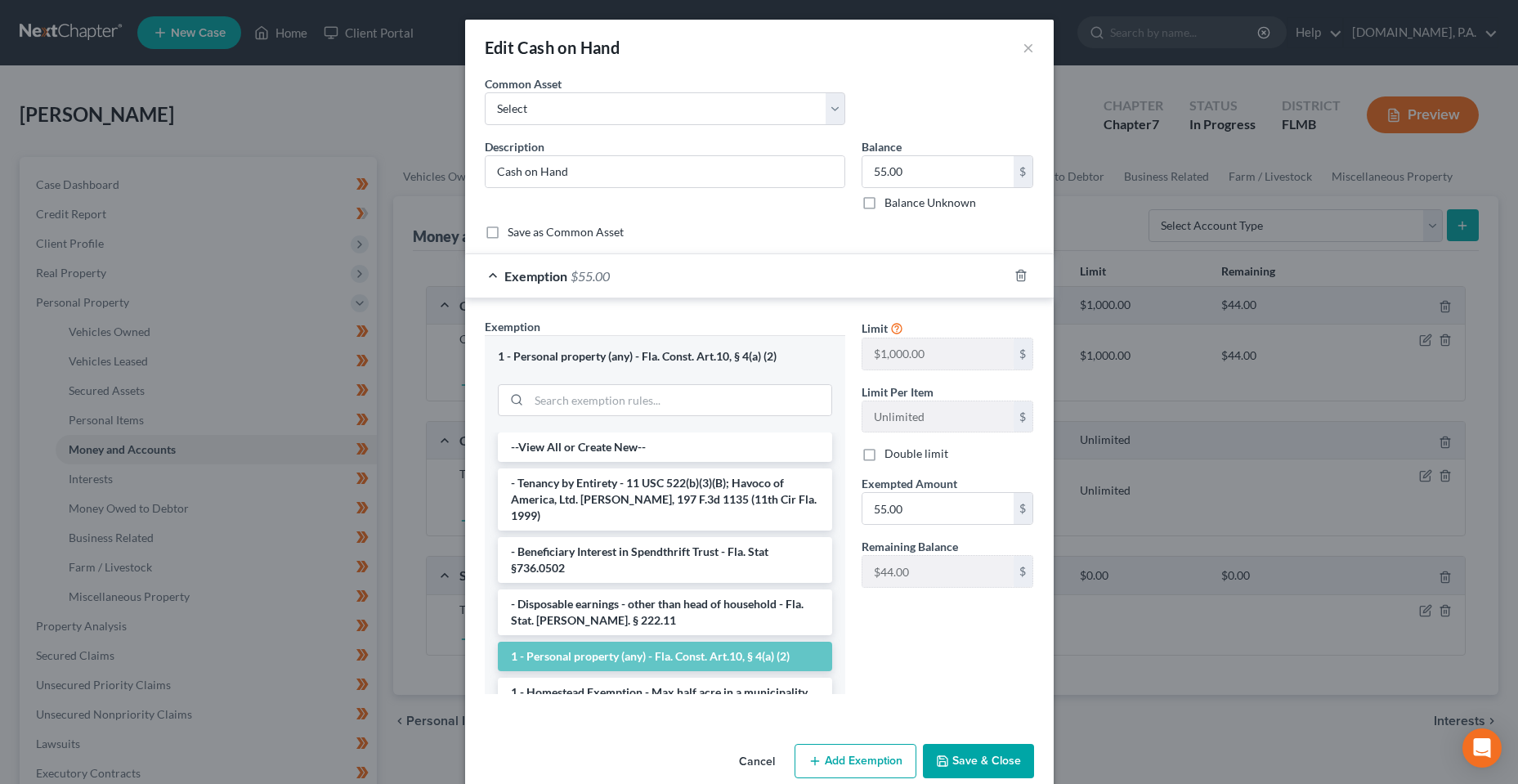
click at [836, 752] on button "Add Exemption" at bounding box center [855, 760] width 122 height 34
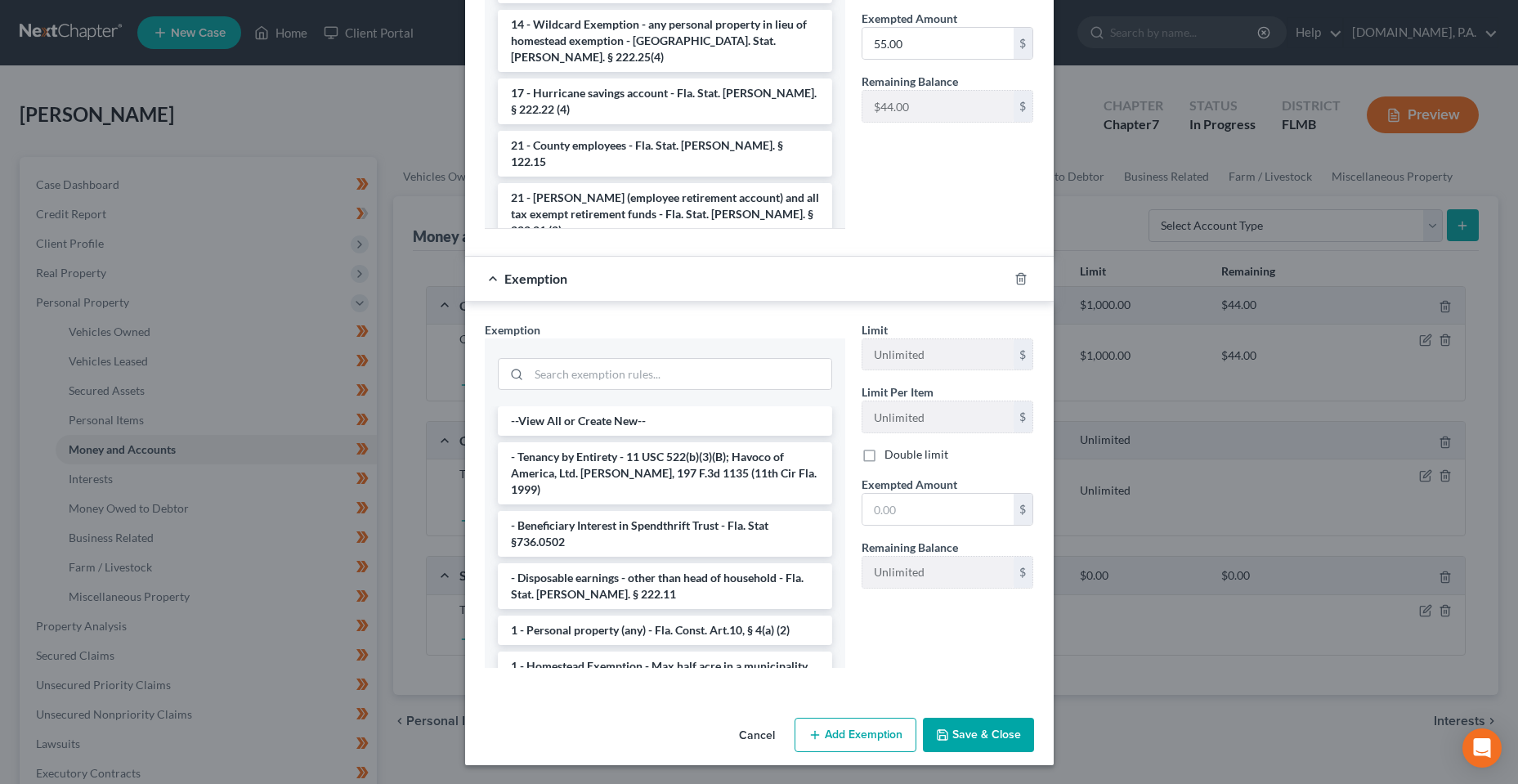
scroll to position [466, 0]
click at [591, 368] on input "search" at bounding box center [680, 373] width 302 height 31
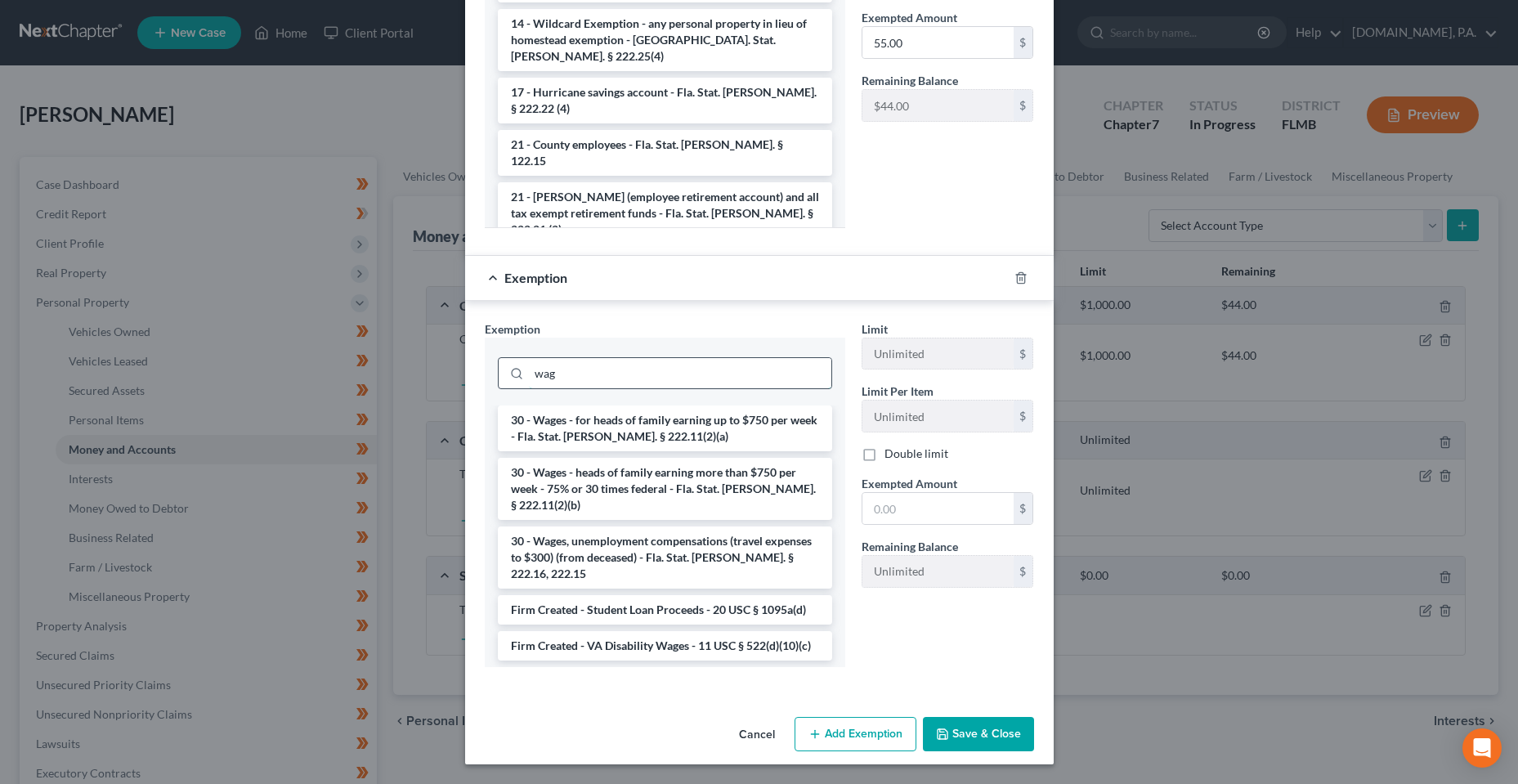
scroll to position [403, 0]
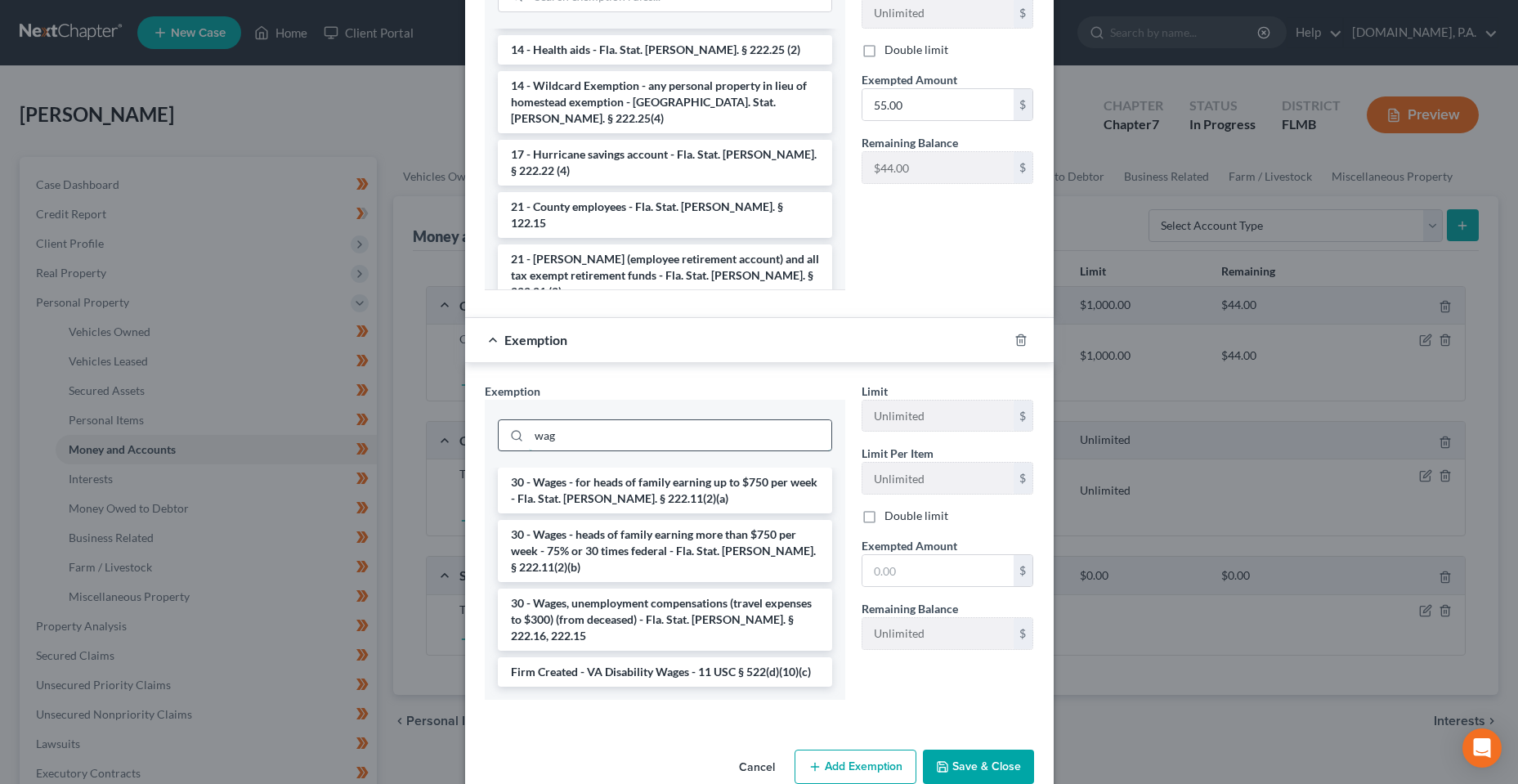
drag, startPoint x: 602, startPoint y: 430, endPoint x: 526, endPoint y: 434, distance: 76.1
click at [529, 434] on input "wag" at bounding box center [680, 435] width 302 height 31
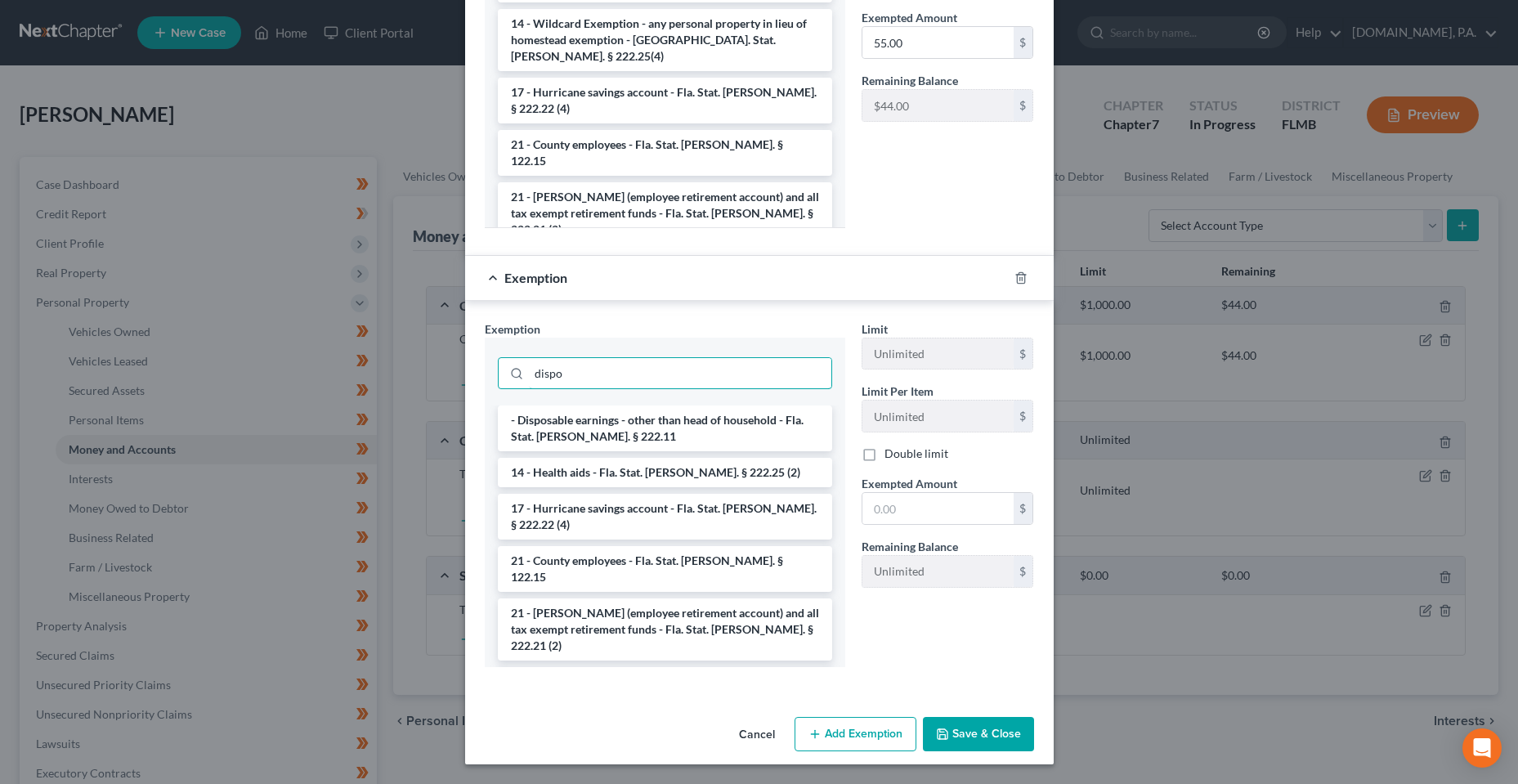
scroll to position [385, 0]
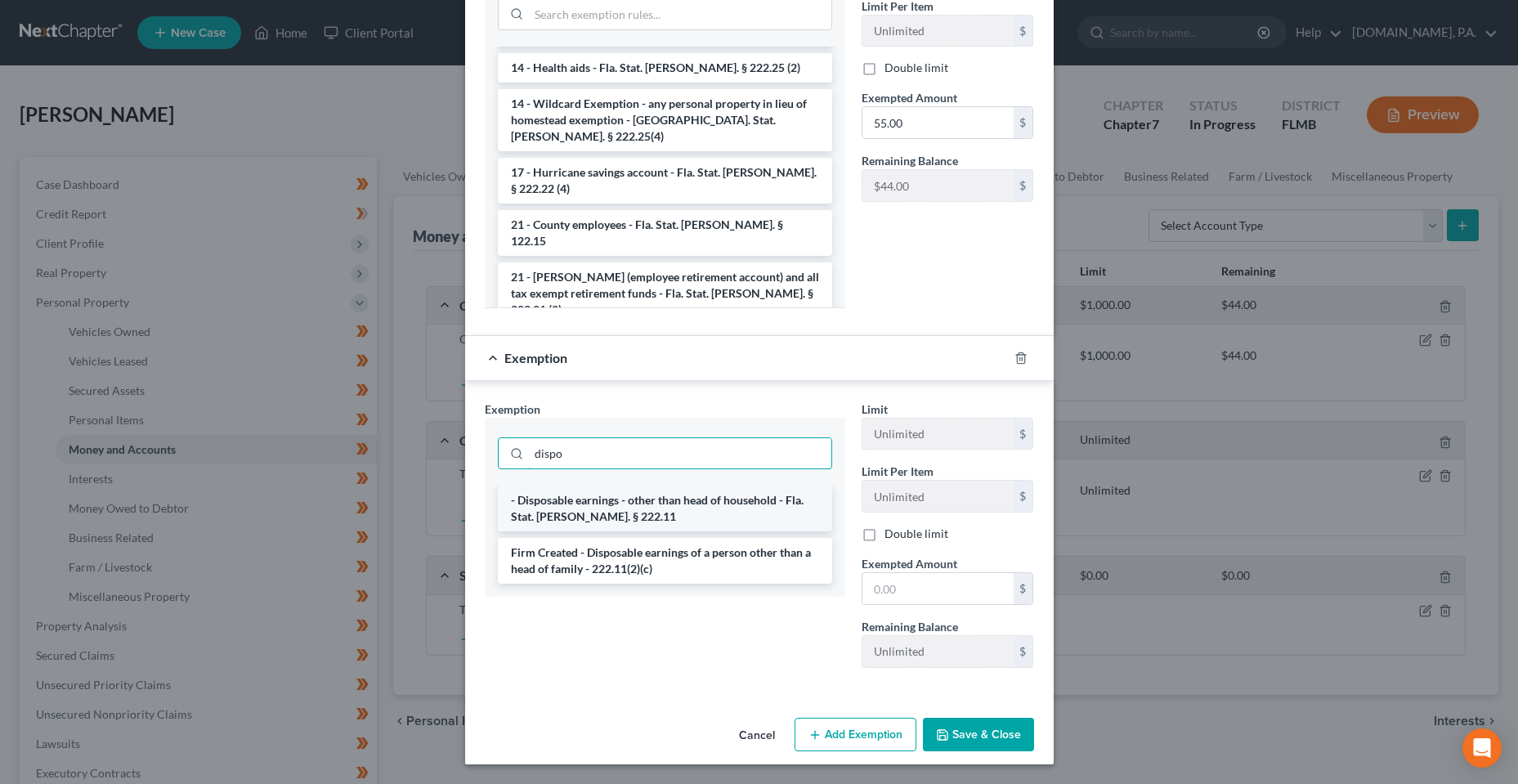
type input "dispo"
click at [686, 529] on li "- Disposable earnings - other than head of household - Fla. Stat. Ann. § 222.11" at bounding box center [665, 508] width 334 height 45
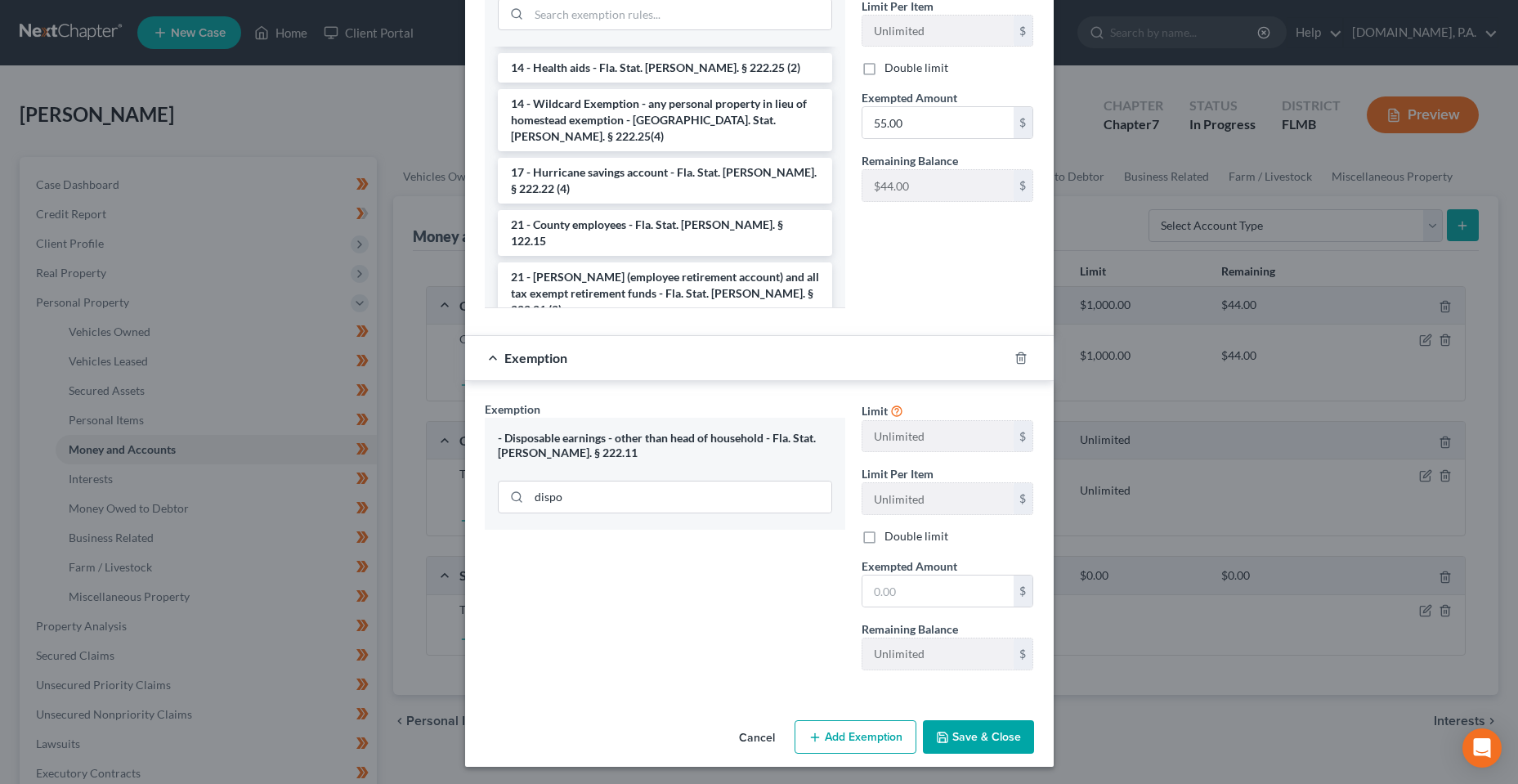
click at [913, 265] on div "Limit $1,000.00 $ Limit Per Item Unlimited $ Double limit Exempted Amount * 55.…" at bounding box center [947, 127] width 189 height 389
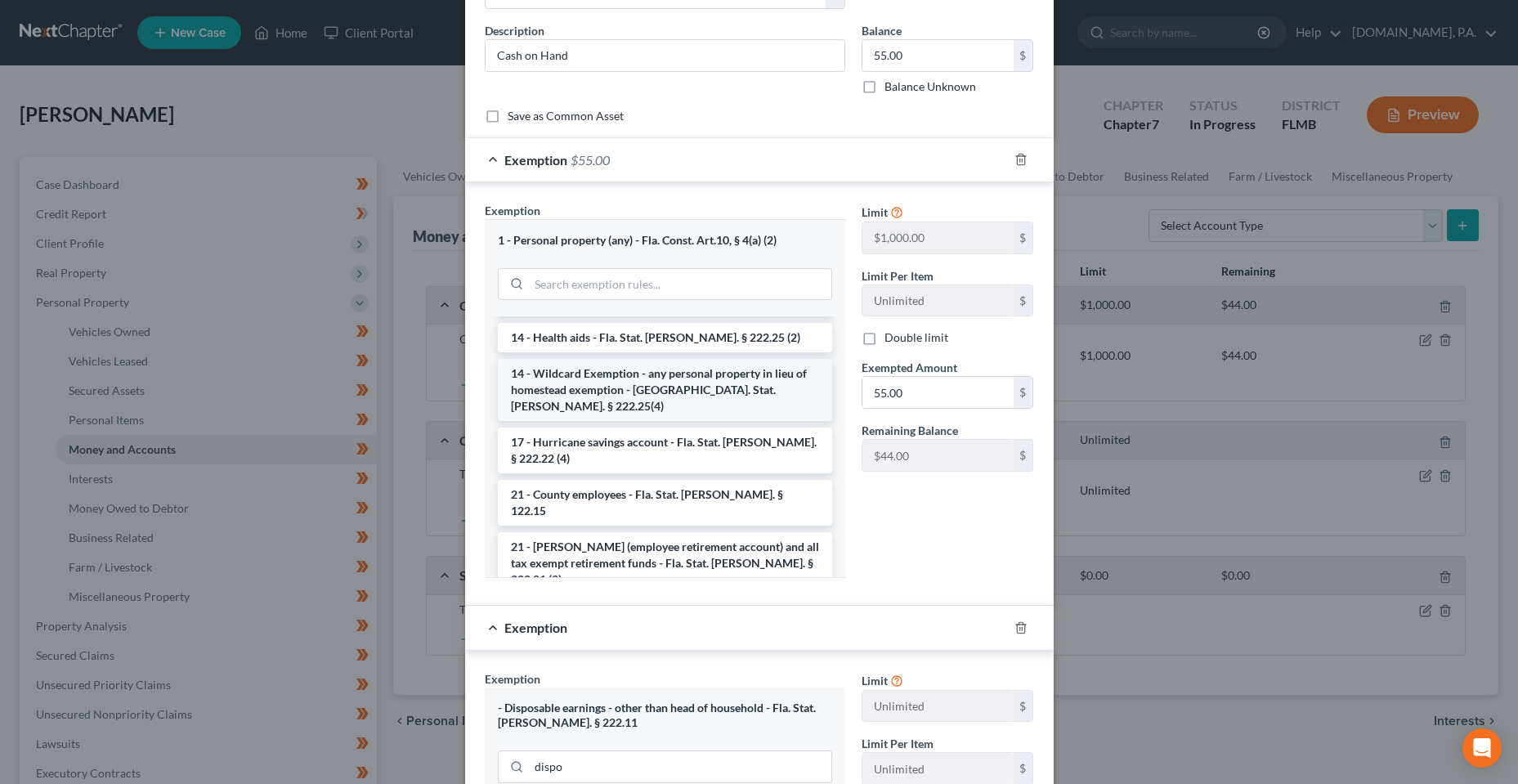
scroll to position [59, 0]
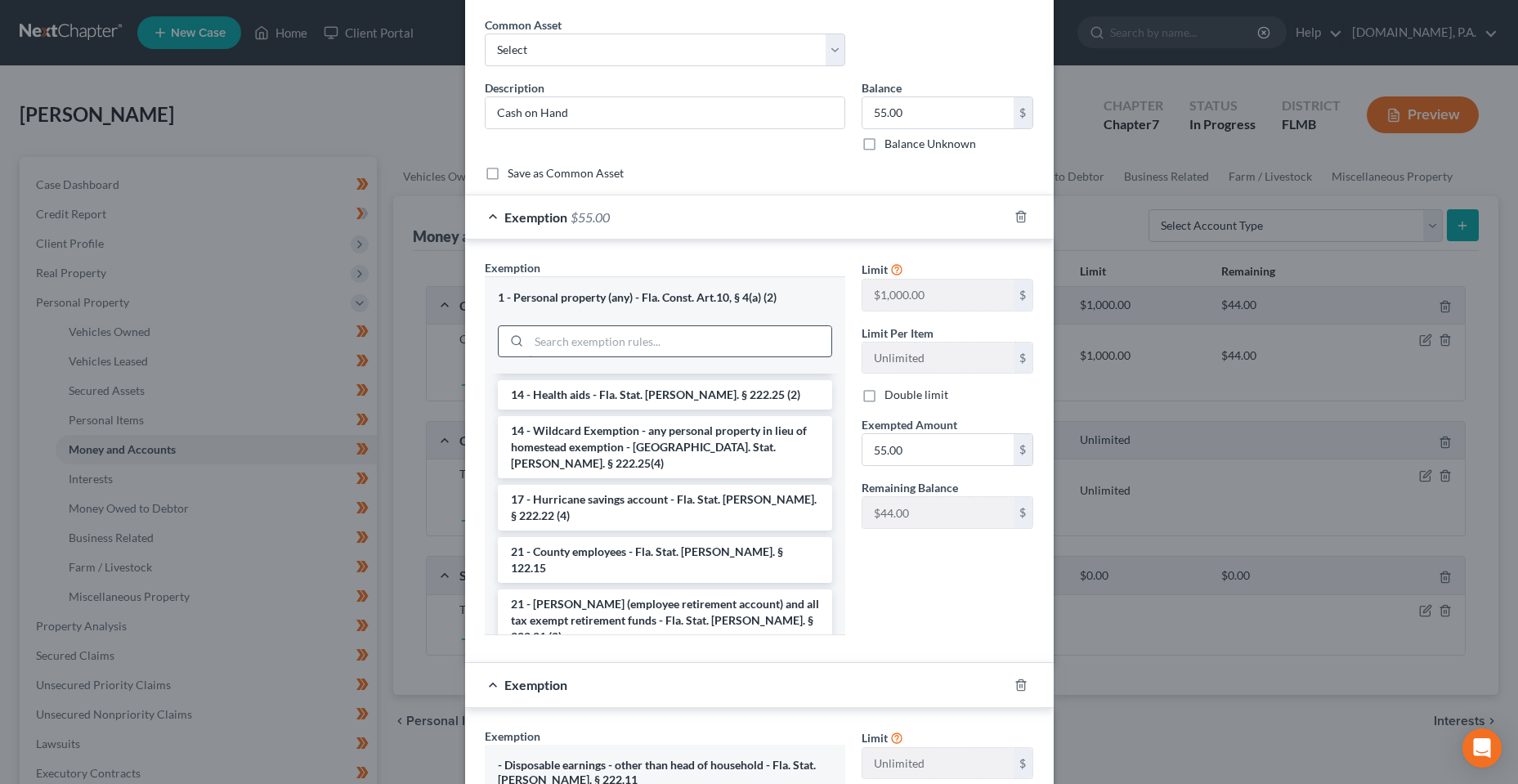
click at [664, 346] on input "search" at bounding box center [680, 341] width 302 height 31
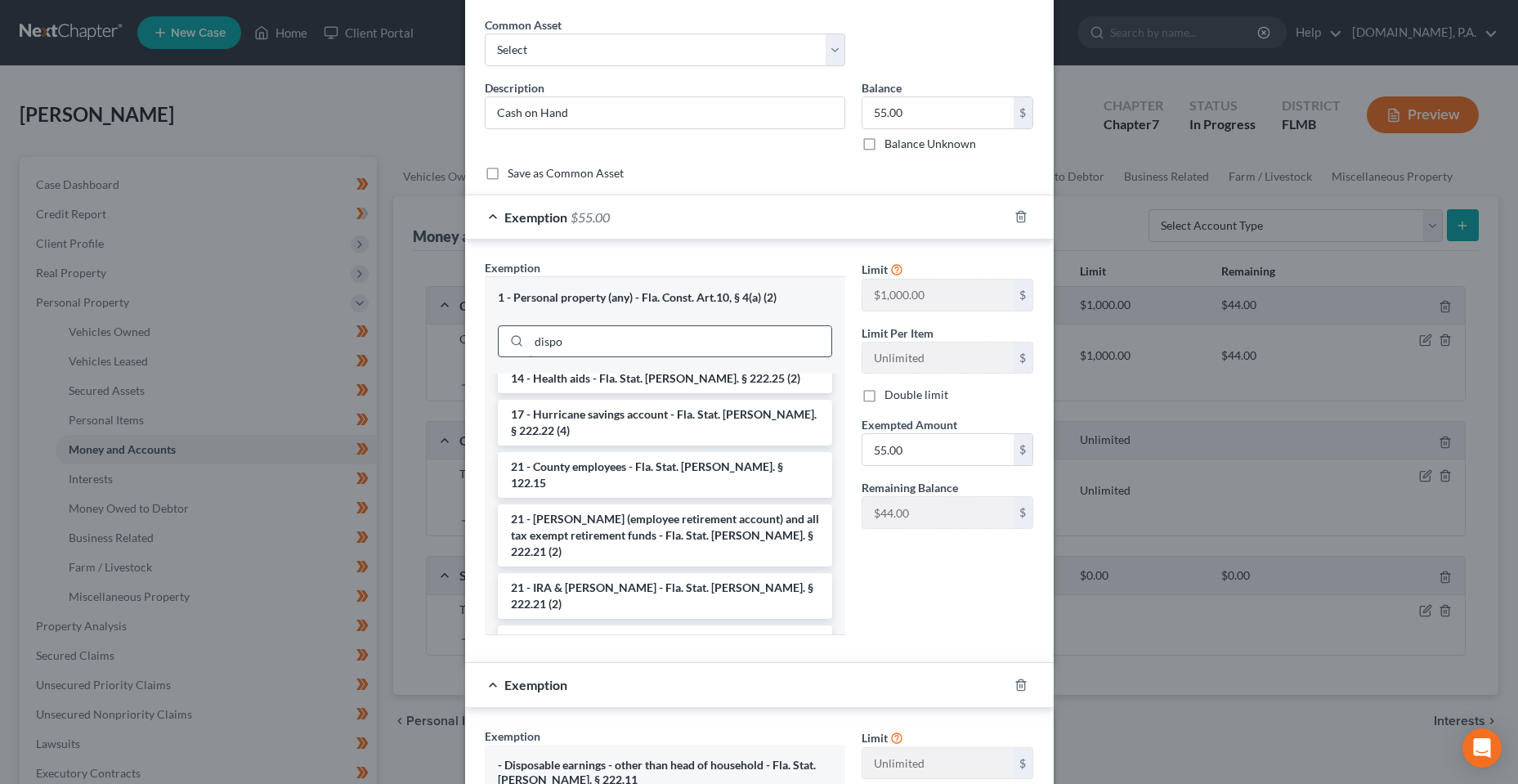
scroll to position [0, 0]
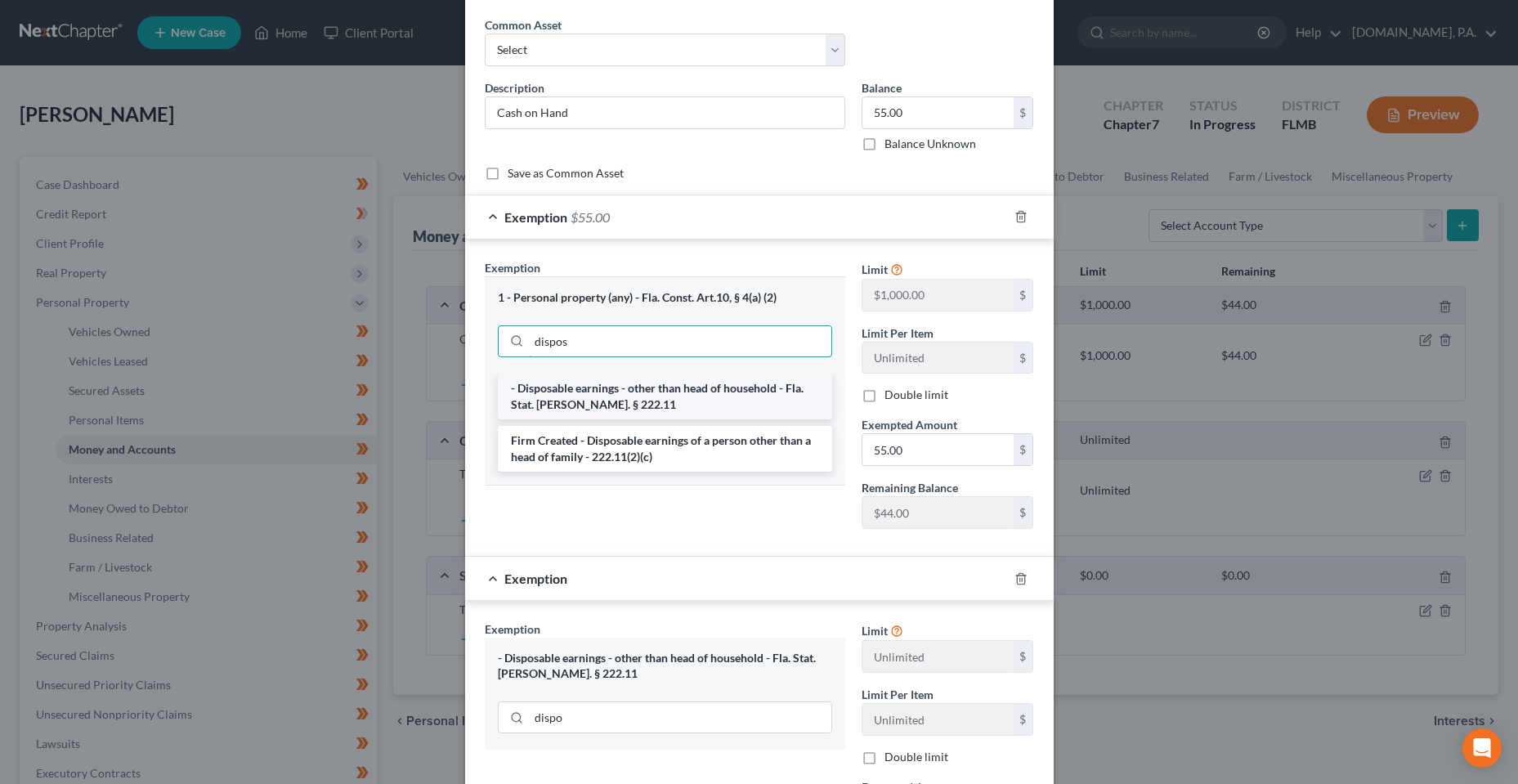
type input "dispos"
click at [670, 411] on li "- Disposable earnings - other than head of household - Fla. Stat. Ann. § 222.11" at bounding box center [665, 396] width 334 height 45
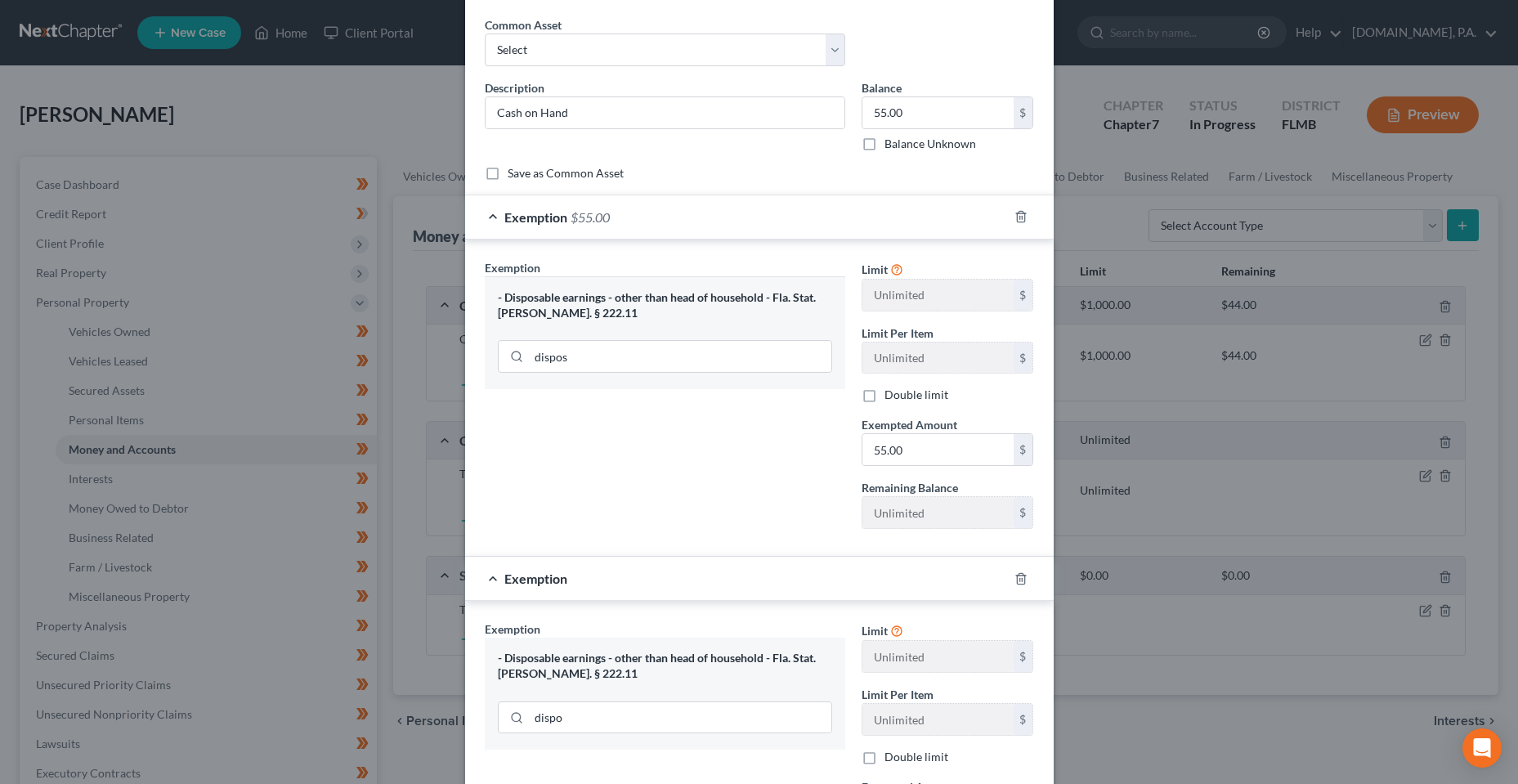
click at [777, 458] on div "Exemption Set must be selected for CA. Exemption * - Disposable earnings - othe…" at bounding box center [664, 400] width 377 height 282
click at [1016, 578] on icon "button" at bounding box center [1021, 579] width 13 height 13
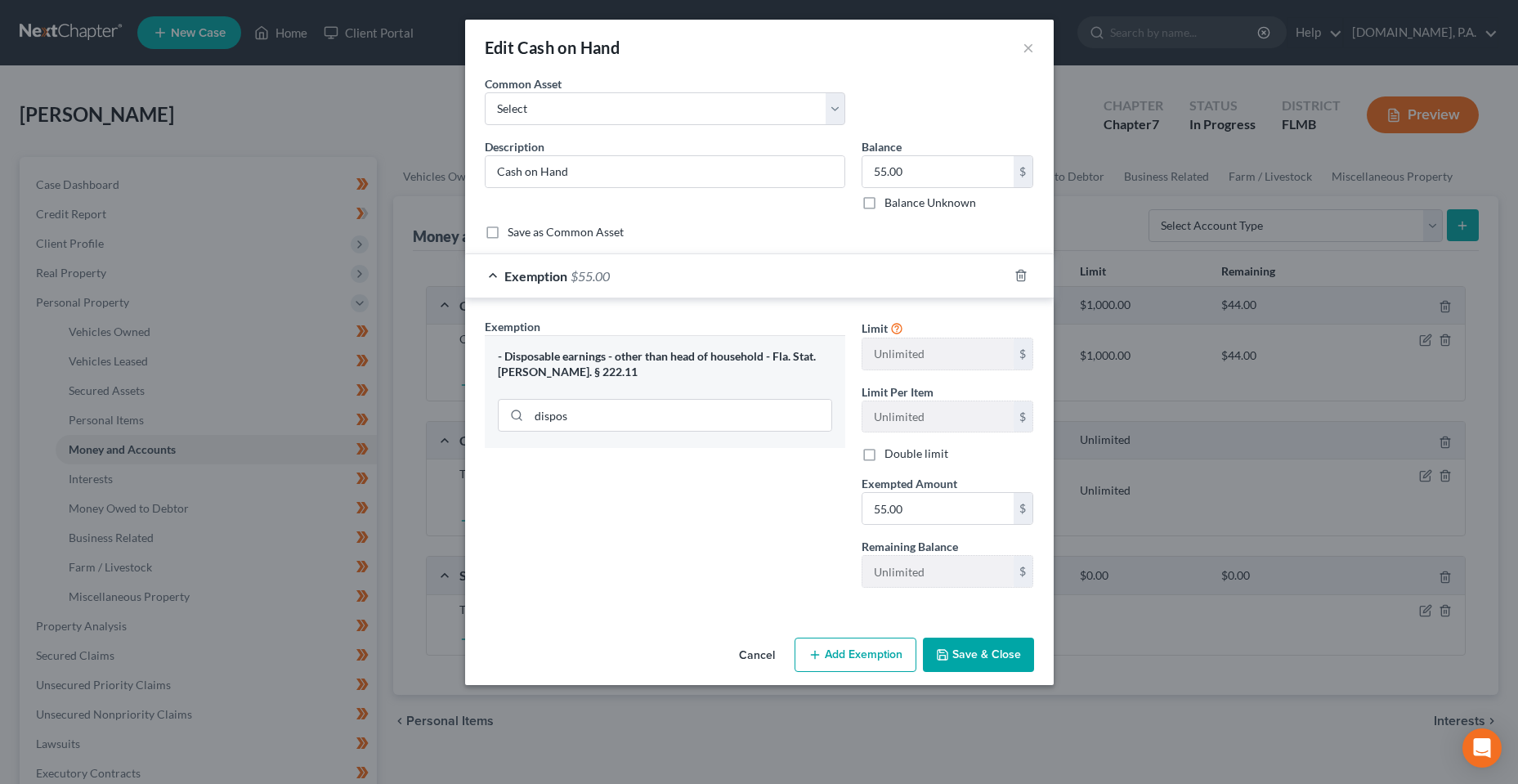
click at [992, 659] on button "Save & Close" at bounding box center [979, 655] width 111 height 34
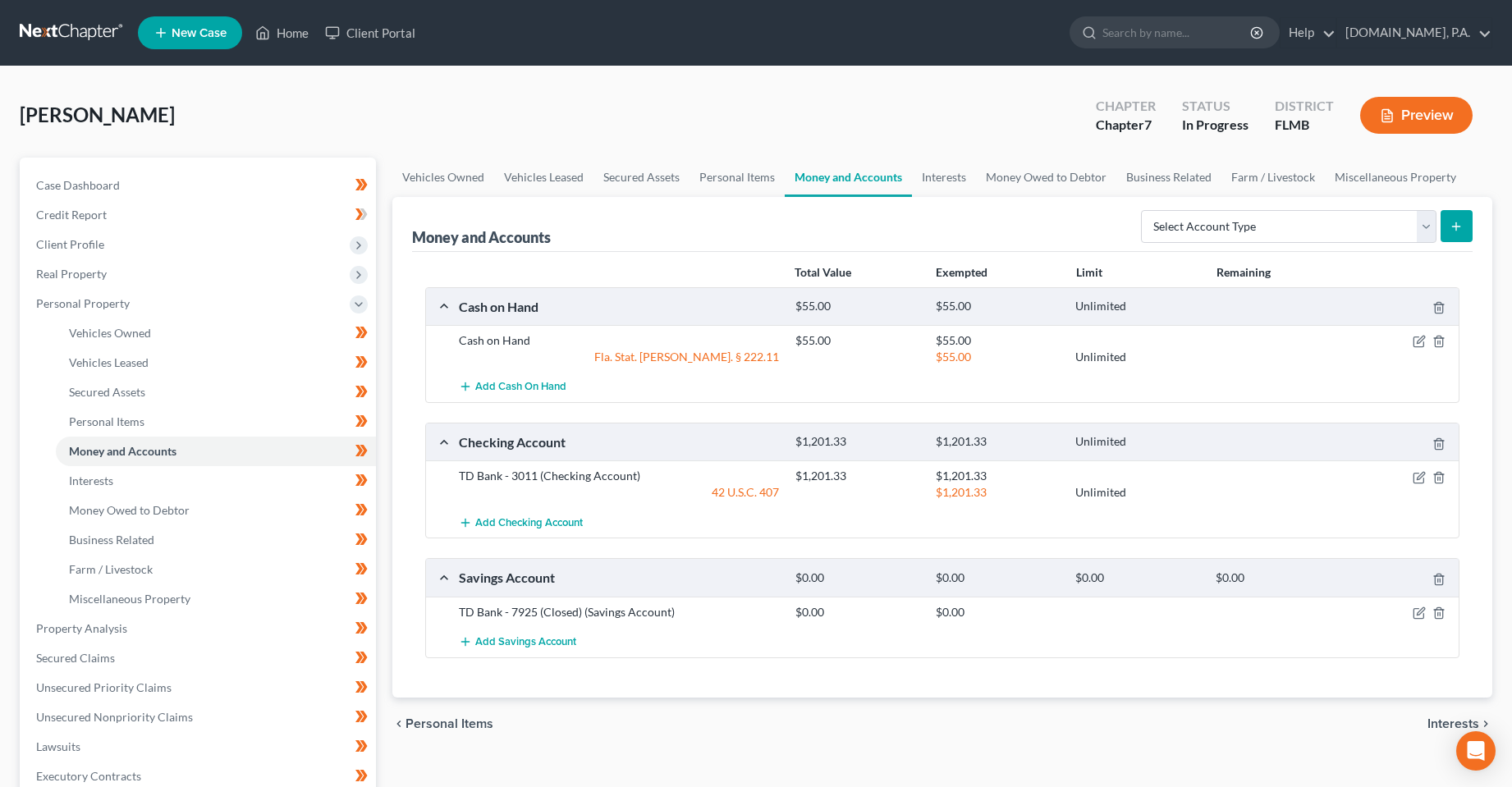
click at [1426, 477] on div at bounding box center [1404, 475] width 113 height 16
click at [768, 733] on div "chevron_left Personal Items Interests chevron_right" at bounding box center [943, 723] width 1100 height 52
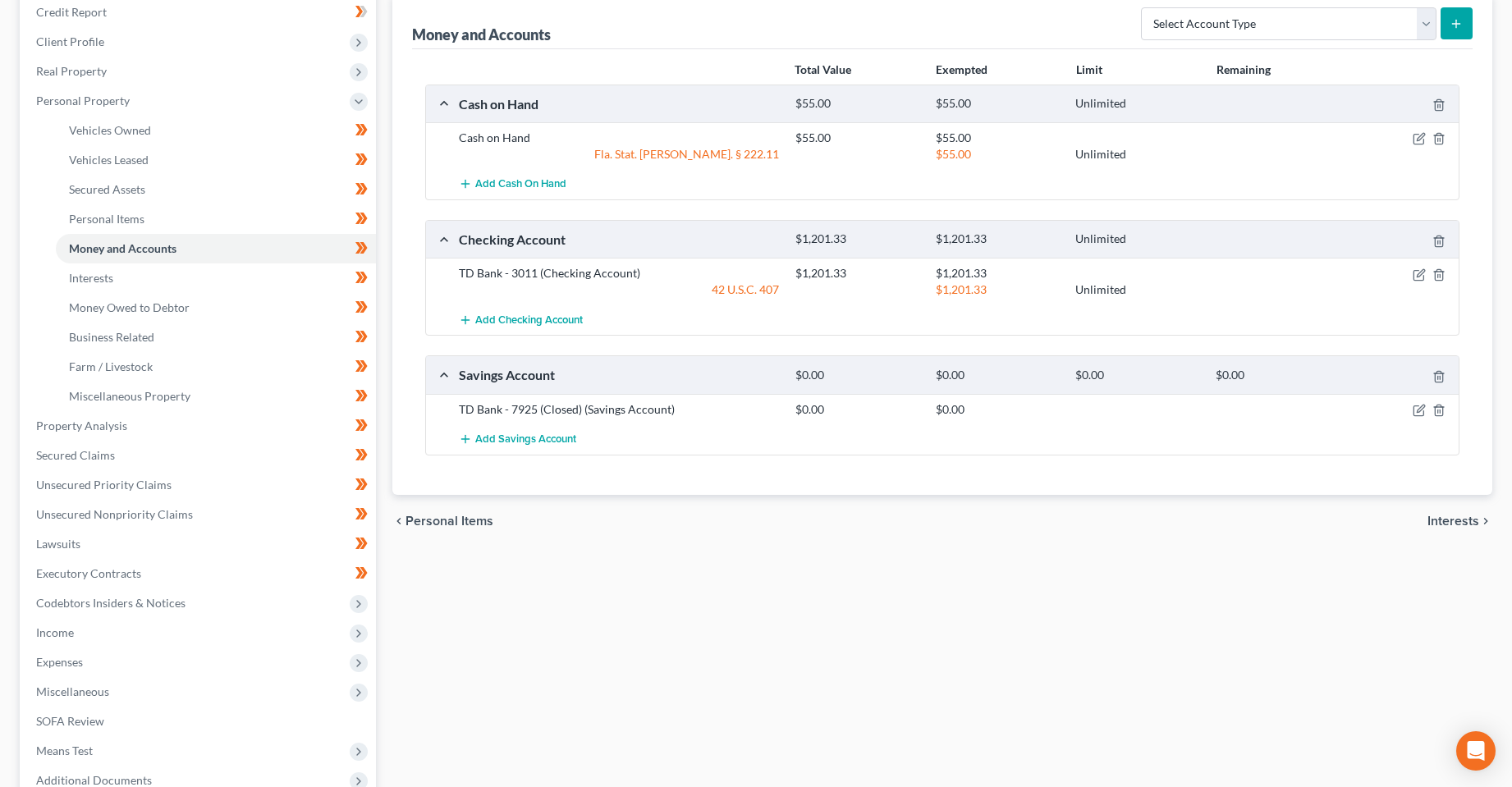
scroll to position [247, 0]
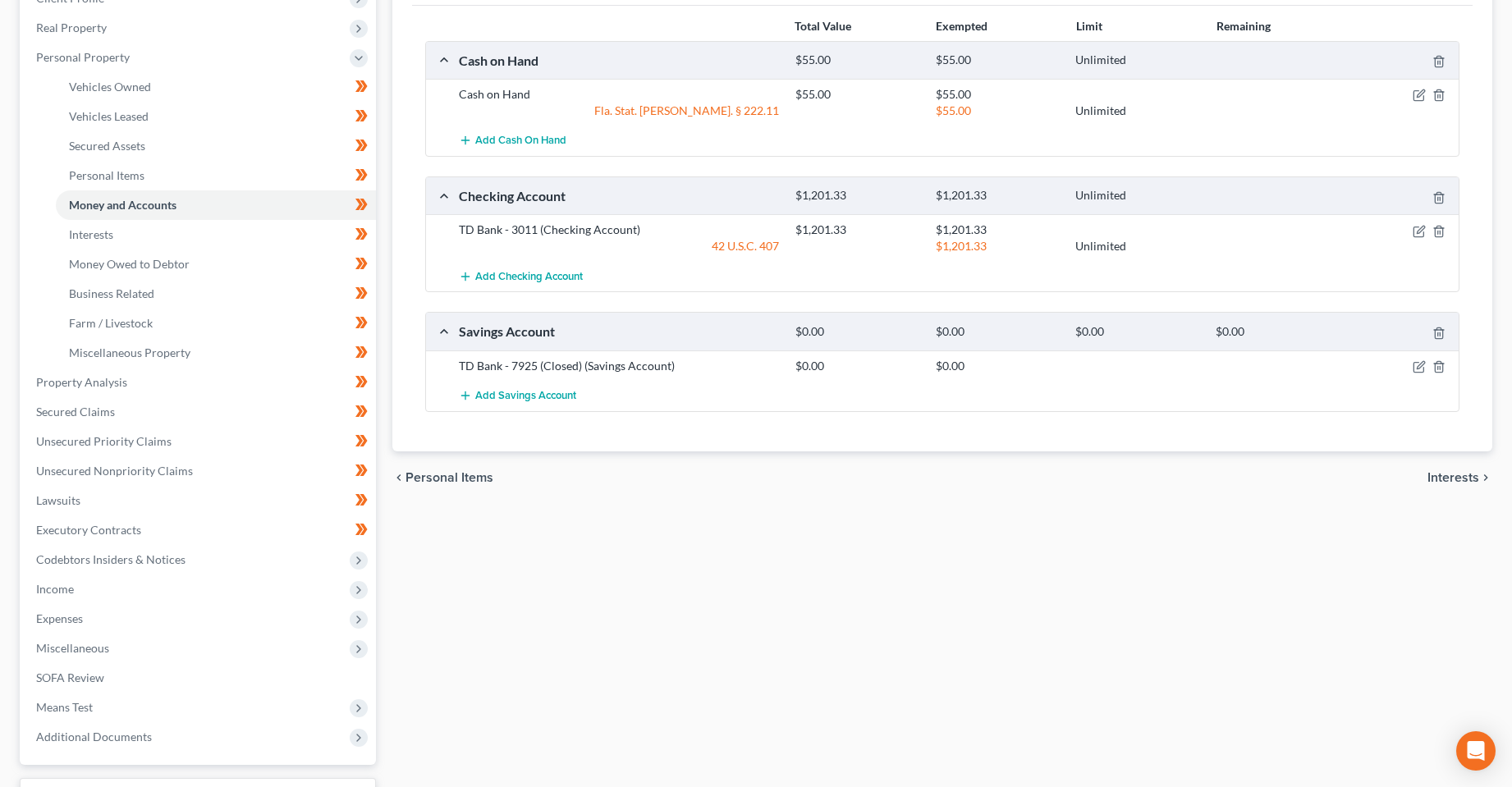
click at [893, 551] on div "Vehicles Owned Vehicles Leased Secured Assets Personal Items Money and Accounts…" at bounding box center [943, 385] width 1117 height 947
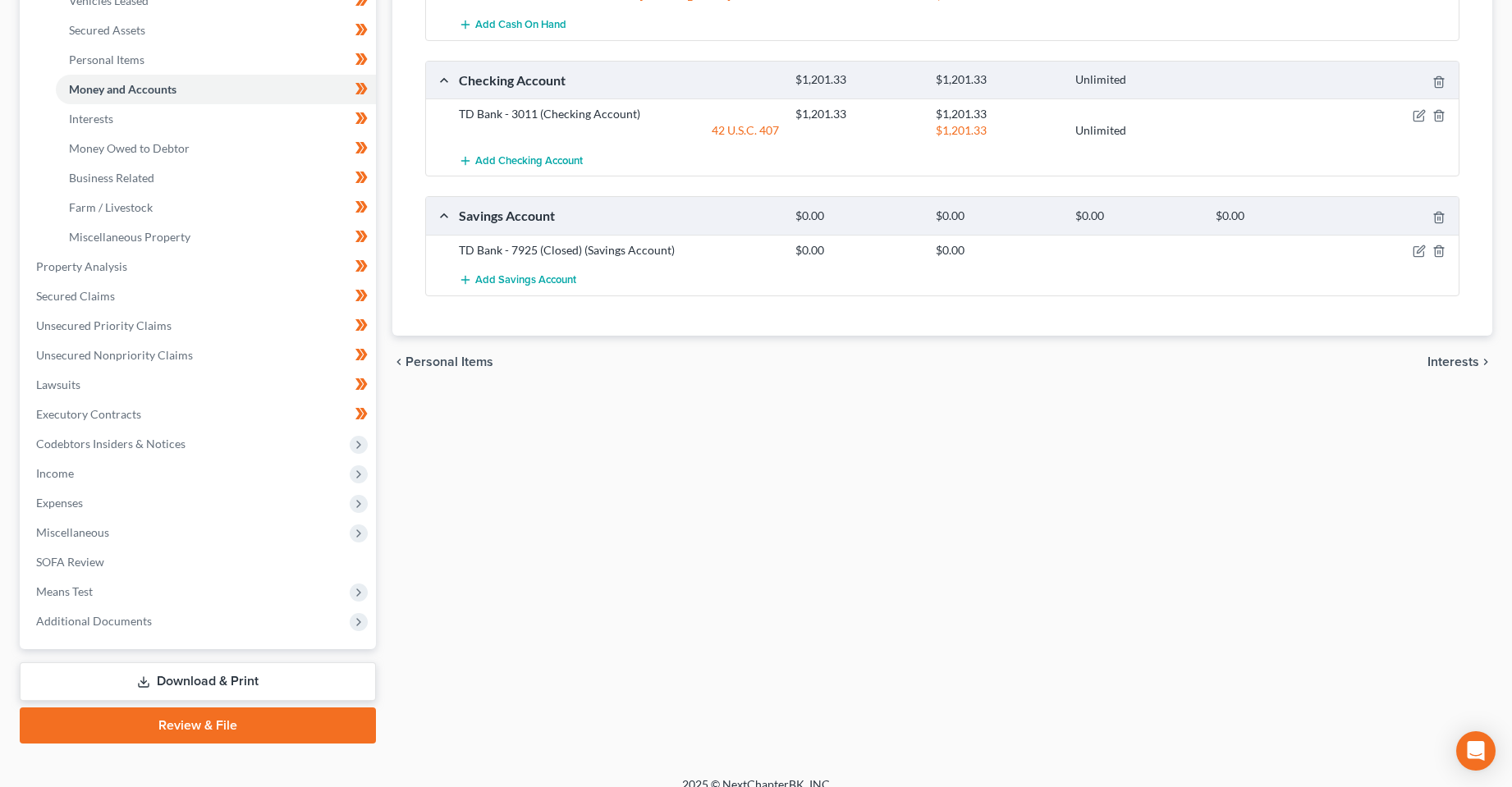
scroll to position [380, 0]
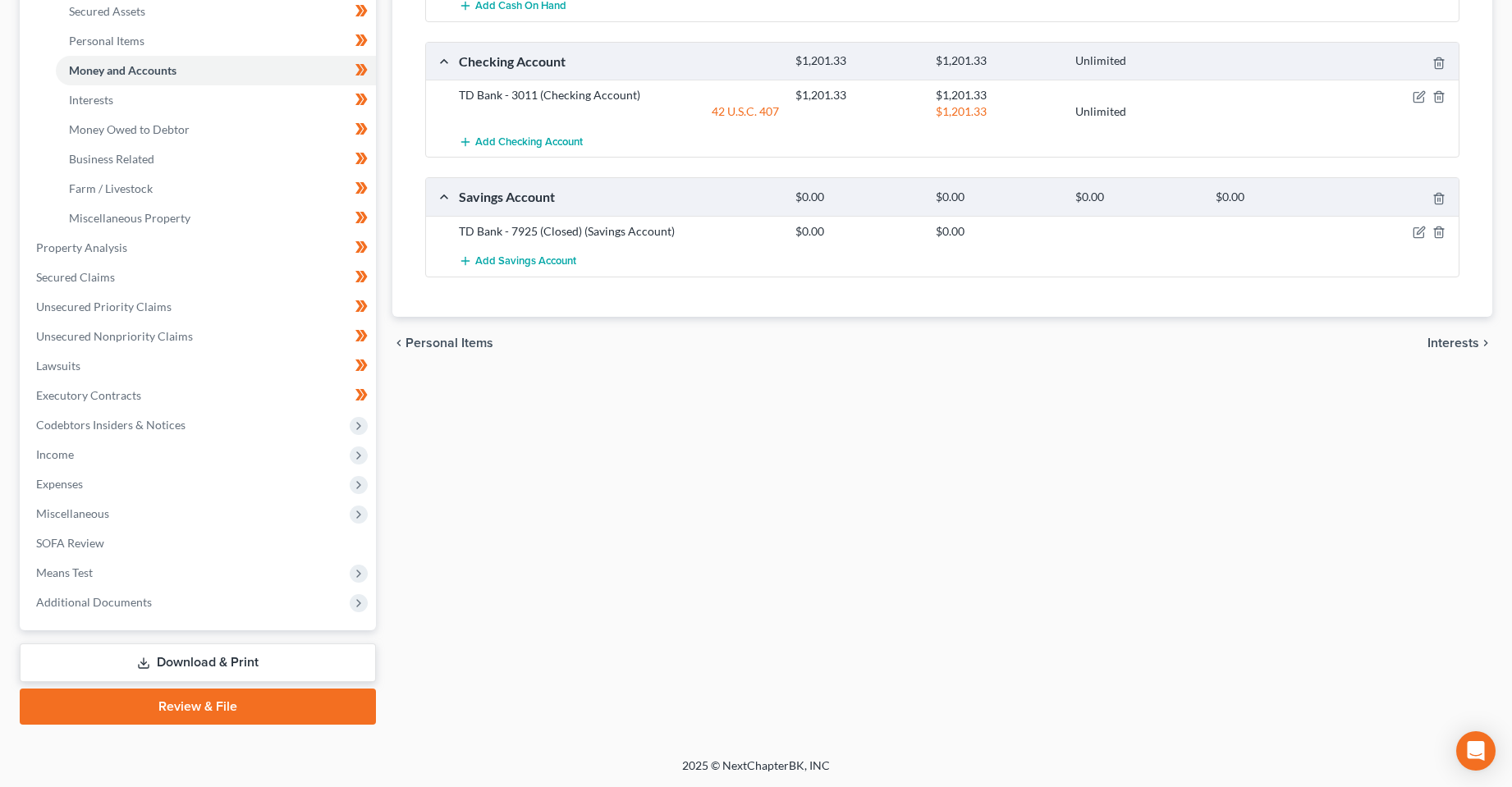
click at [229, 703] on link "Review & File" at bounding box center [198, 706] width 357 height 36
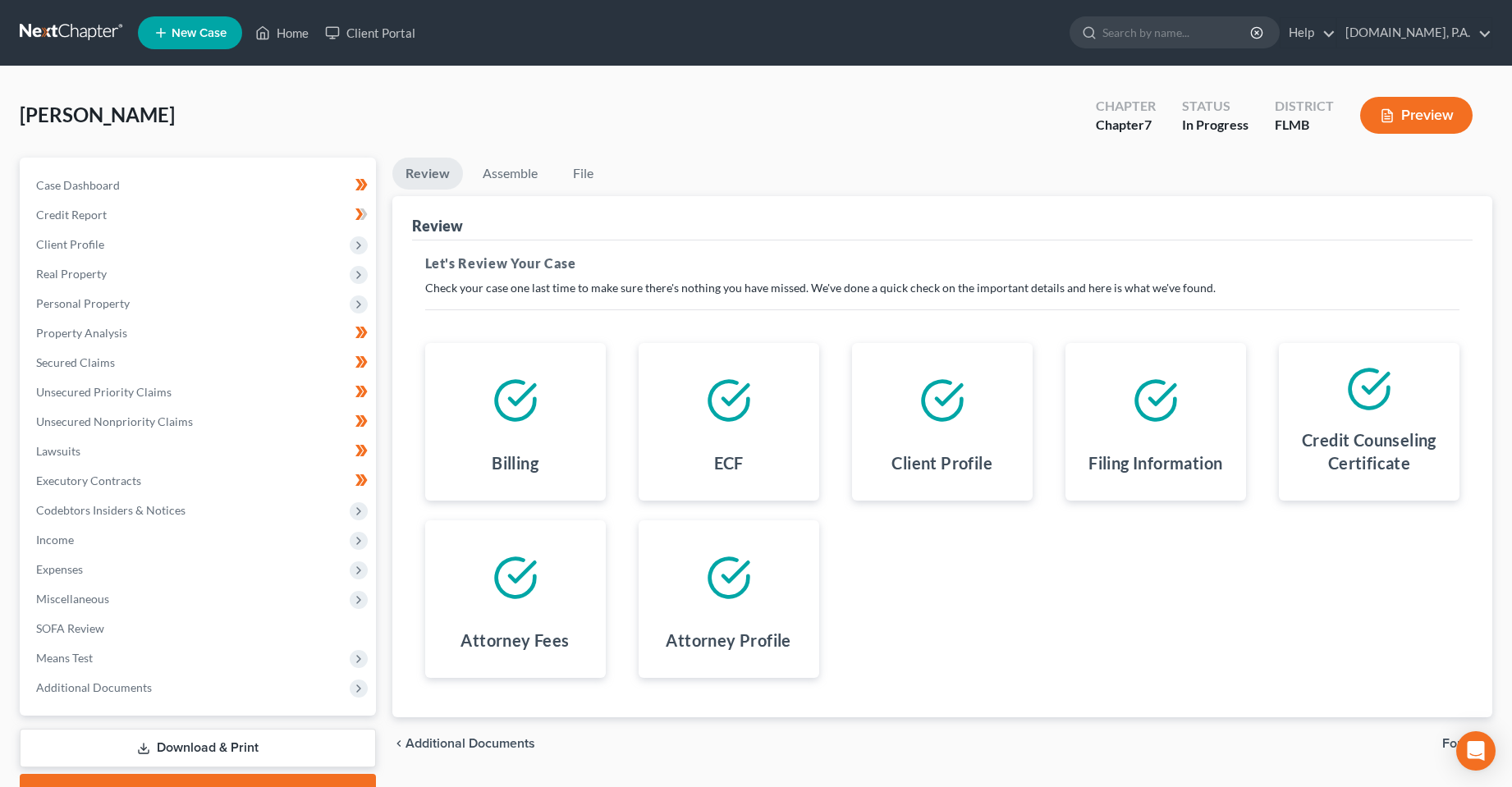
click at [1444, 741] on span "Forms" at bounding box center [1460, 743] width 37 height 13
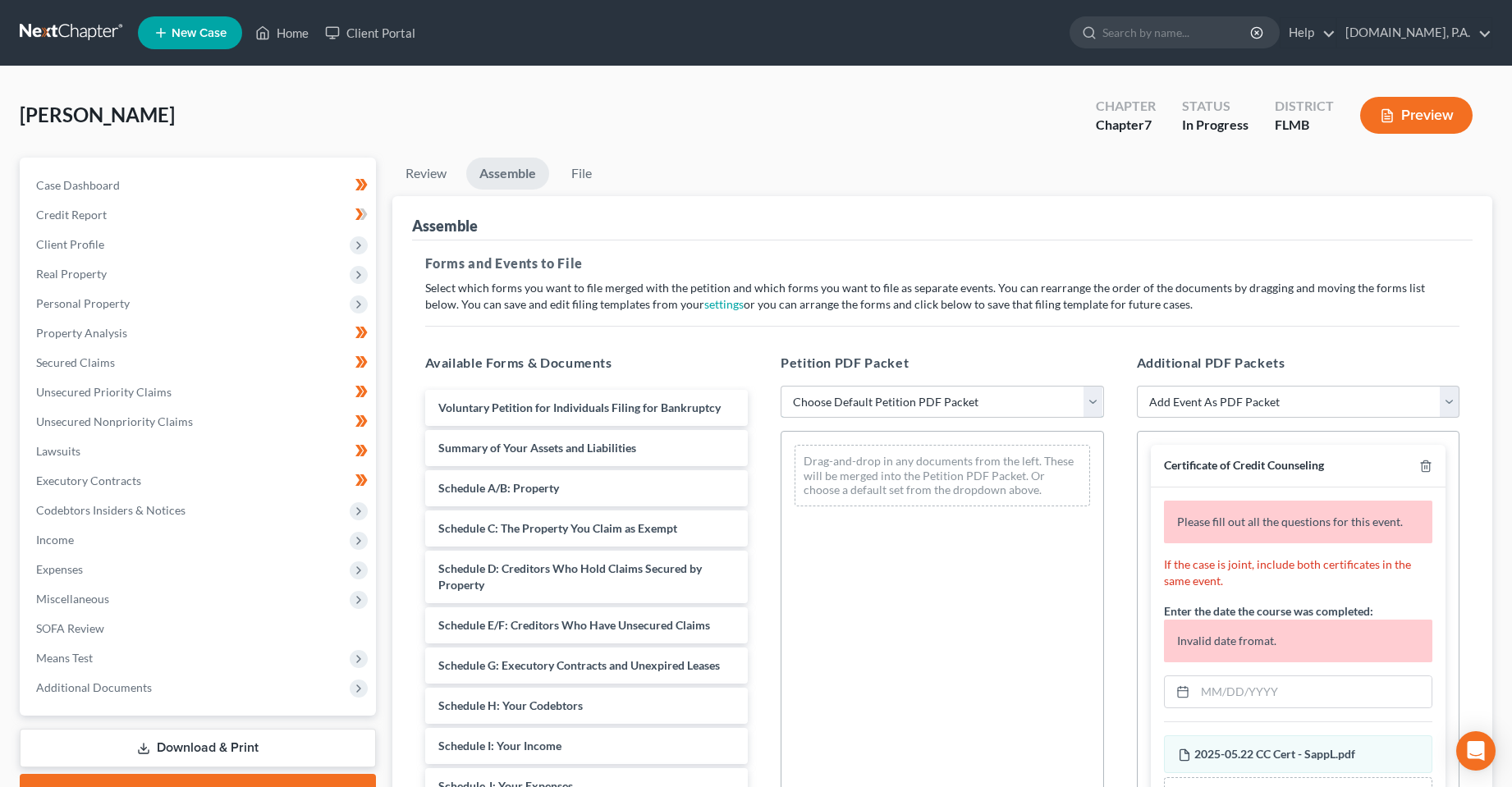
click at [965, 388] on select "Choose Default Petition PDF Packet Complete Bankruptcy Petition (all forms and …" at bounding box center [942, 402] width 323 height 33
select select "1"
click at [781, 386] on select "Choose Default Petition PDF Packet Complete Bankruptcy Petition (all forms and …" at bounding box center [942, 402] width 323 height 33
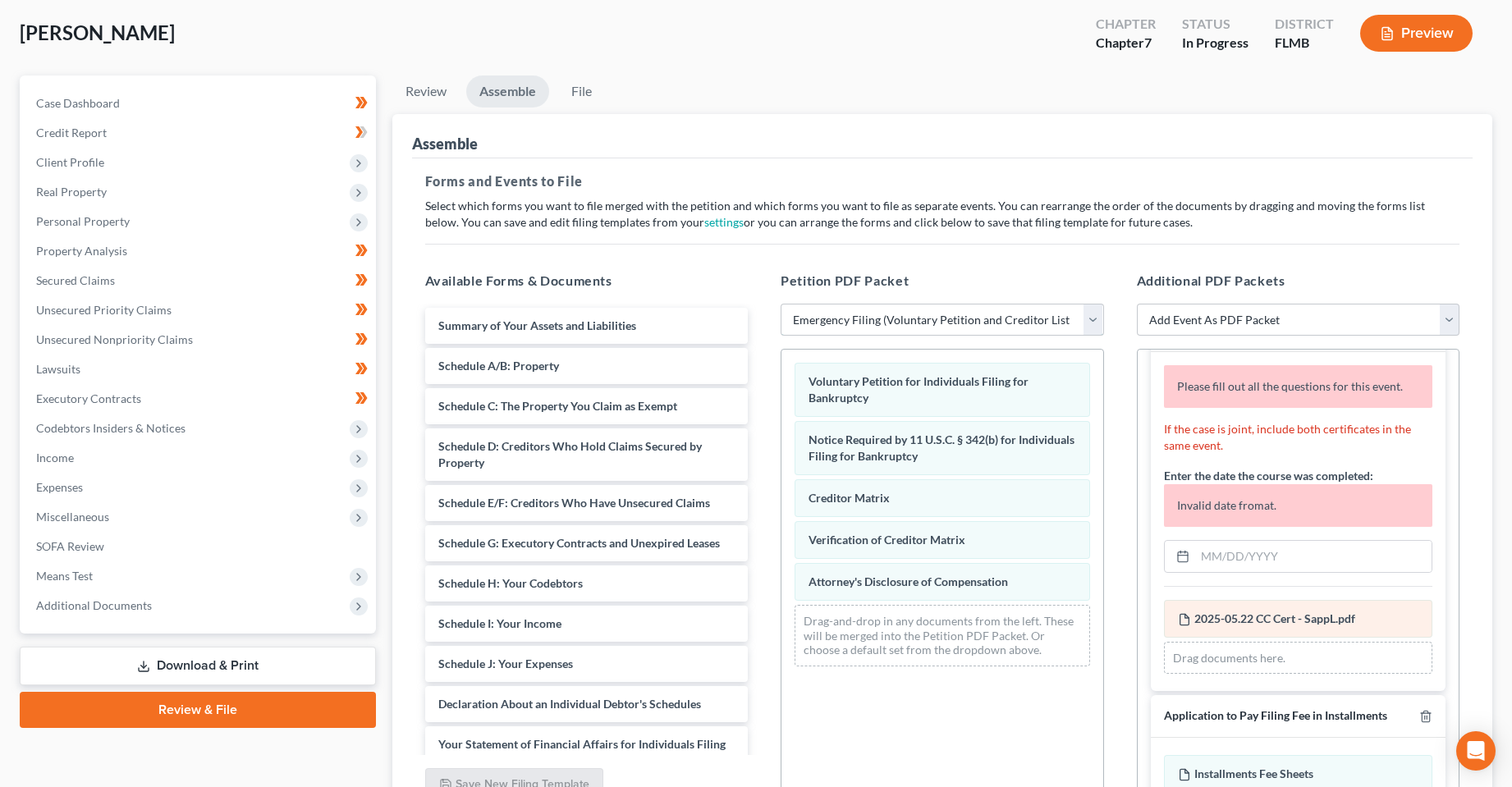
scroll to position [82, 0]
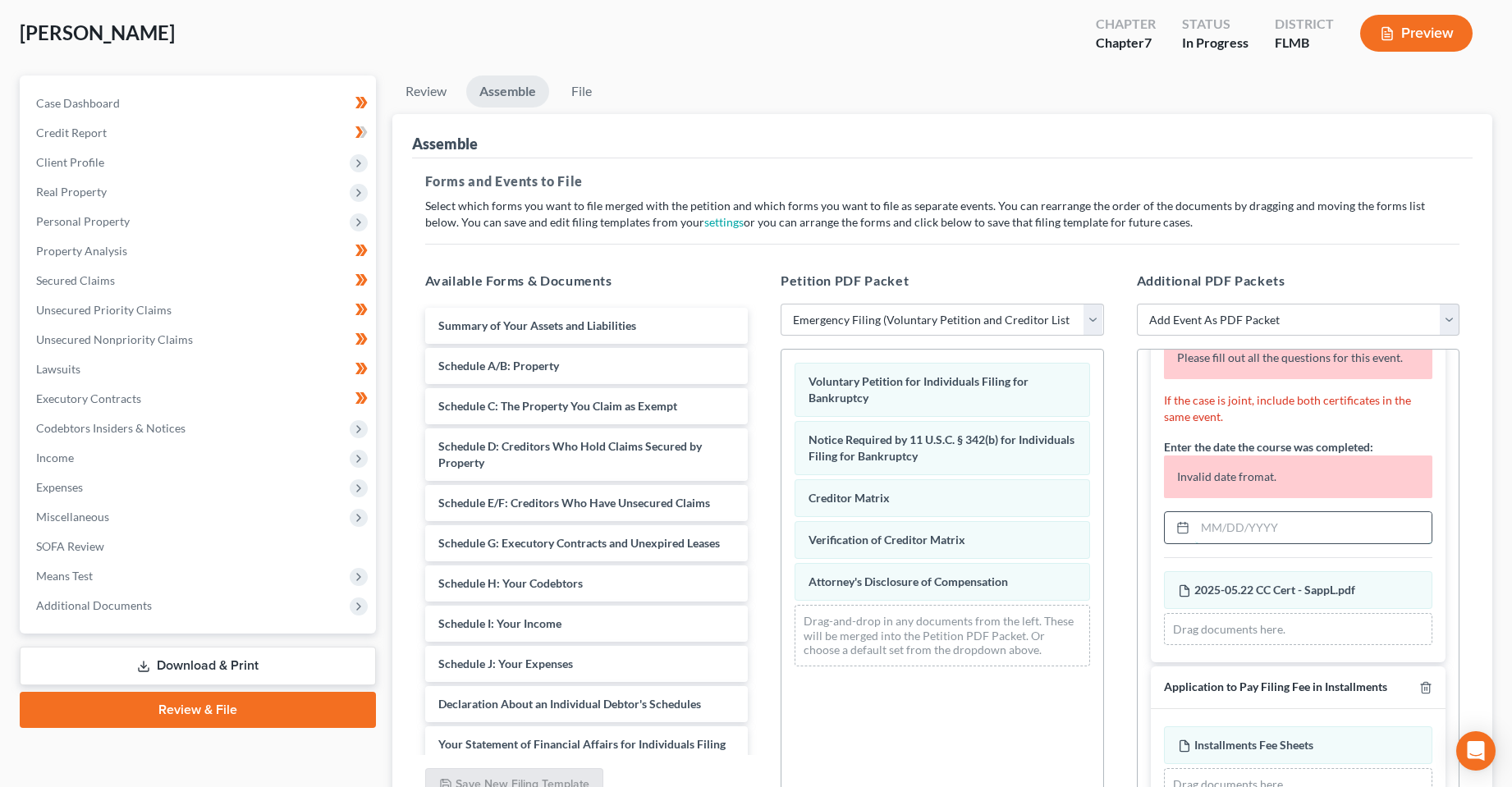
click at [1271, 535] on input "text" at bounding box center [1314, 527] width 237 height 31
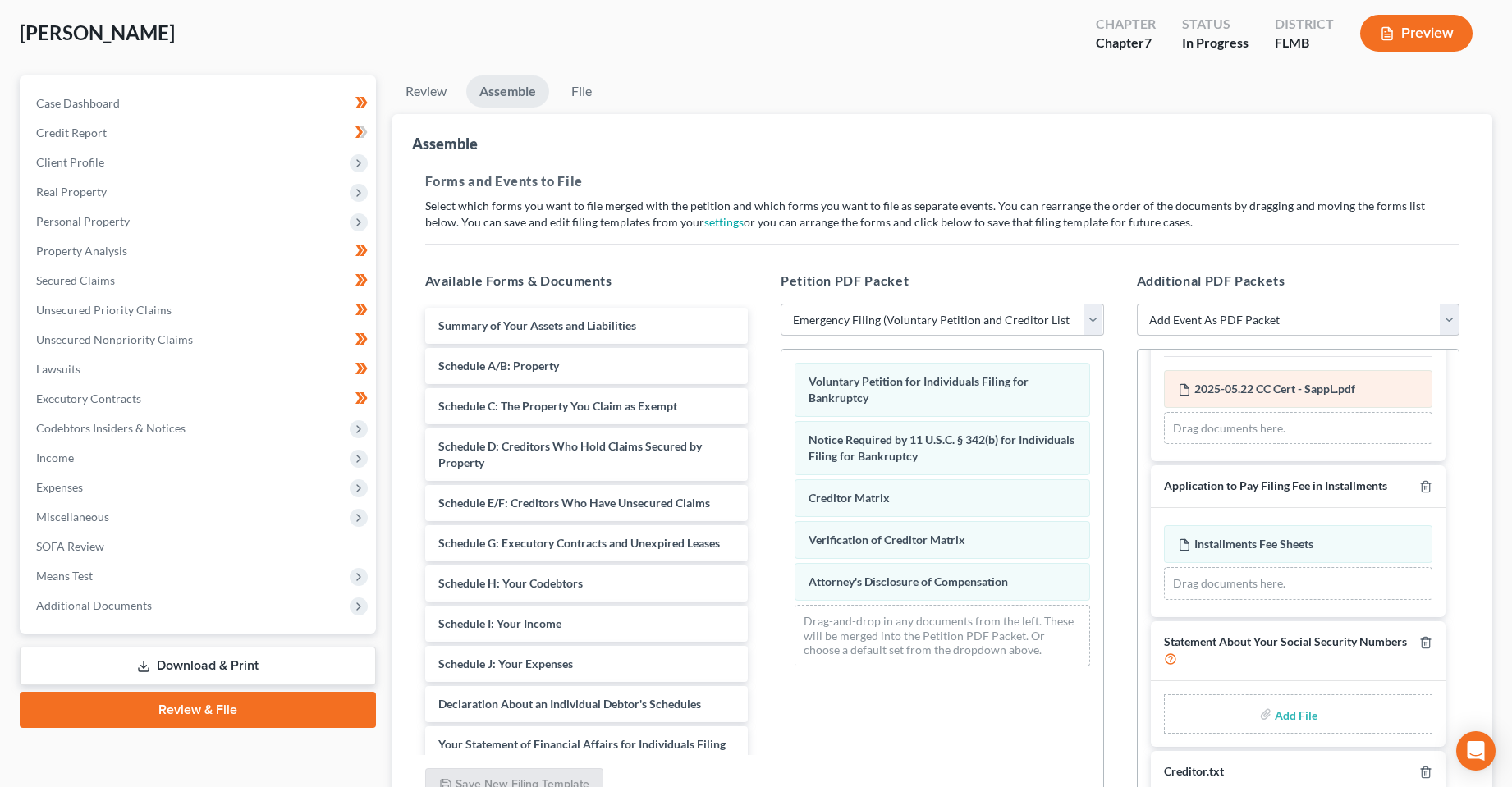
scroll to position [204, 0]
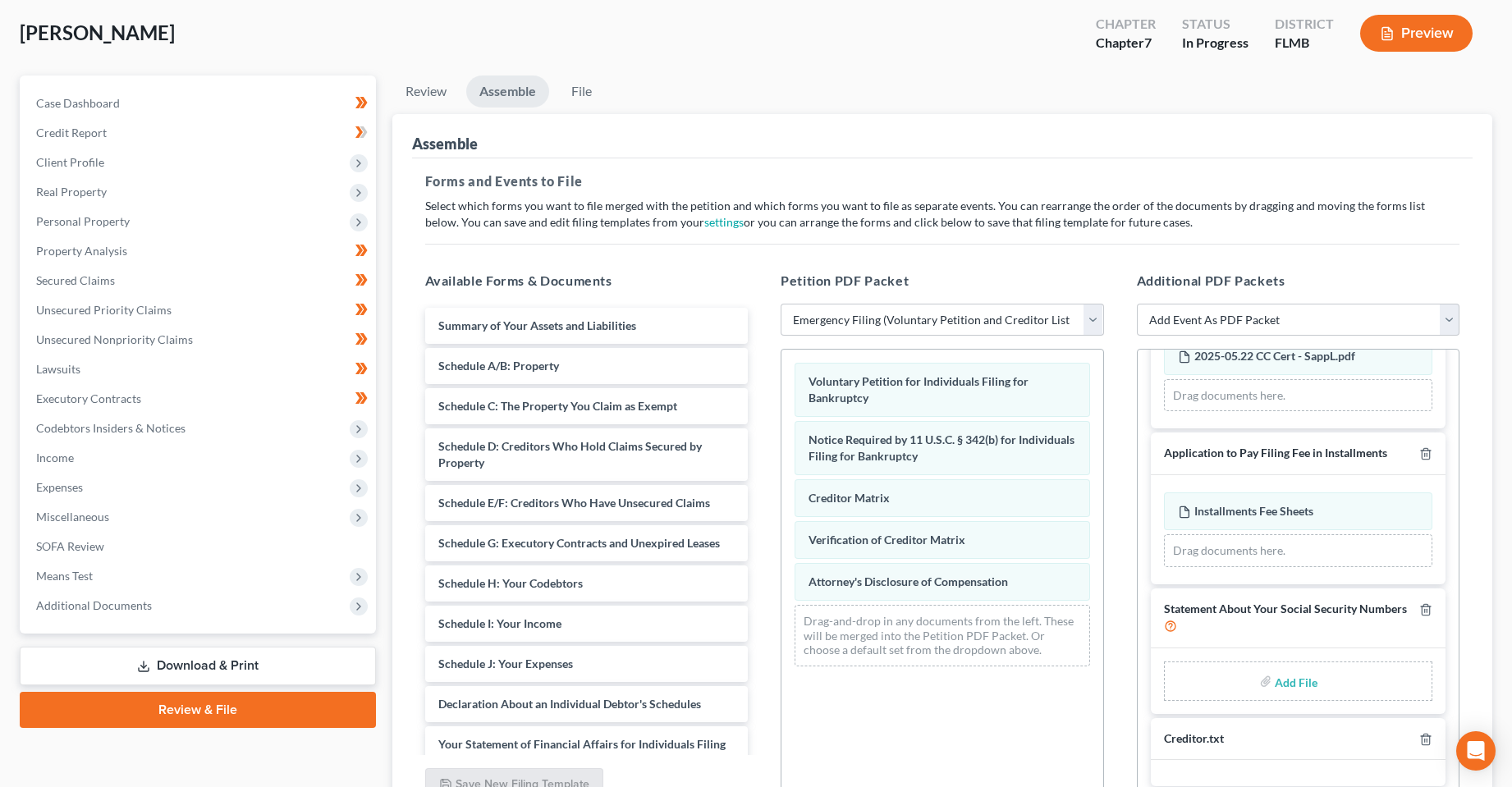
type input "05/22/2025"
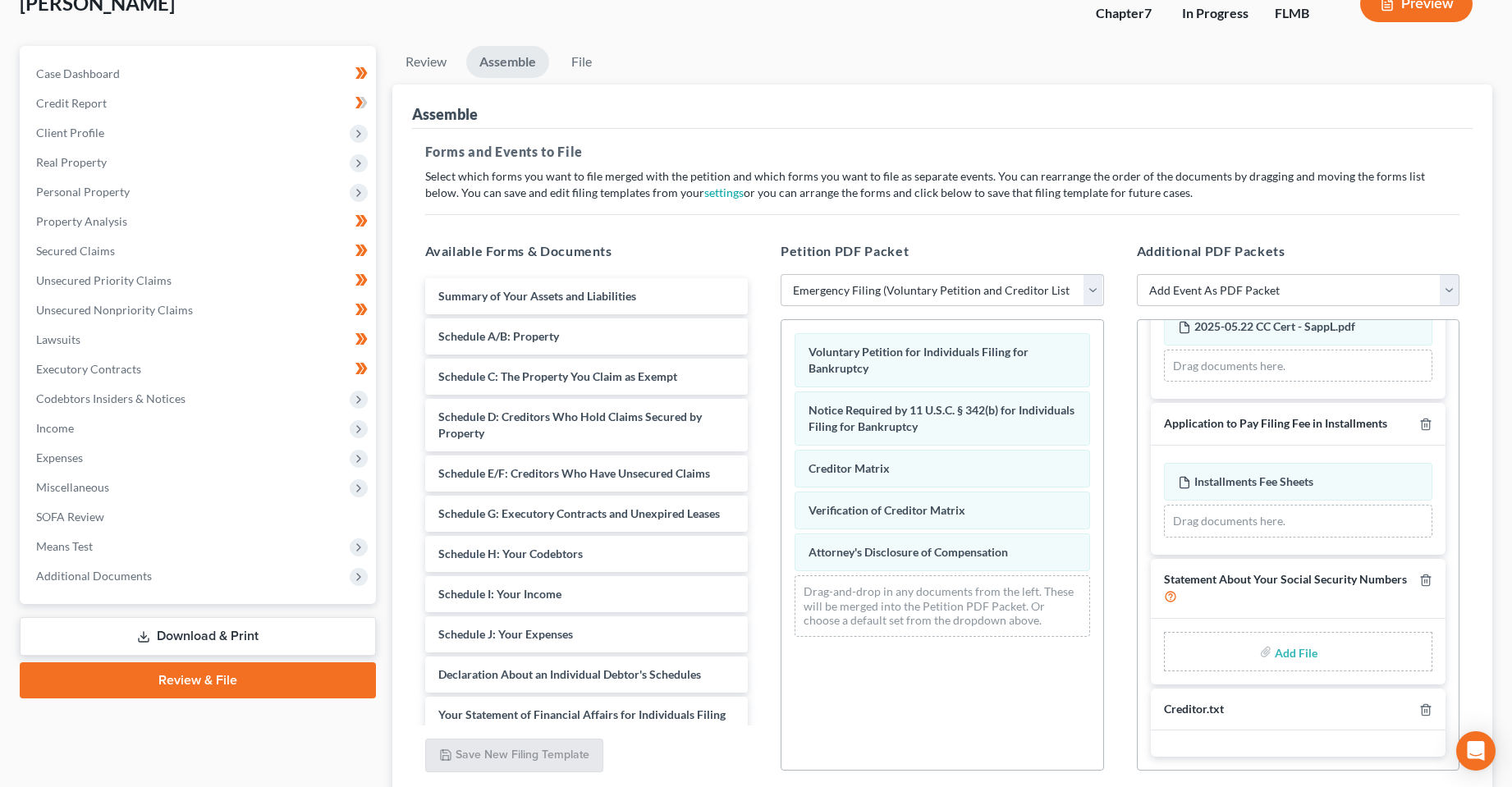
type input "C:\fakepath\Form 121 - SappL.pdf"
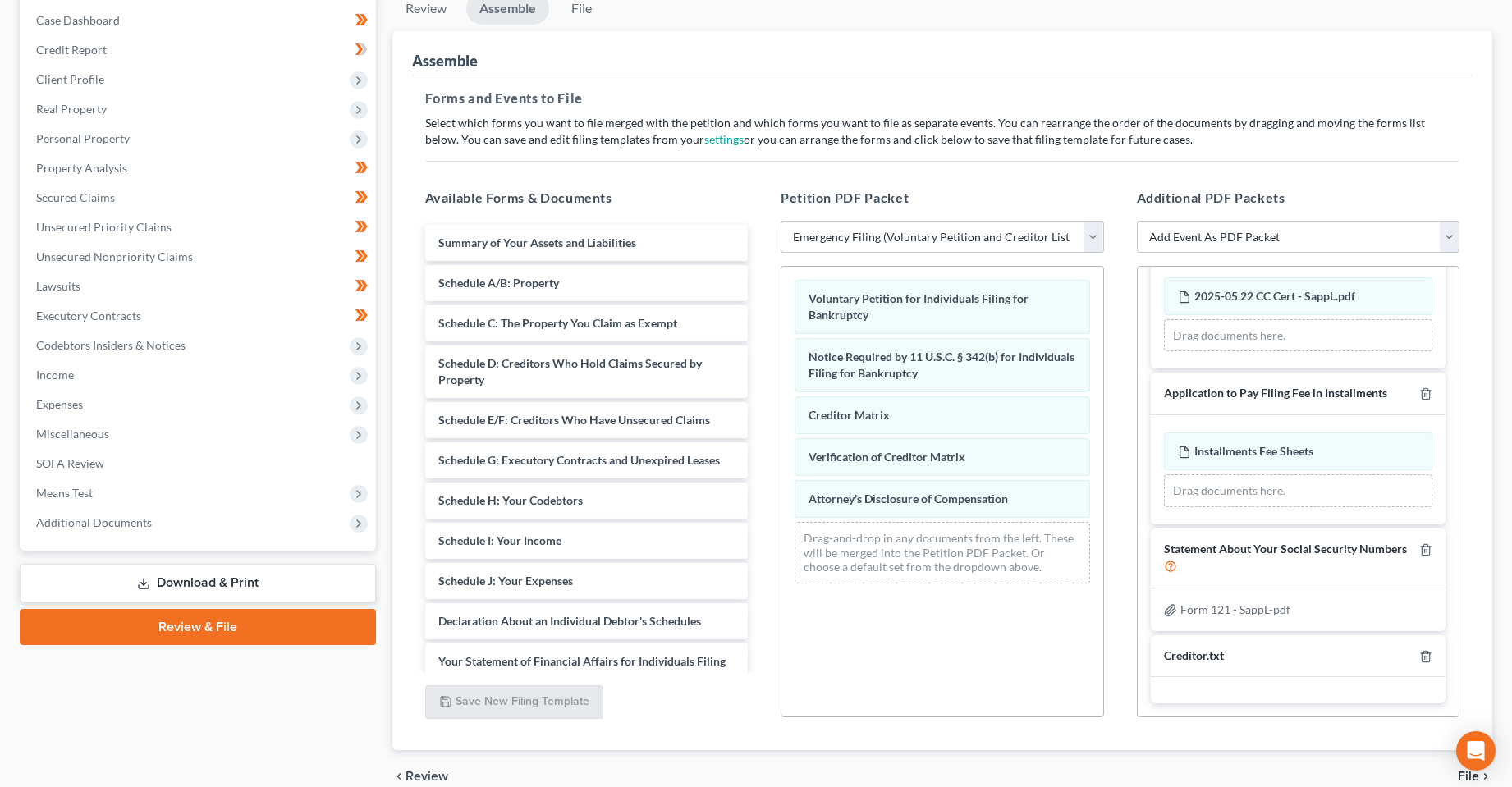
scroll to position [243, 0]
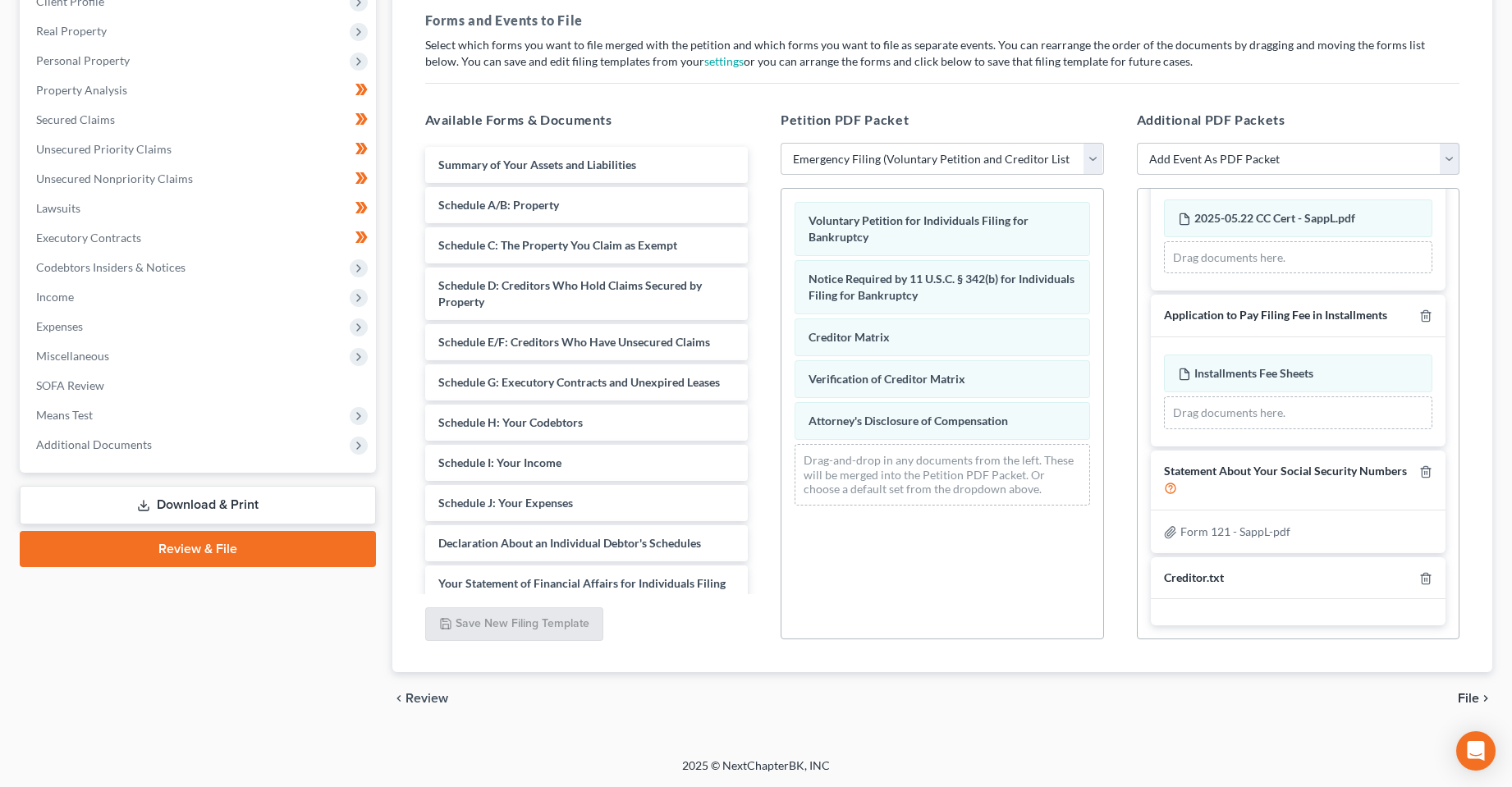
click at [1459, 698] on span "File" at bounding box center [1468, 698] width 21 height 13
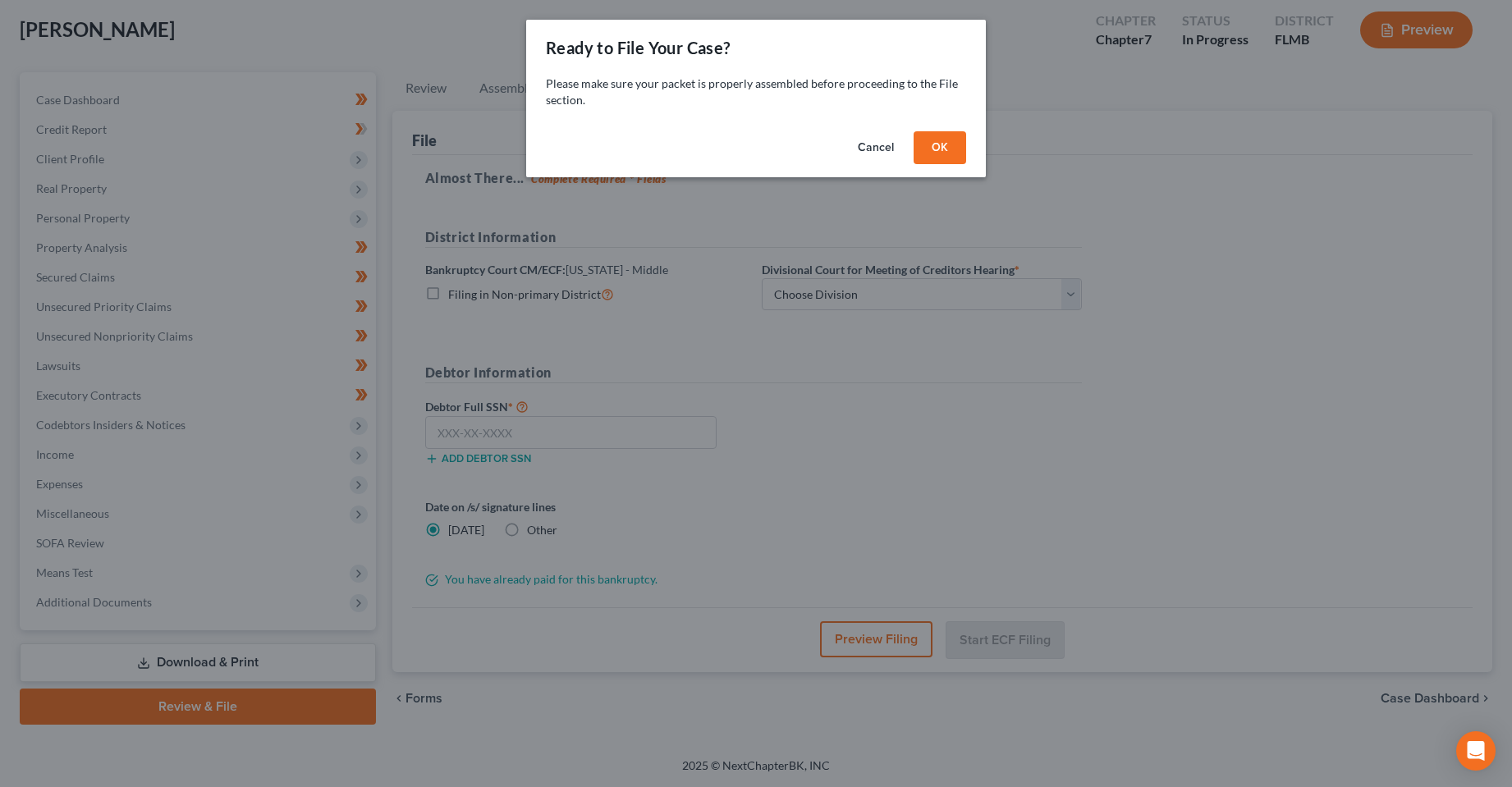
scroll to position [85, 0]
click at [953, 148] on button "OK" at bounding box center [946, 147] width 52 height 33
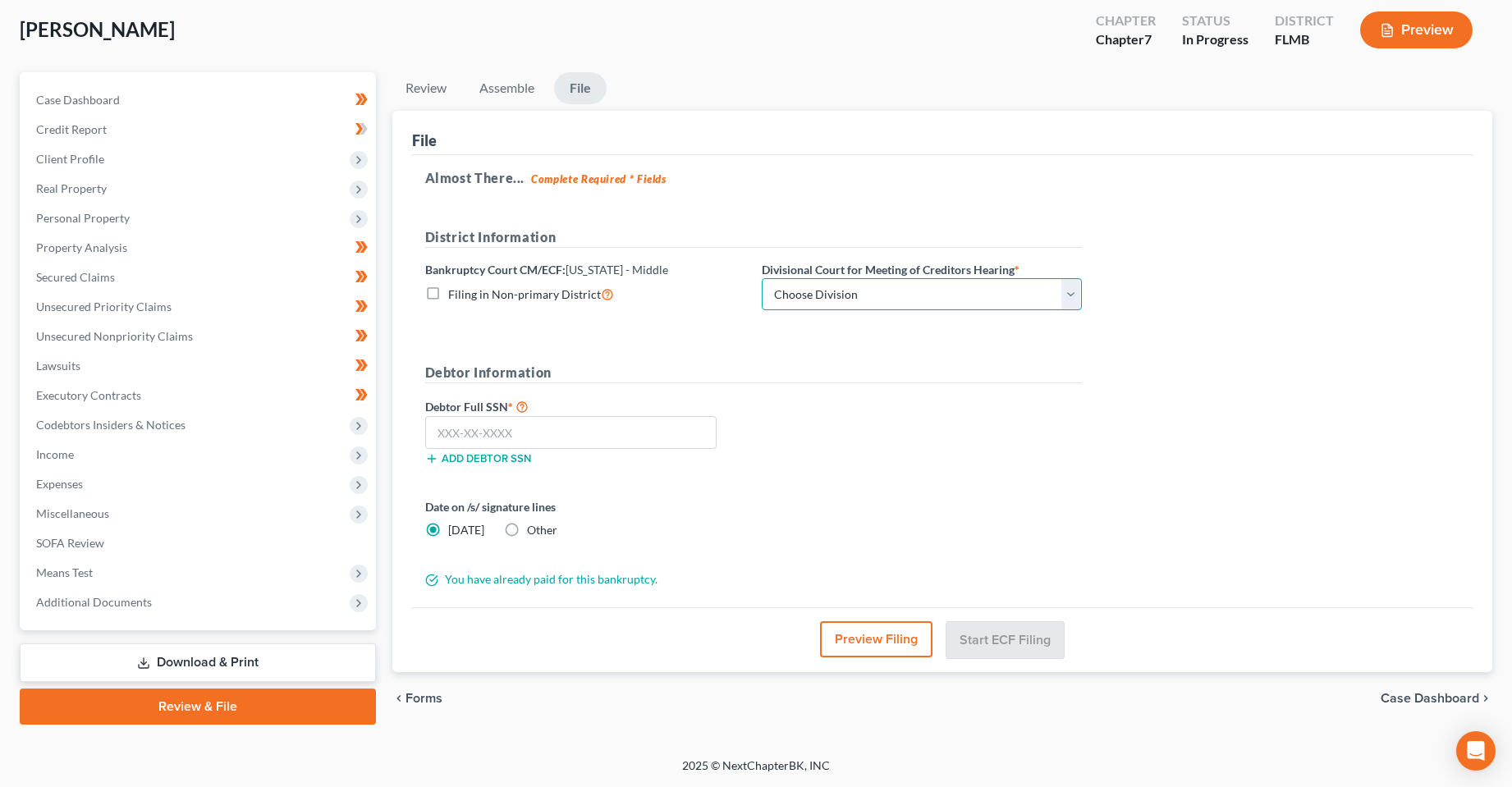
click at [852, 297] on select "Choose Division Fort Myers Jacksonville Orlando Tampa" at bounding box center [921, 294] width 320 height 33
select select "2"
click at [762, 278] on select "Choose Division Fort Myers Jacksonville Orlando Tampa" at bounding box center [921, 294] width 320 height 33
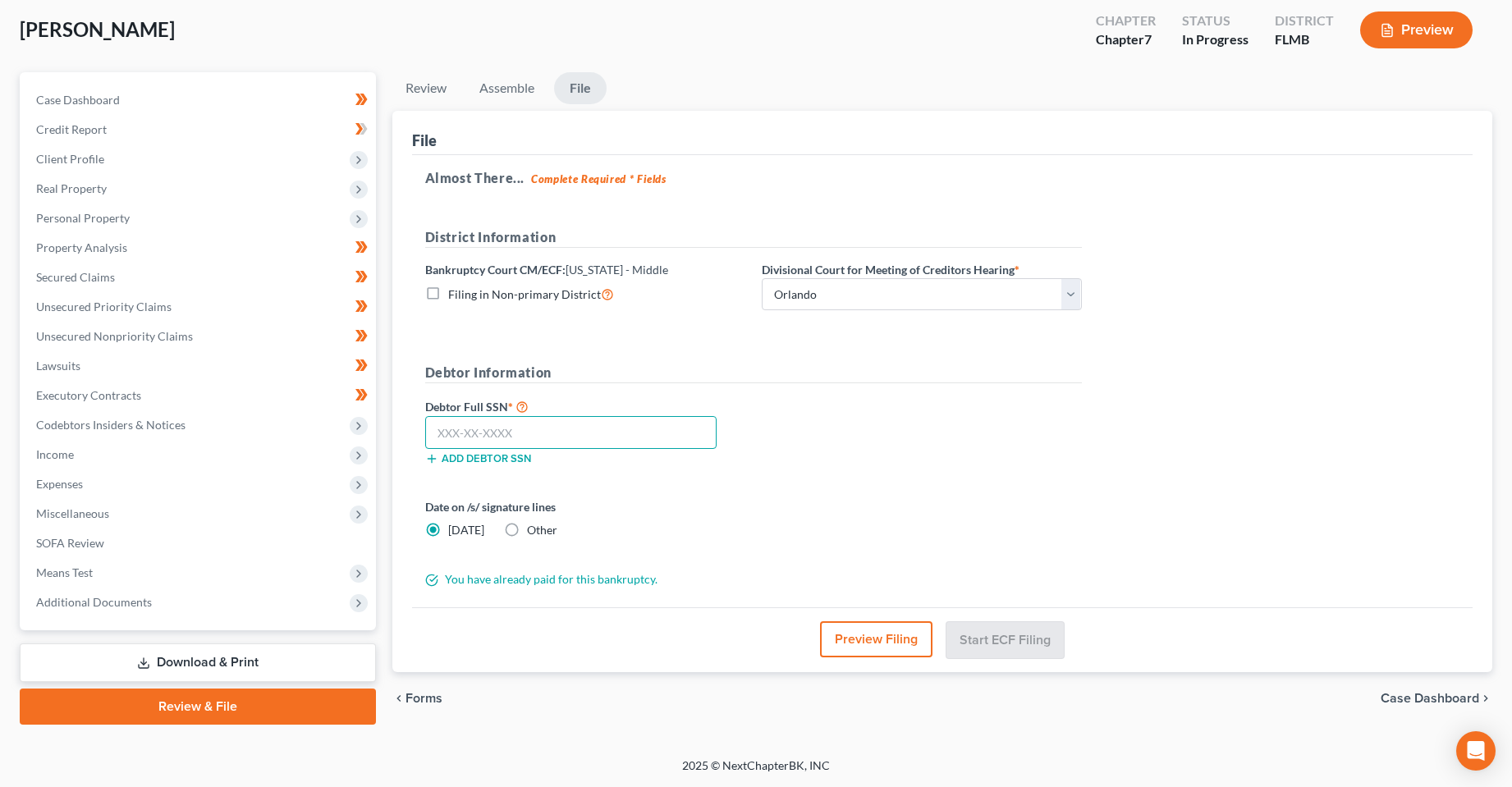
click at [560, 436] on input "text" at bounding box center [571, 432] width 292 height 33
drag, startPoint x: 586, startPoint y: 420, endPoint x: 580, endPoint y: 430, distance: 11.7
click at [580, 430] on input "text" at bounding box center [571, 432] width 292 height 33
type input "261-96-6455"
click at [1004, 652] on button "Start ECF Filing" at bounding box center [1005, 639] width 118 height 36
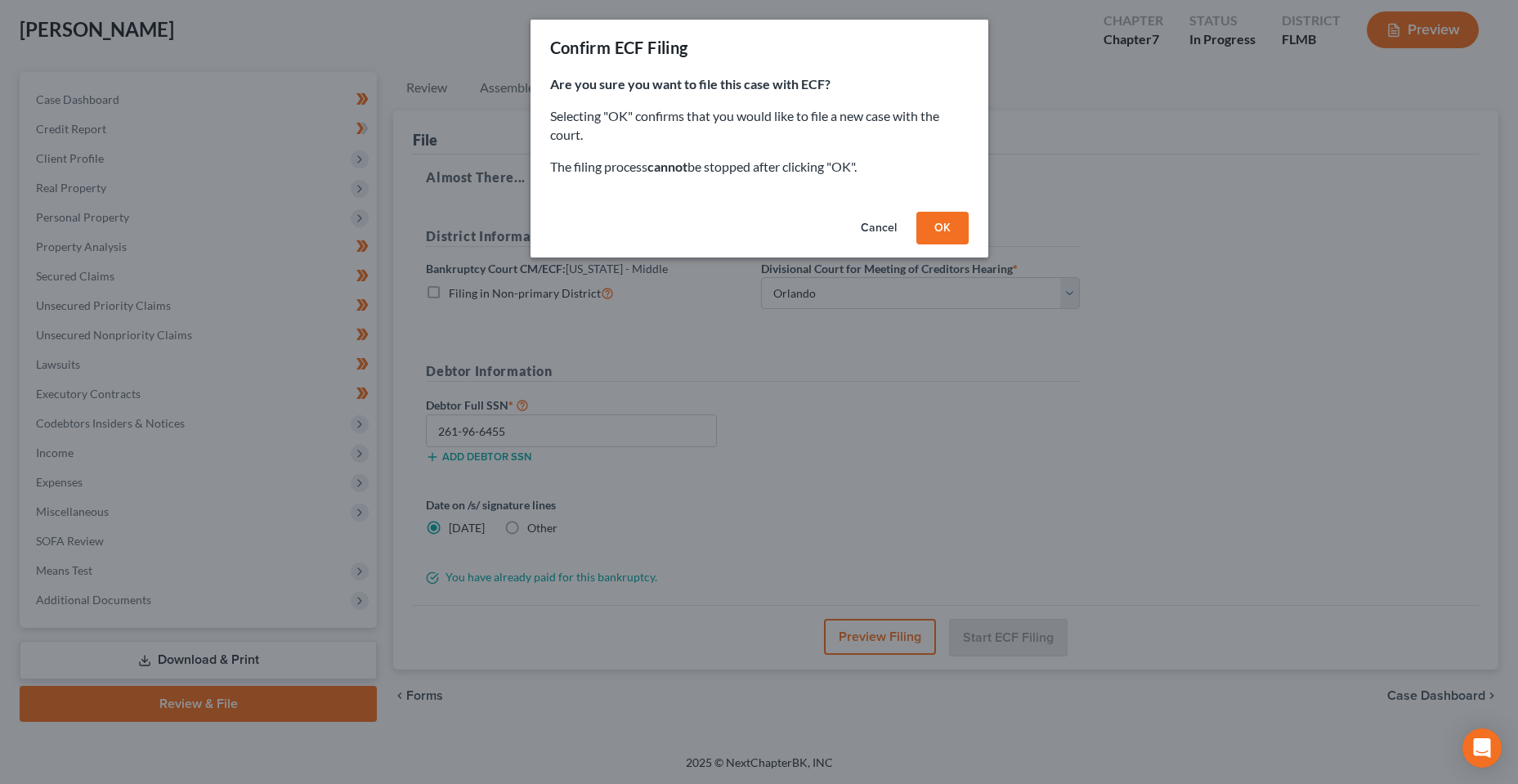
click at [922, 221] on button "OK" at bounding box center [942, 228] width 52 height 33
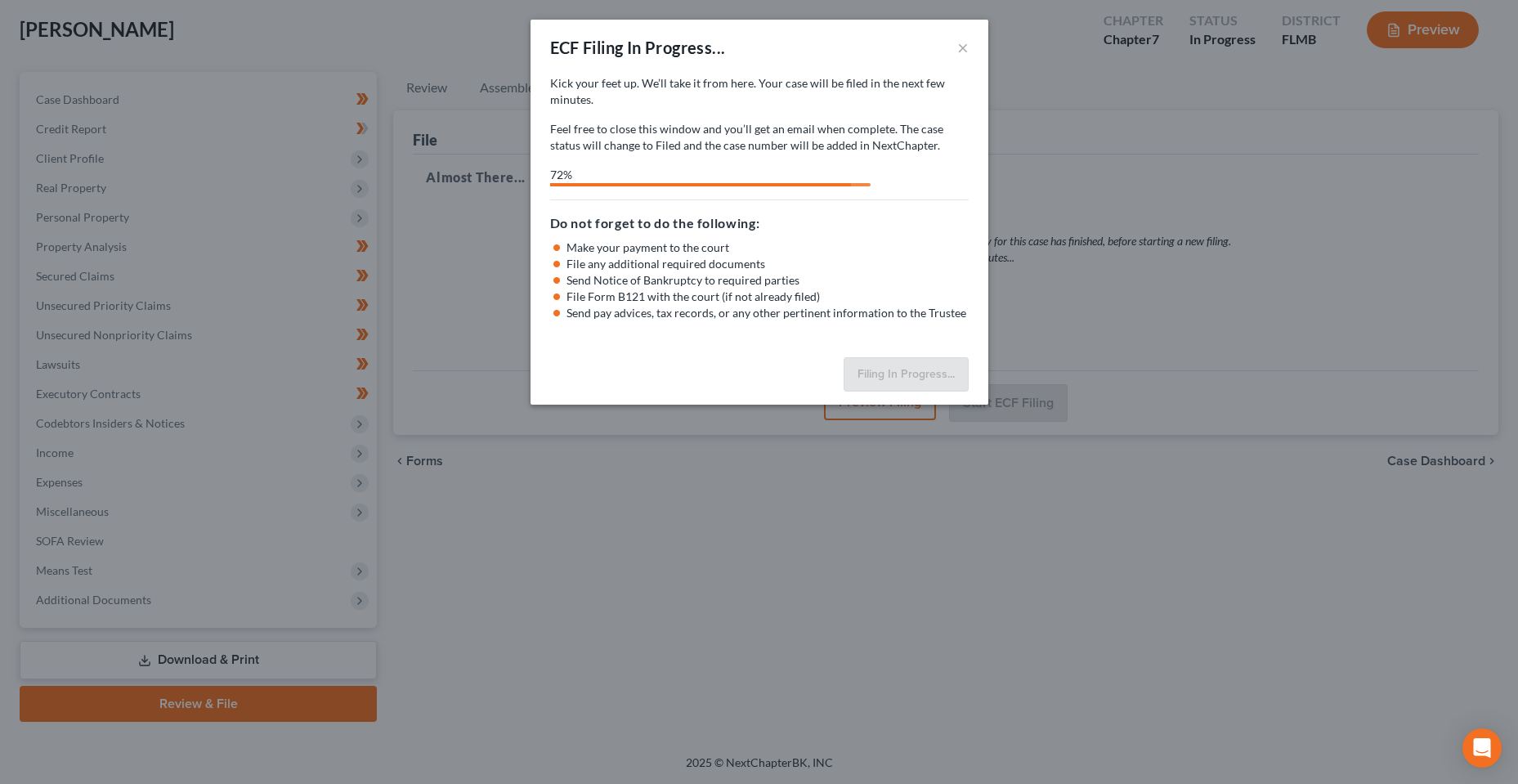
select select "2"
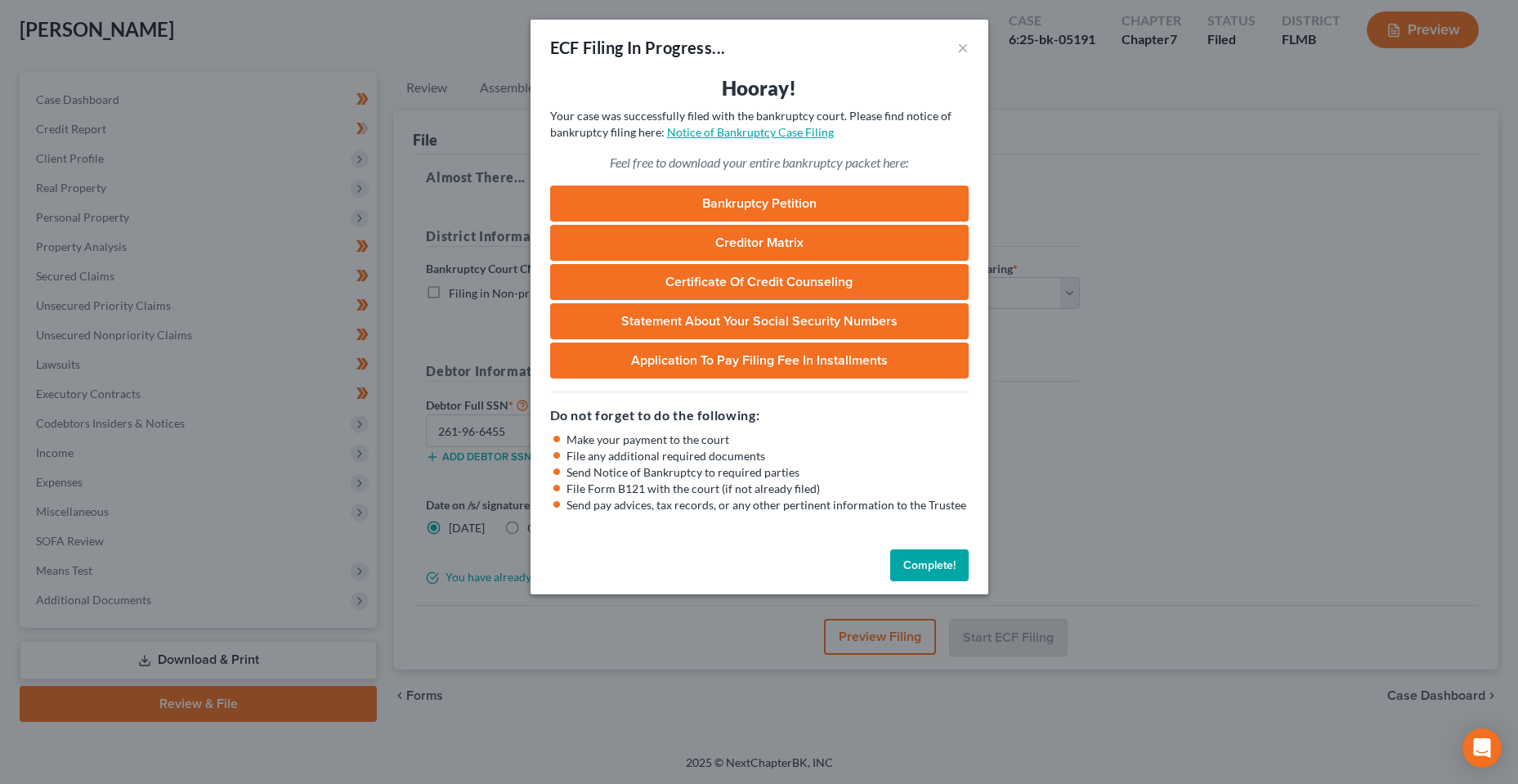
click at [759, 134] on link "Notice of Bankruptcy Case Filing" at bounding box center [750, 131] width 167 height 14
click at [945, 549] on button "Complete!" at bounding box center [929, 565] width 78 height 33
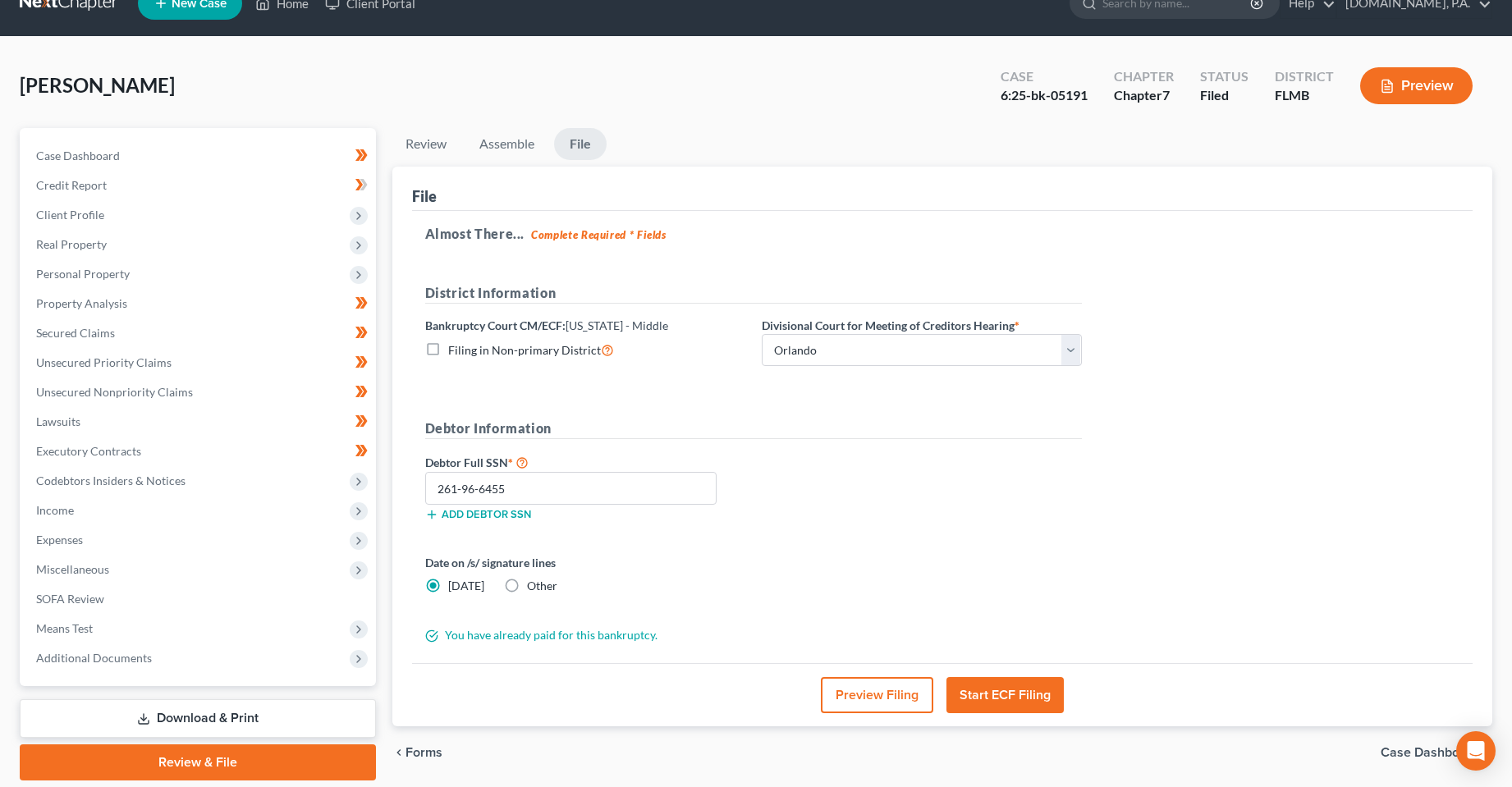
scroll to position [0, 0]
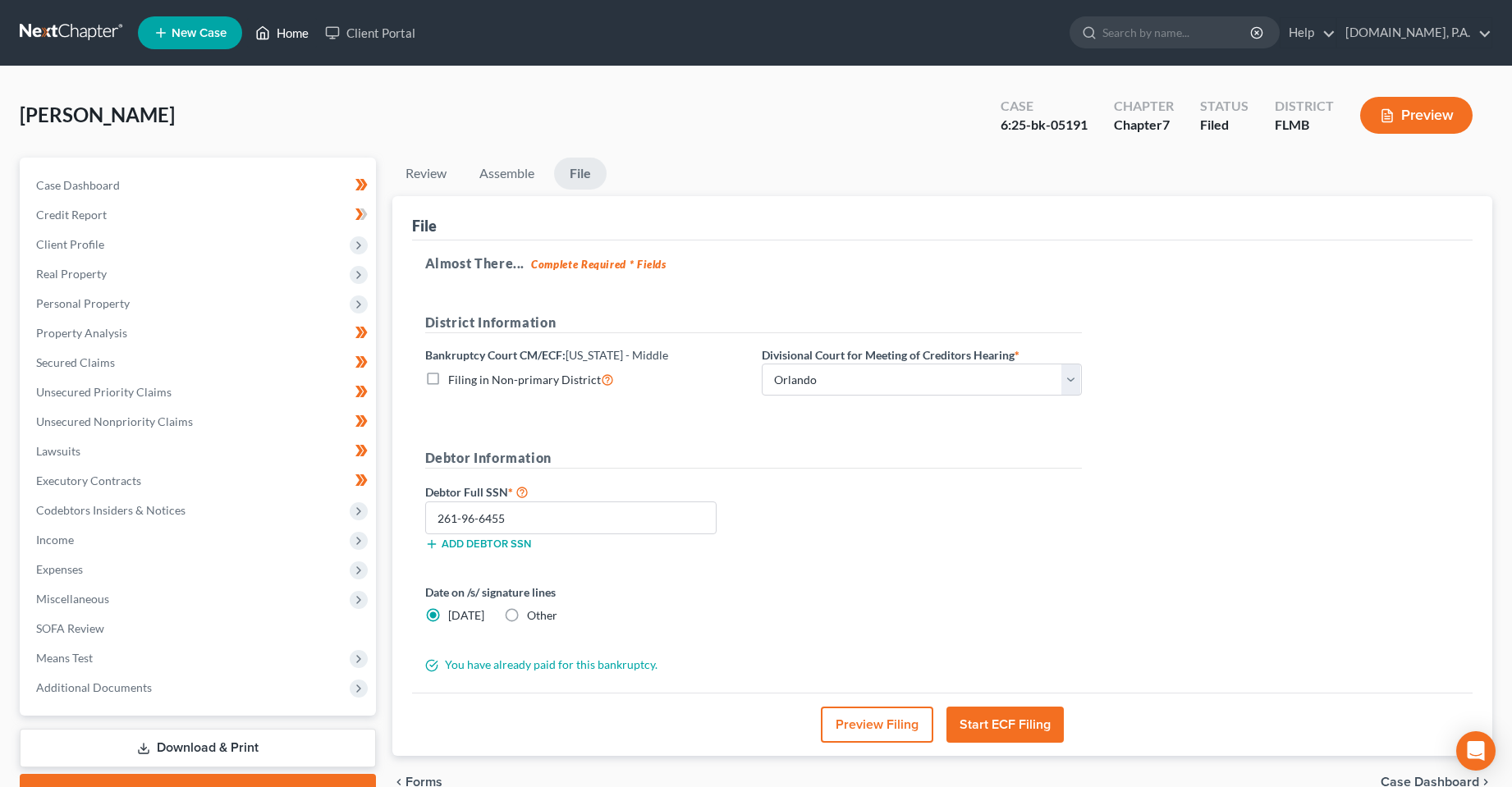
click at [272, 39] on link "Home" at bounding box center [282, 32] width 70 height 29
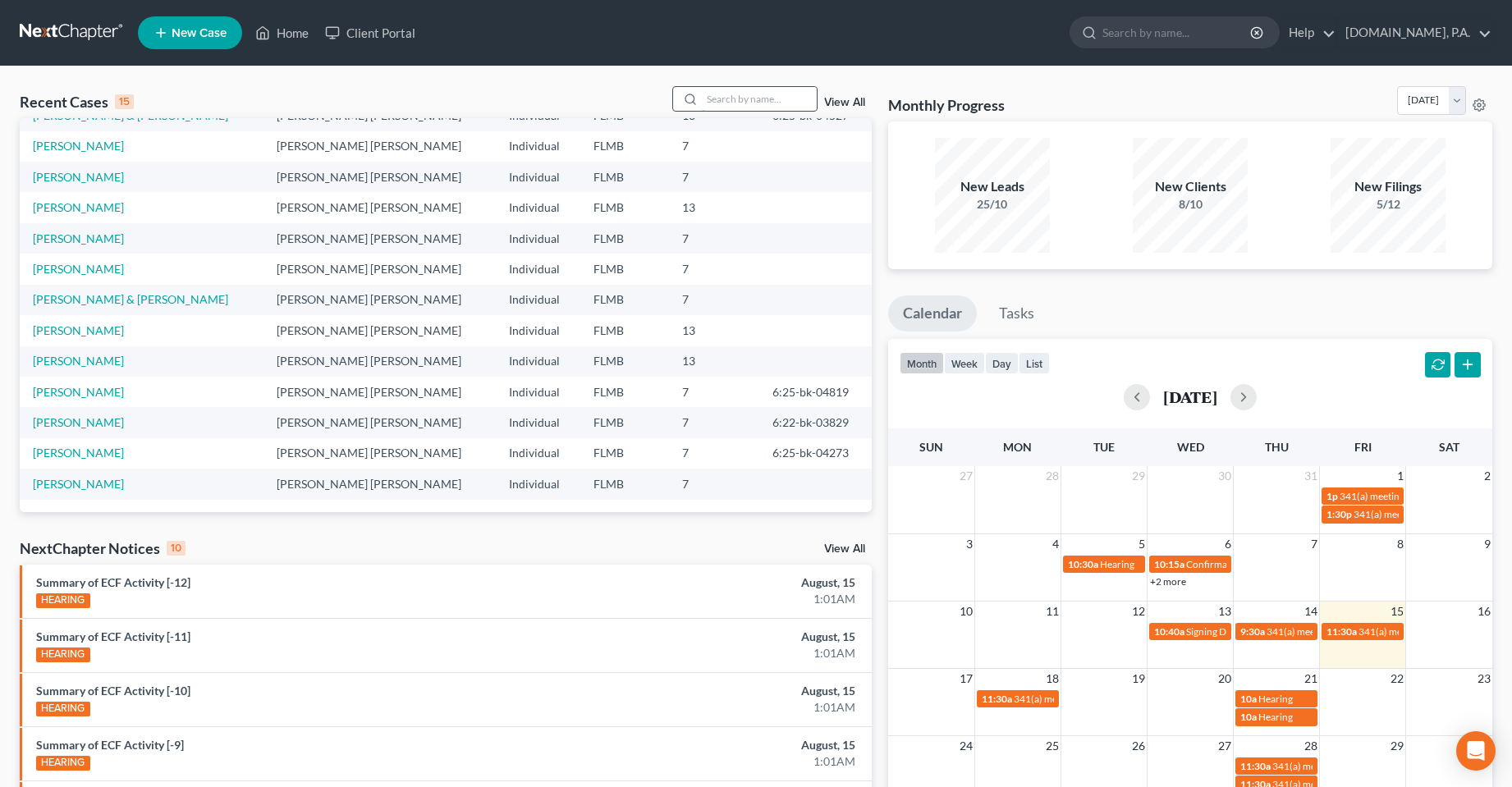
click at [747, 101] on input "search" at bounding box center [759, 99] width 115 height 24
type input "vereen"
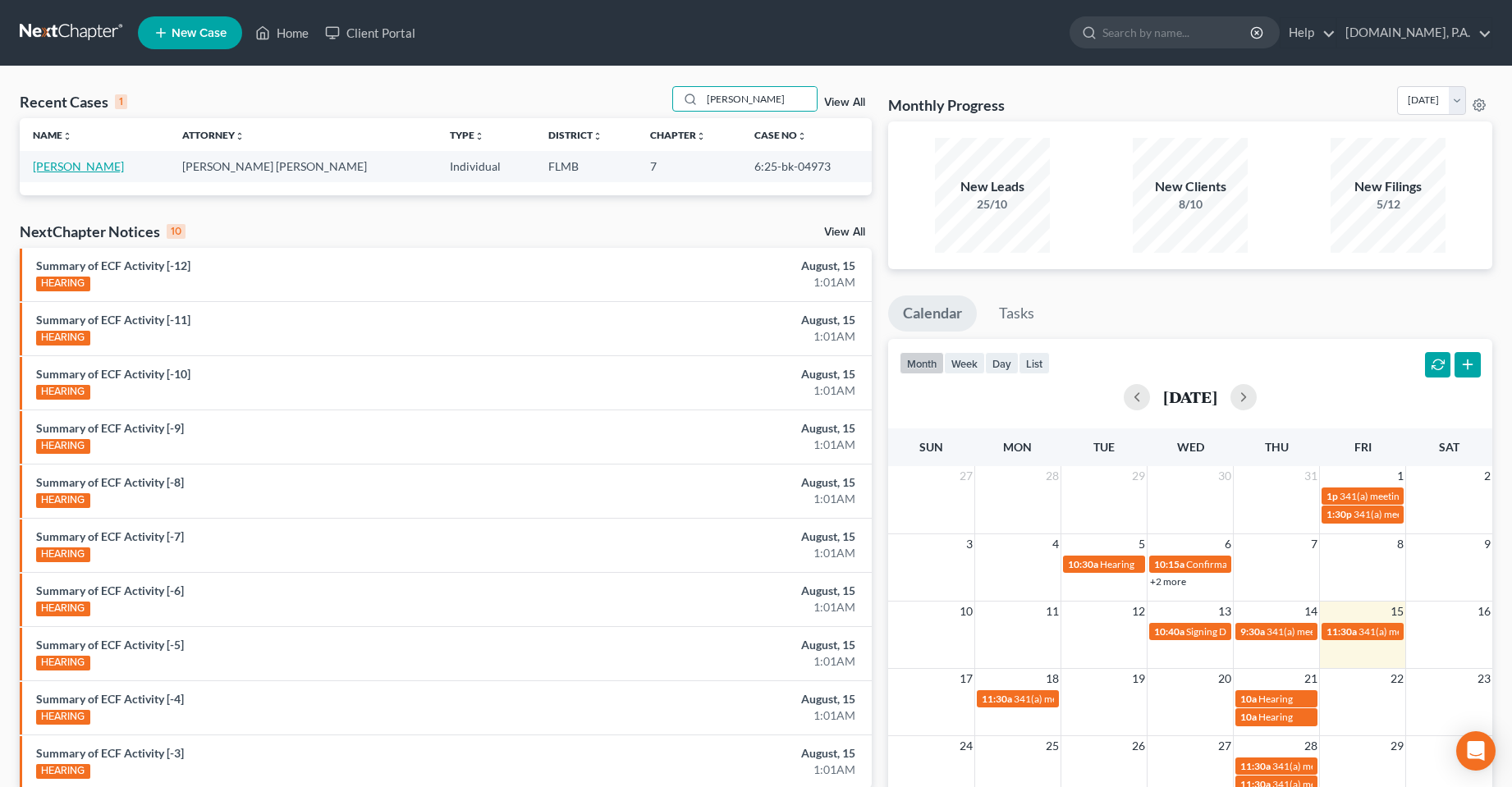
click at [95, 172] on link "Vereen, Latorya" at bounding box center [79, 166] width 91 height 14
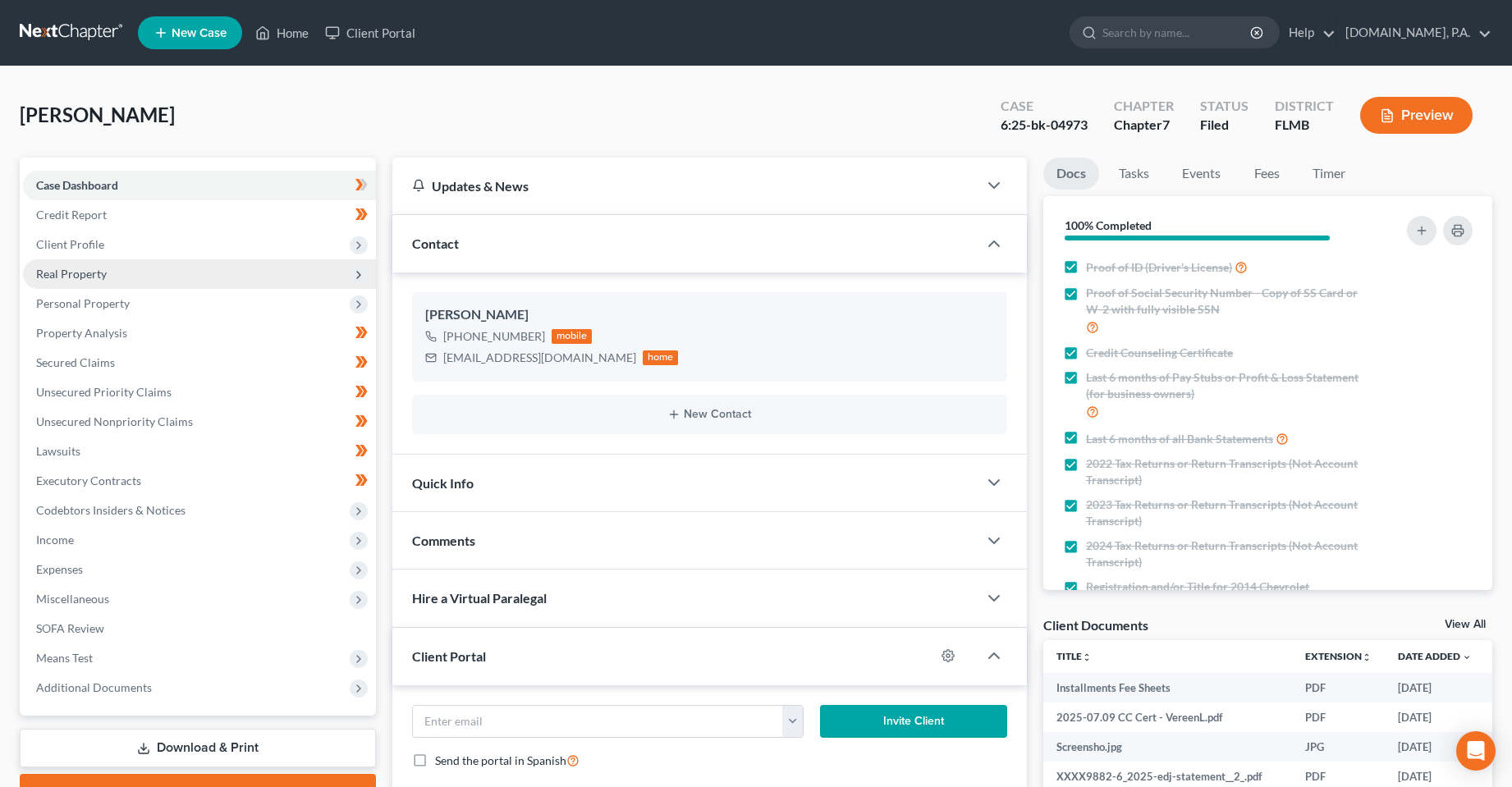
click at [135, 268] on span "Real Property" at bounding box center [199, 273] width 353 height 29
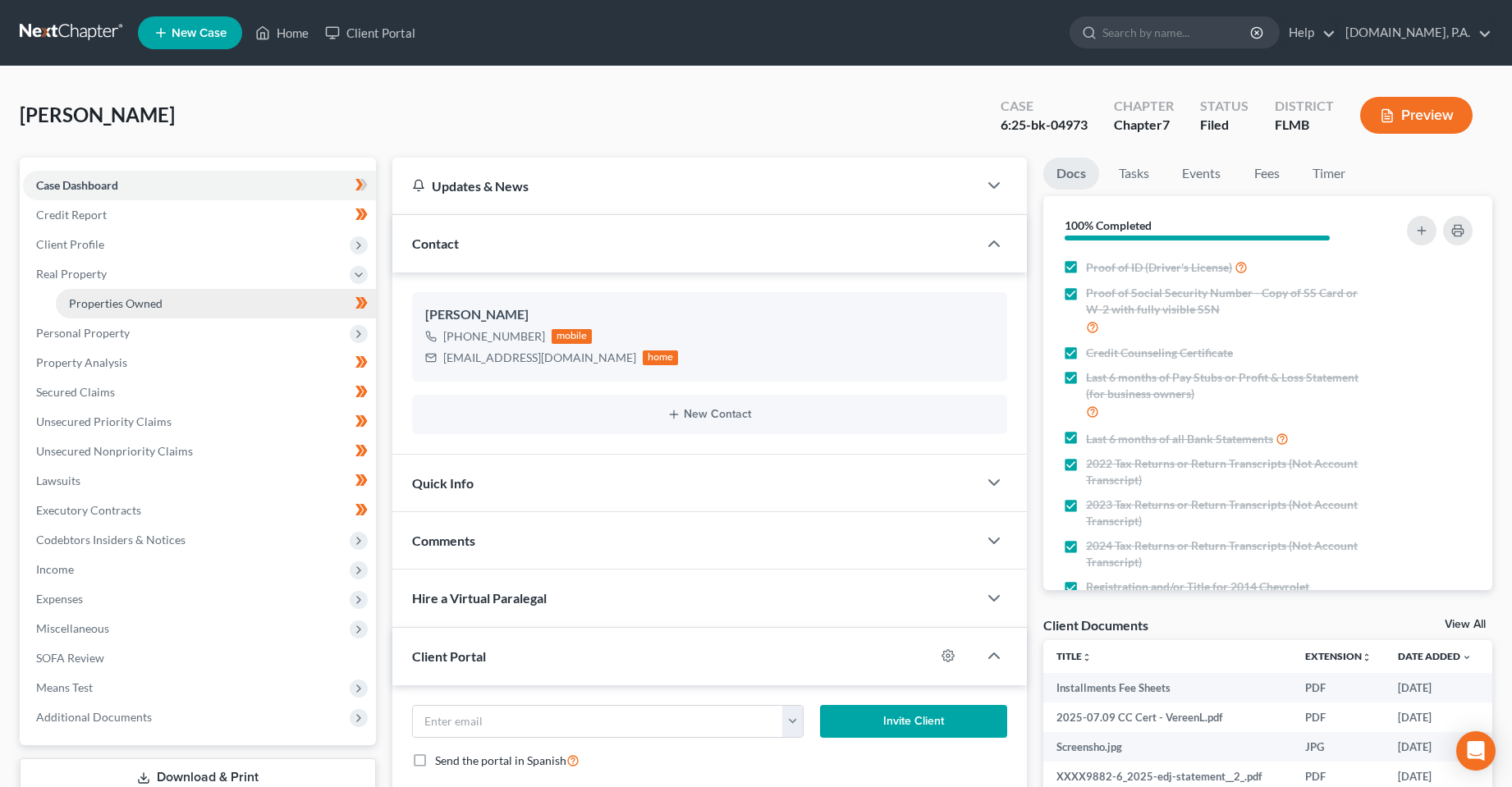
click at [137, 306] on span "Properties Owned" at bounding box center [116, 302] width 94 height 14
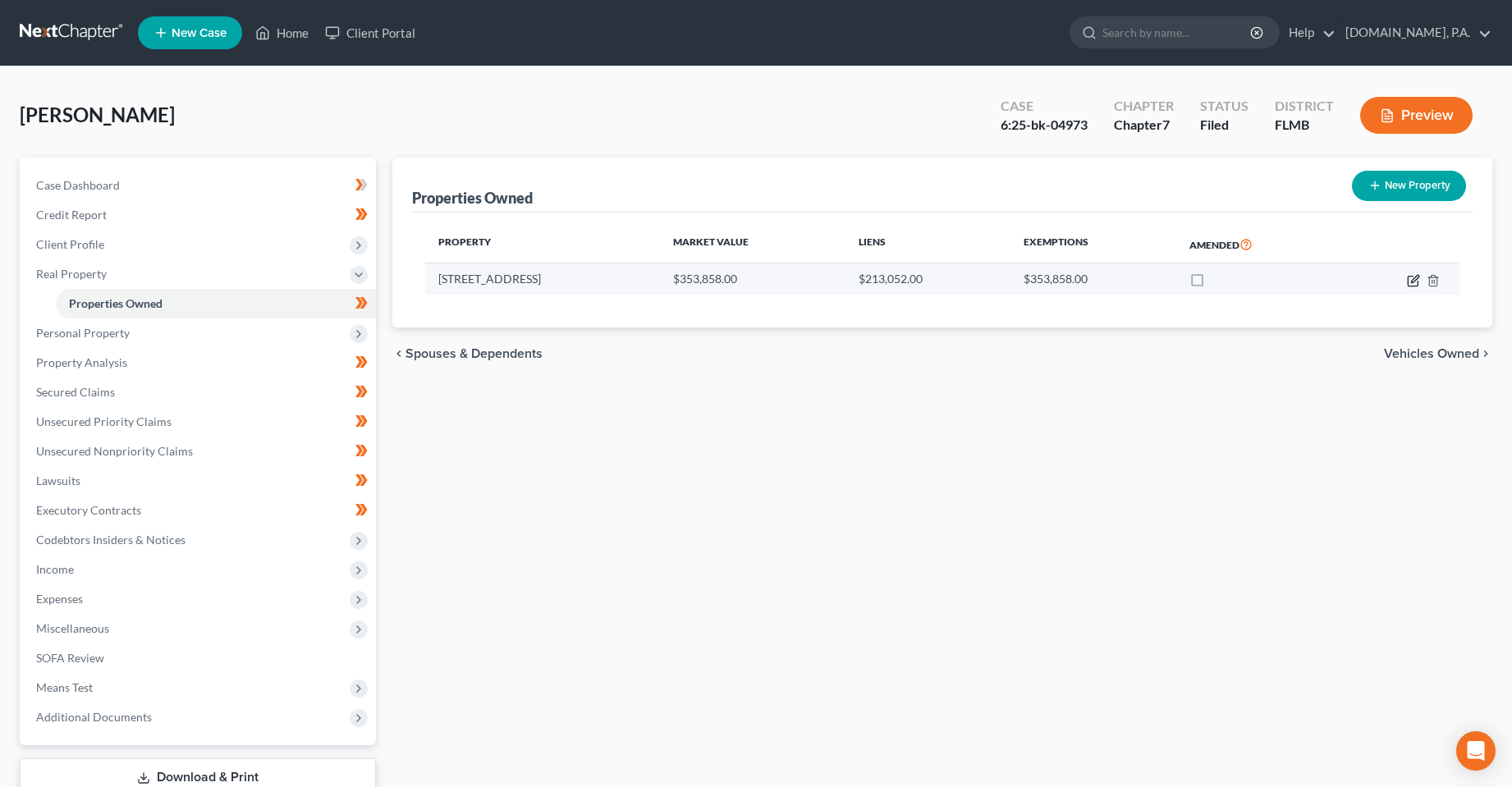
click at [1407, 283] on icon "button" at bounding box center [1413, 281] width 13 height 13
select select "9"
select select "47"
select select "0"
select select "1"
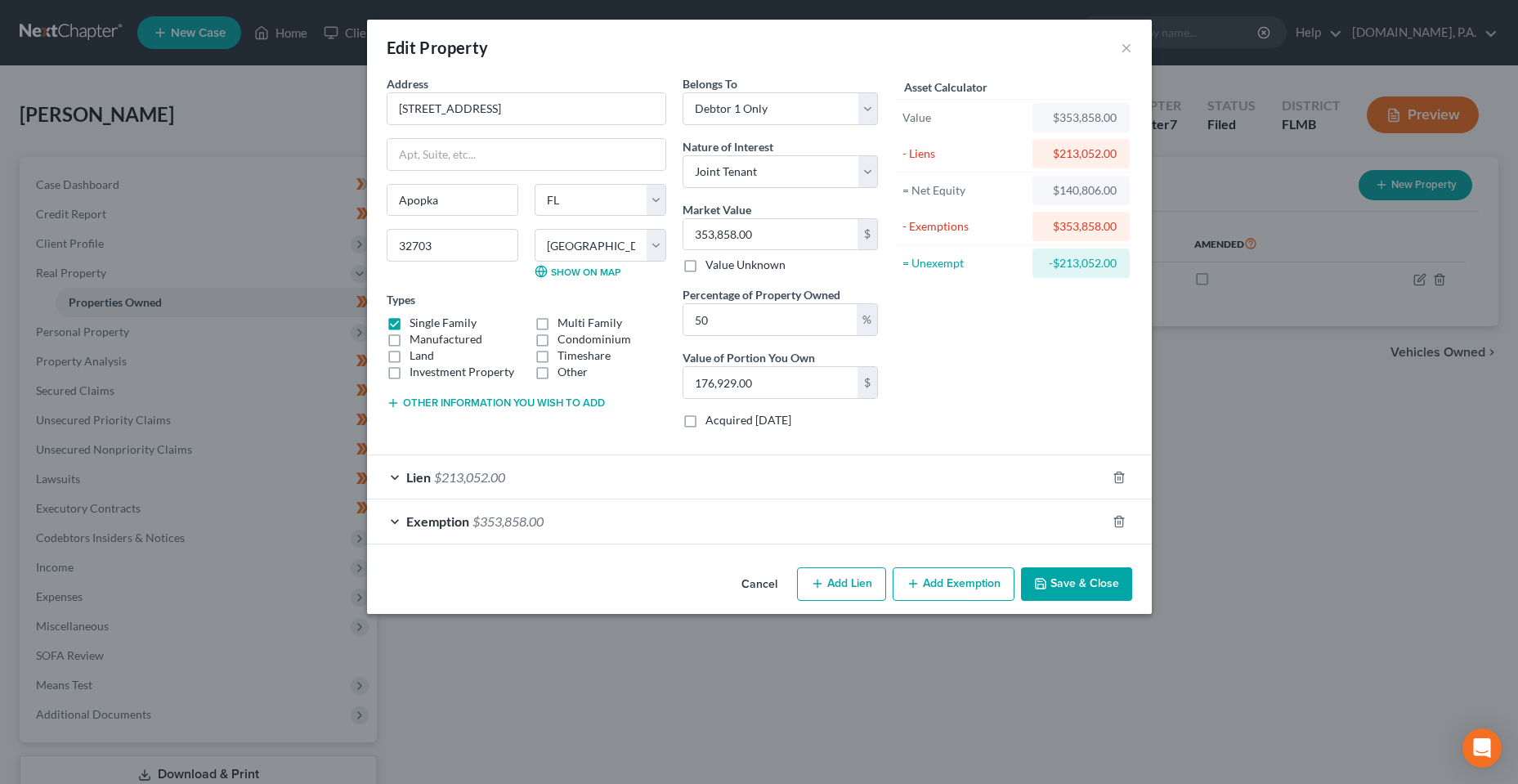
click at [1295, 622] on div "Edit Property × Address * 985 Grand Hilltop Drive Apopka State AL AK AR AZ CA C…" at bounding box center [759, 392] width 1518 height 784
click at [761, 588] on button "Cancel" at bounding box center [759, 585] width 62 height 33
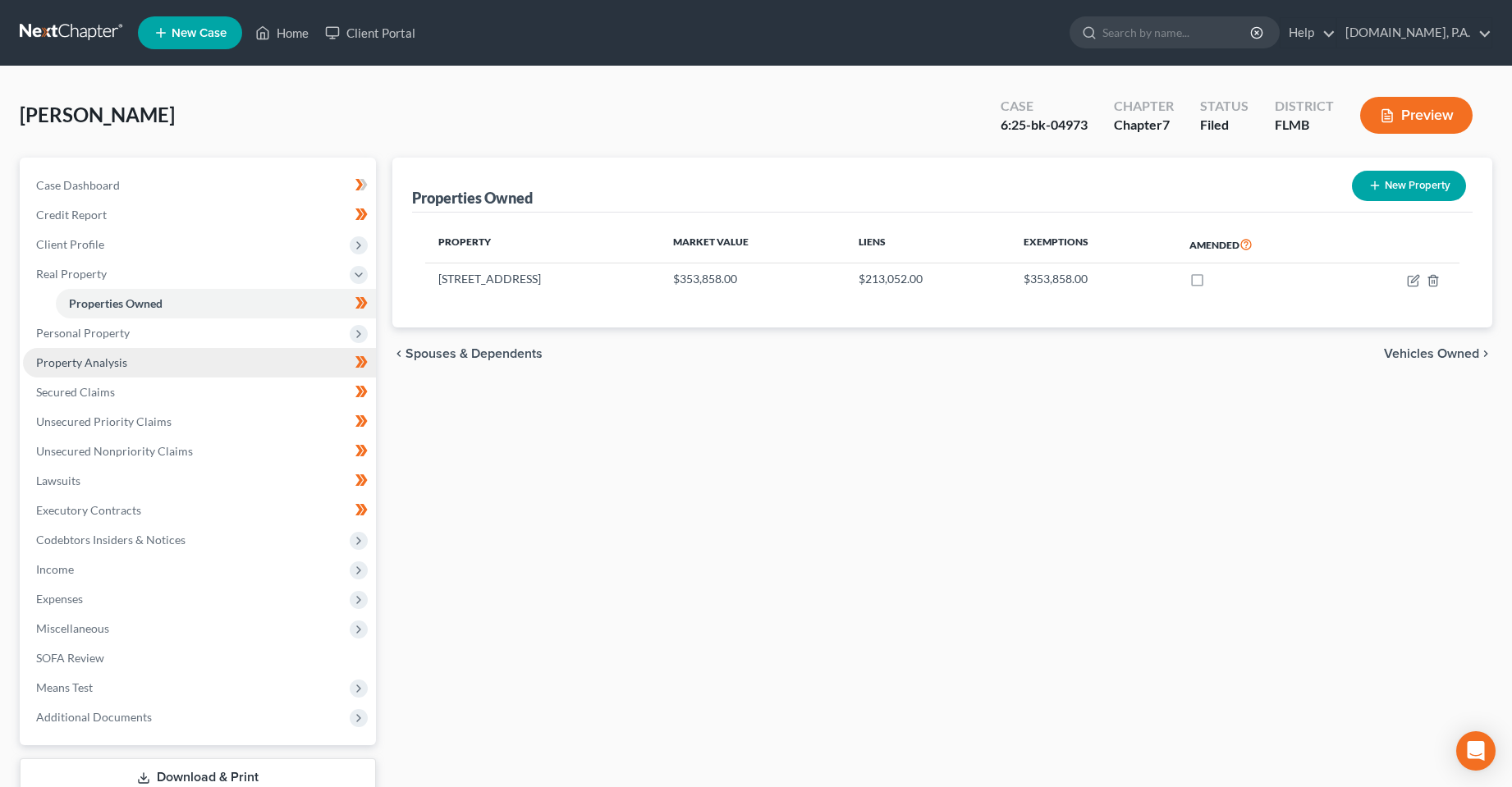
click at [107, 372] on link "Property Analysis" at bounding box center [199, 362] width 353 height 29
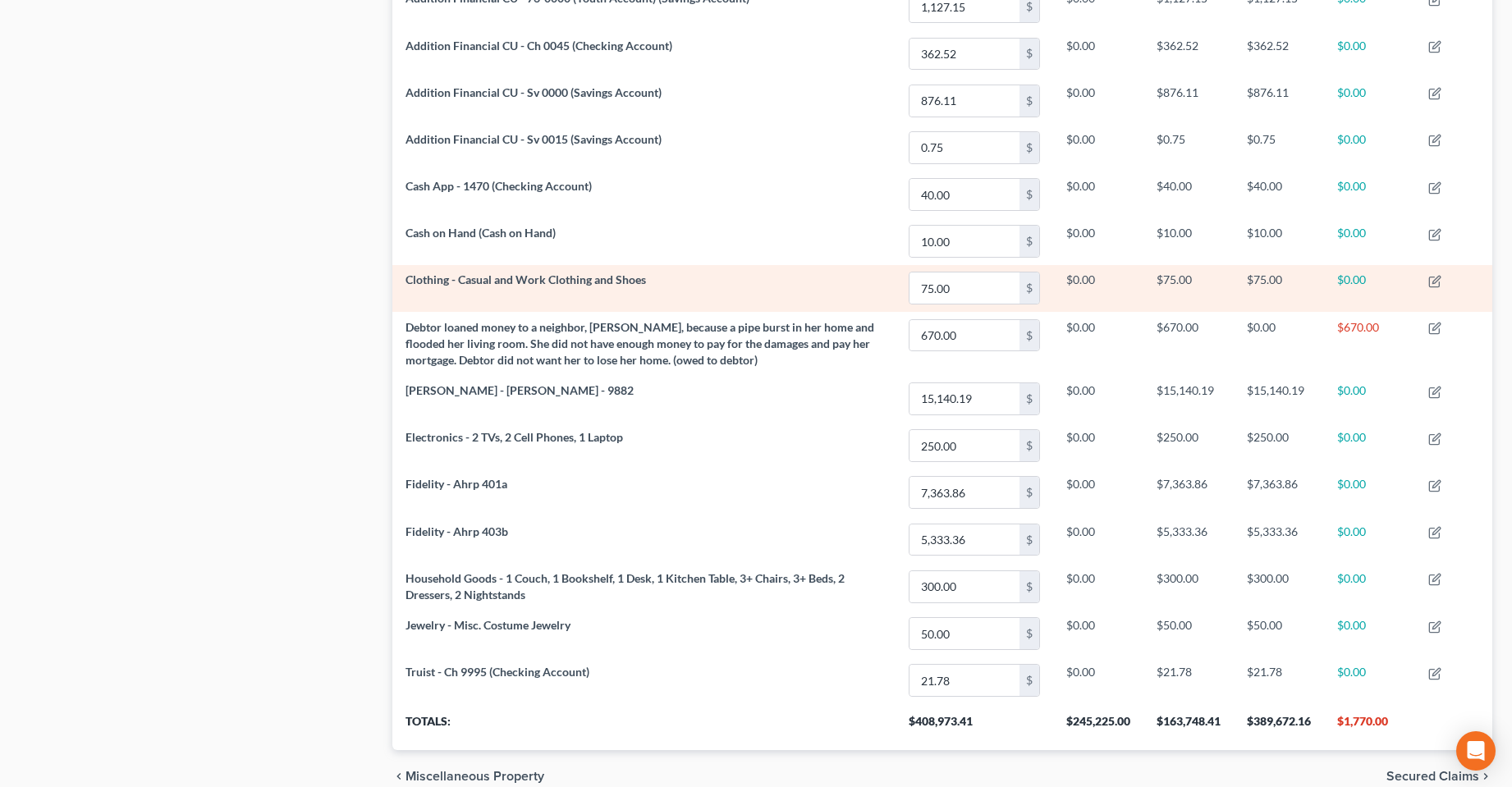
scroll to position [903, 0]
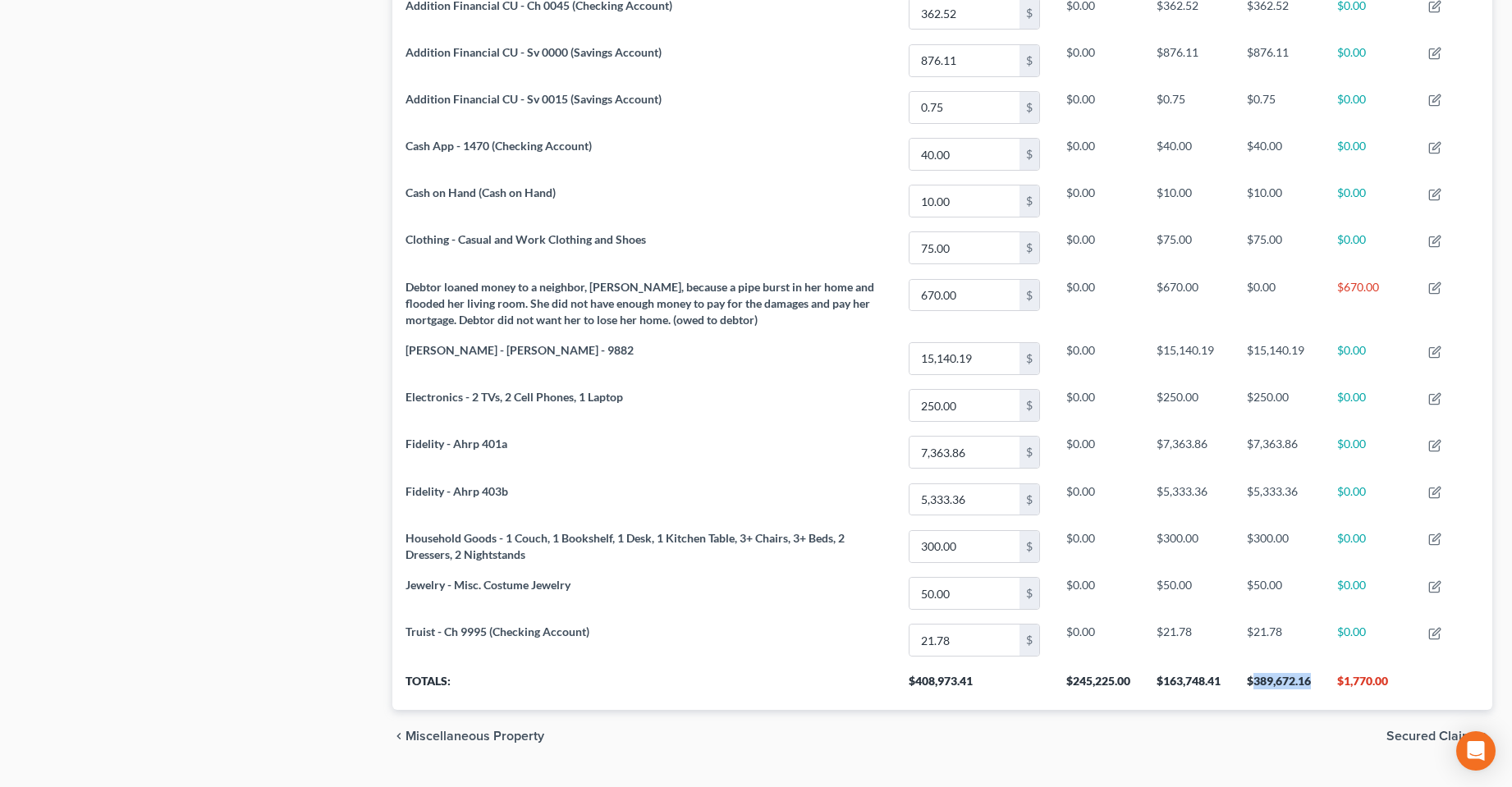
drag, startPoint x: 1321, startPoint y: 683, endPoint x: 1255, endPoint y: 688, distance: 66.2
click at [1255, 688] on th "$389,672.16" at bounding box center [1278, 686] width 90 height 46
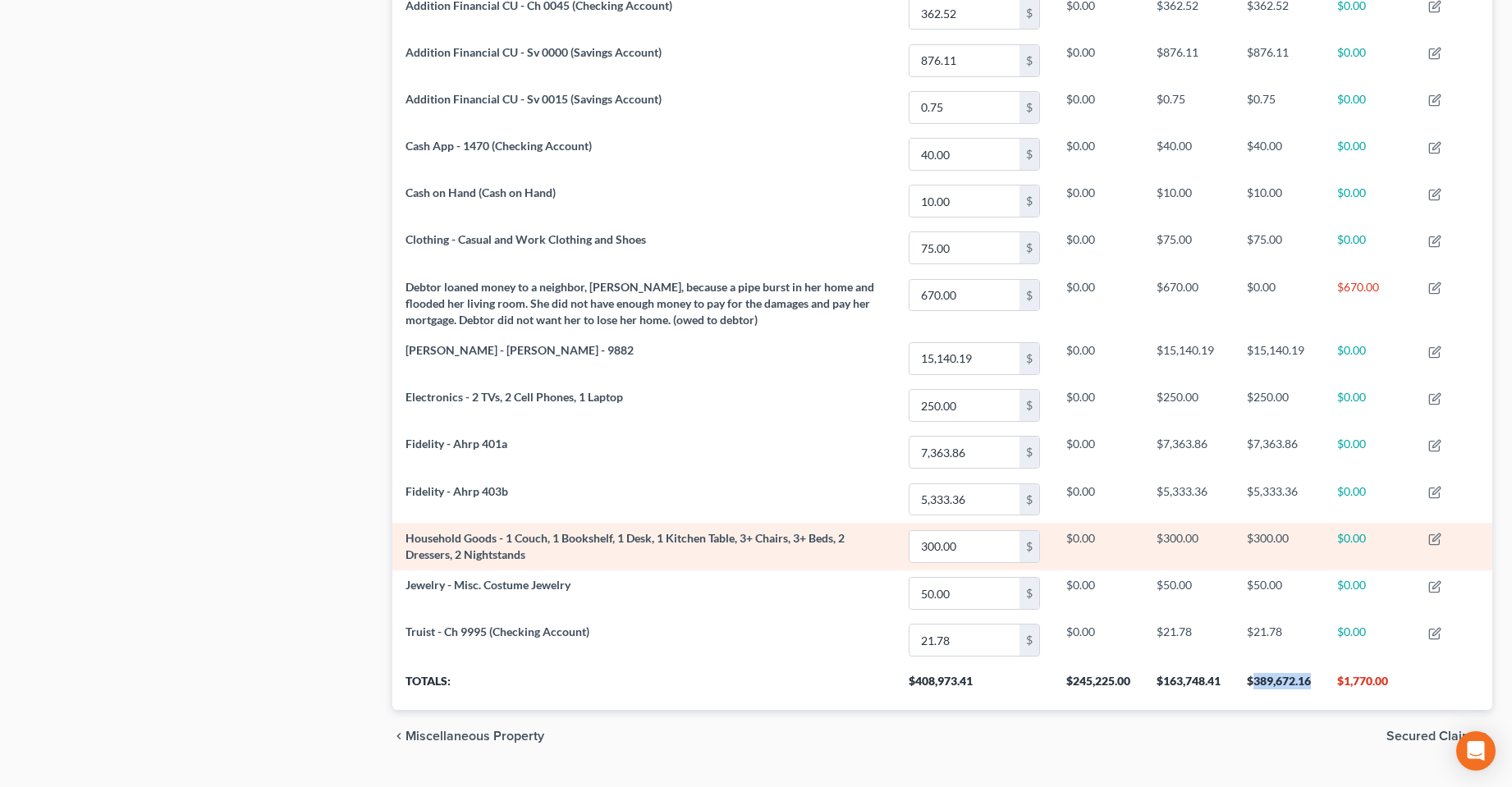
copy th "389,672.16"
